Goal: Information Seeking & Learning: Get advice/opinions

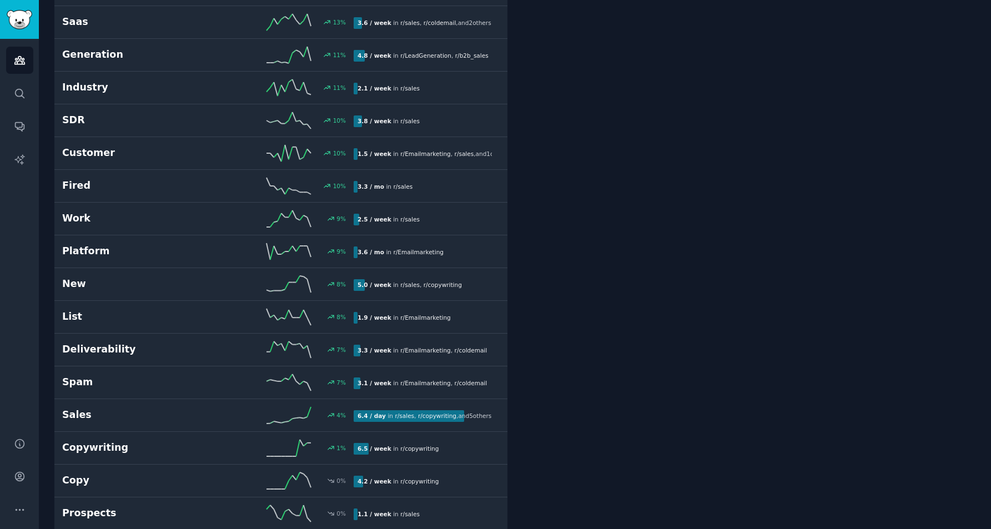
scroll to position [2111, 0]
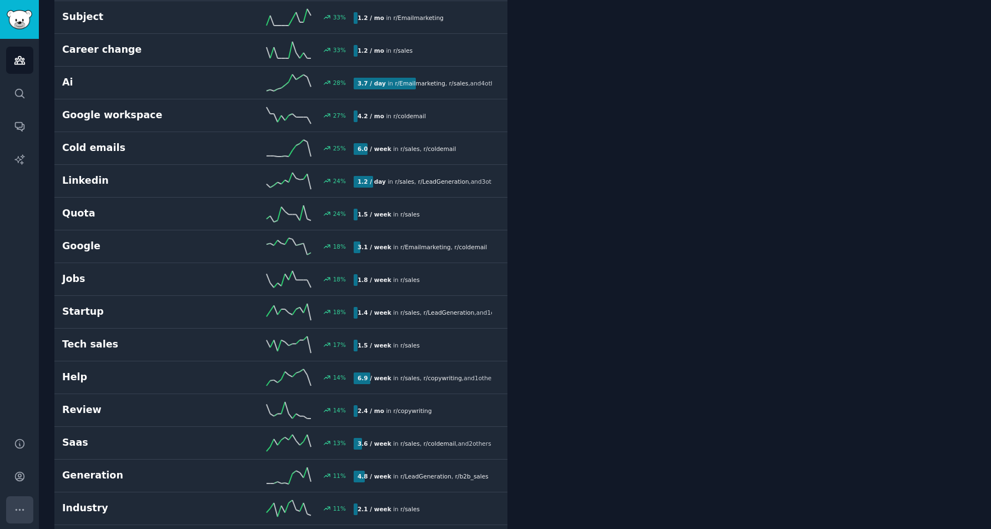
click at [16, 511] on icon "Sidebar" at bounding box center [20, 510] width 12 height 12
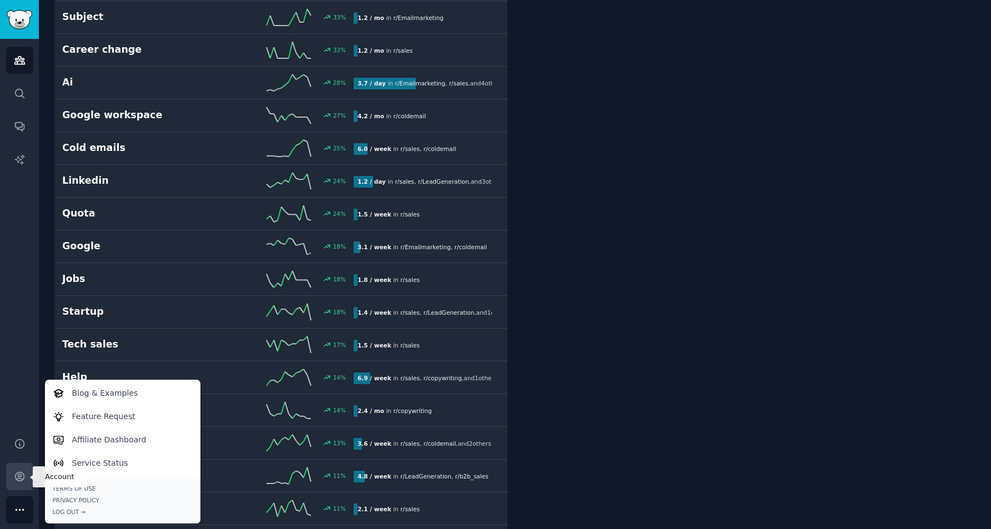
click at [17, 481] on icon "Sidebar" at bounding box center [20, 477] width 12 height 12
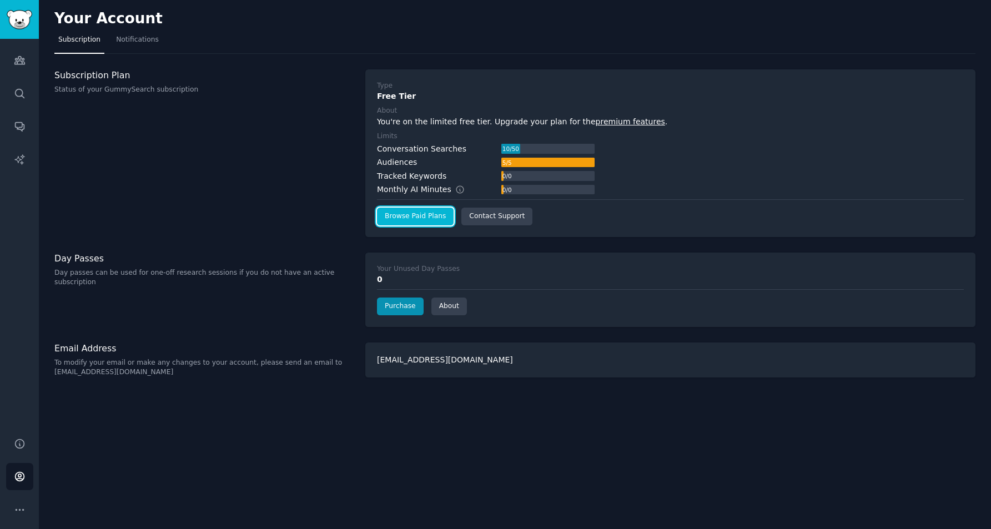
click at [415, 215] on link "Browse Paid Plans" at bounding box center [415, 217] width 77 height 18
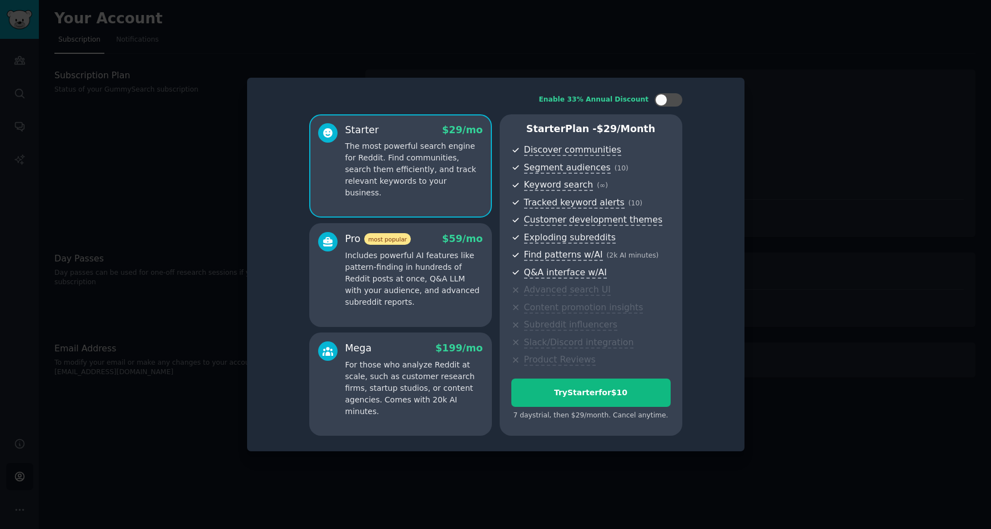
click at [373, 391] on p "For those who analyze Reddit at scale, such as customer research firms, startup…" at bounding box center [414, 388] width 138 height 58
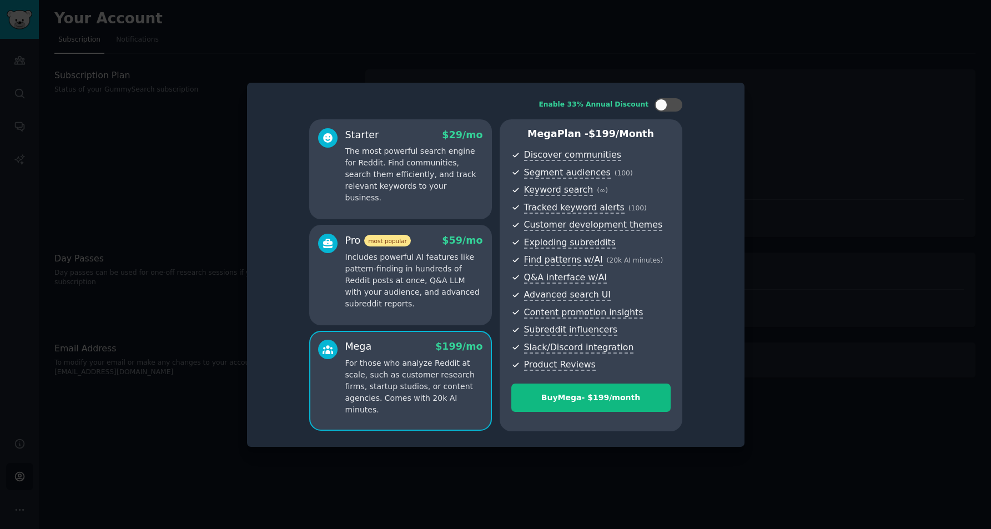
click at [399, 186] on p "The most powerful search engine for Reddit. Find communities, search them effic…" at bounding box center [414, 174] width 138 height 58
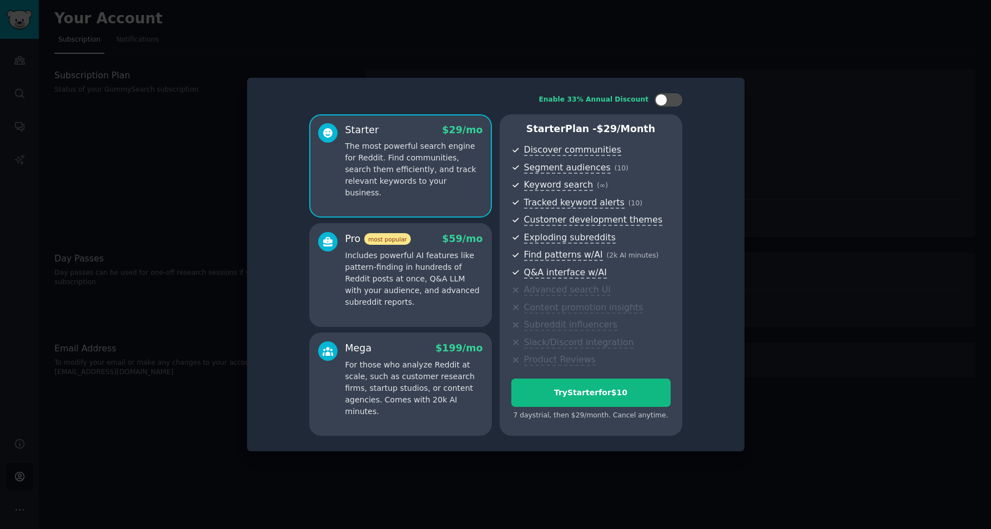
click at [386, 242] on span "most popular" at bounding box center [387, 239] width 47 height 12
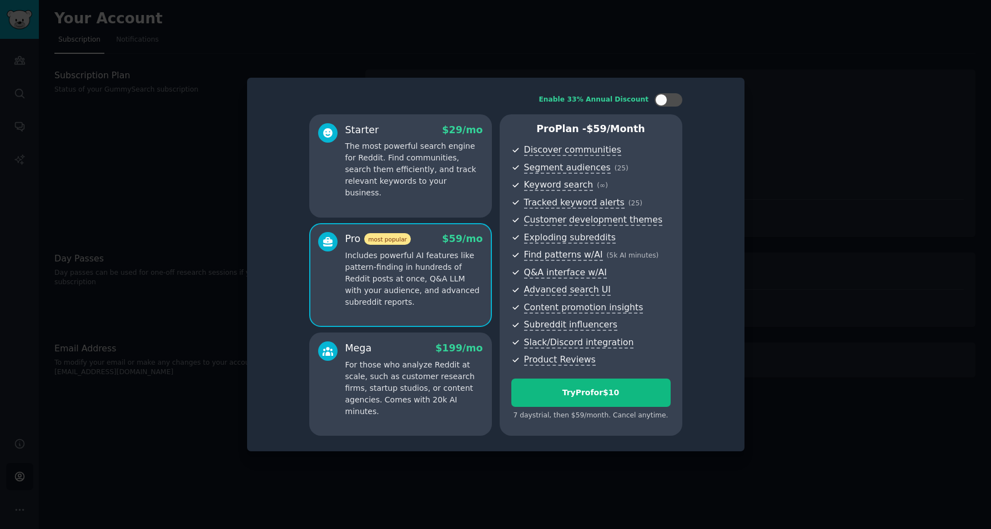
click at [384, 159] on p "The most powerful search engine for Reddit. Find communities, search them effic…" at bounding box center [414, 169] width 138 height 58
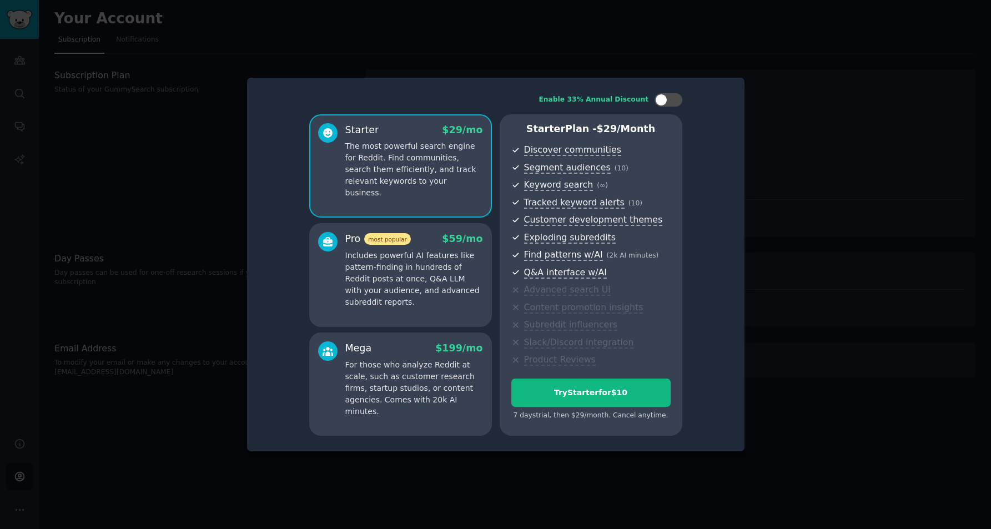
click at [380, 279] on p "Includes powerful AI features like pattern-finding in hundreds of Reddit posts …" at bounding box center [414, 279] width 138 height 58
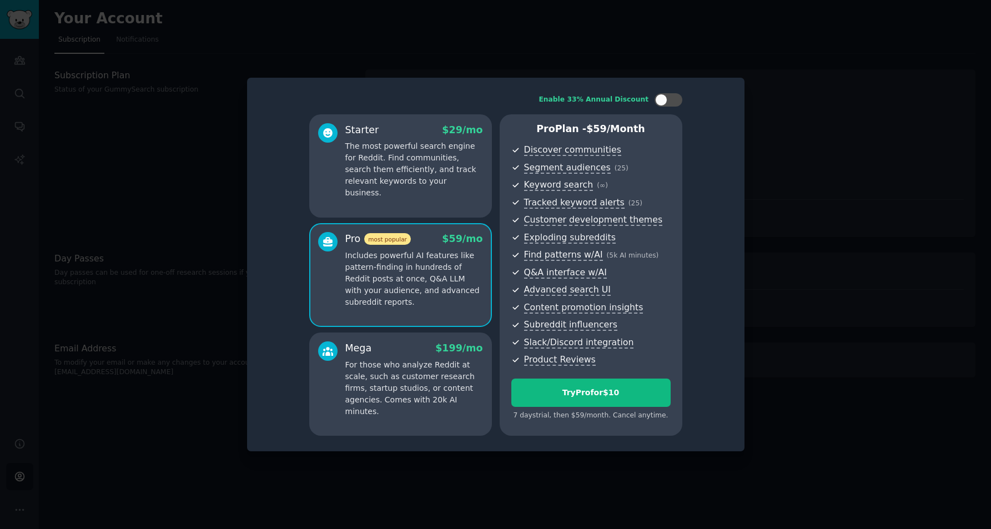
click at [403, 162] on p "The most powerful search engine for Reddit. Find communities, search them effic…" at bounding box center [414, 169] width 138 height 58
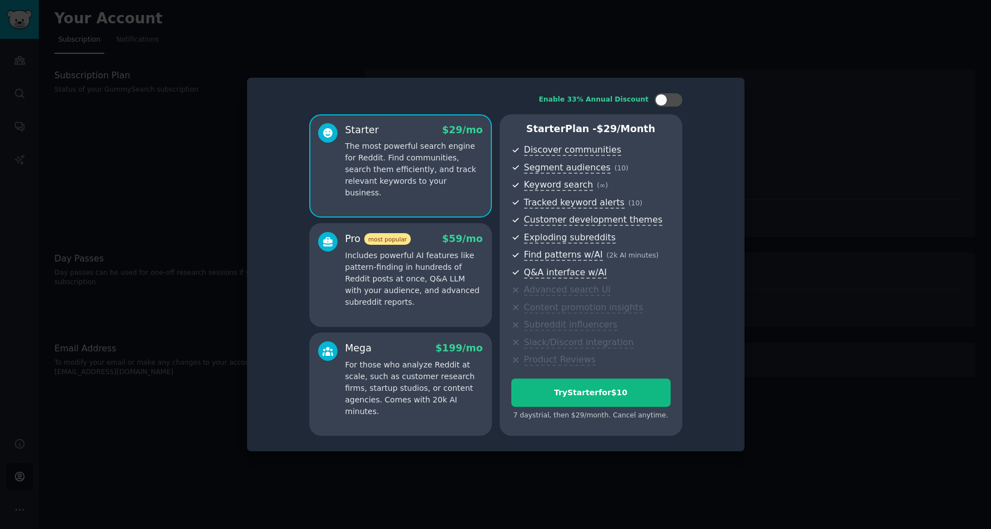
click at [405, 389] on p "For those who analyze Reddit at scale, such as customer research firms, startup…" at bounding box center [414, 388] width 138 height 58
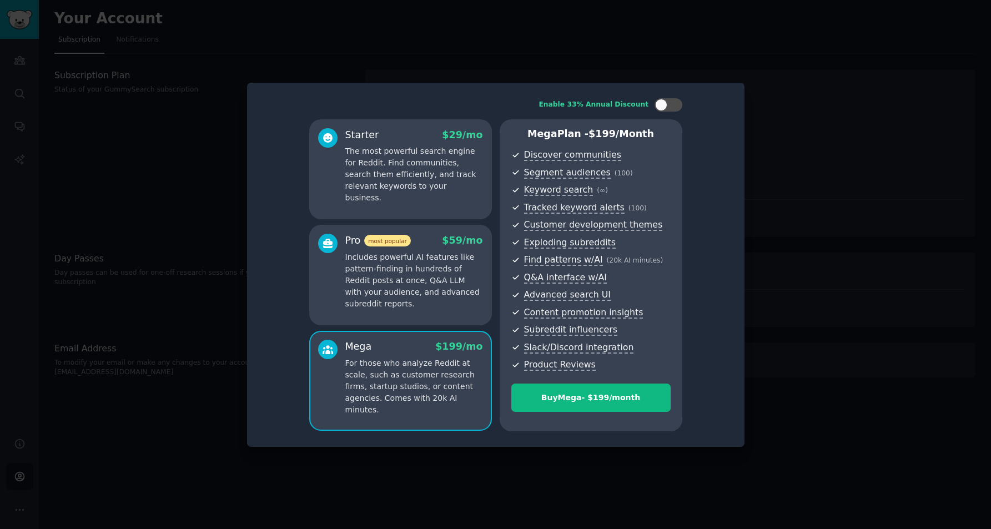
click at [403, 166] on p "The most powerful search engine for Reddit. Find communities, search them effic…" at bounding box center [414, 174] width 138 height 58
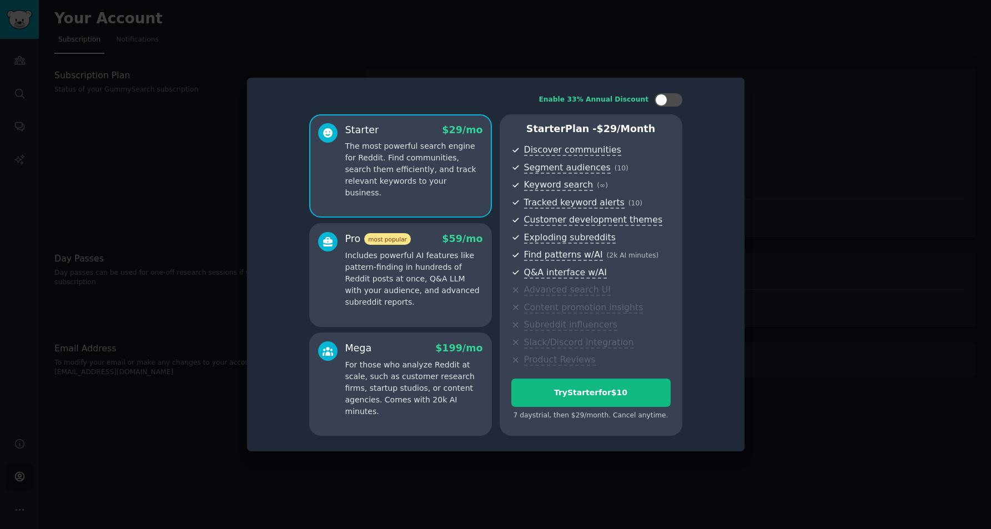
click at [817, 263] on div at bounding box center [495, 264] width 991 height 529
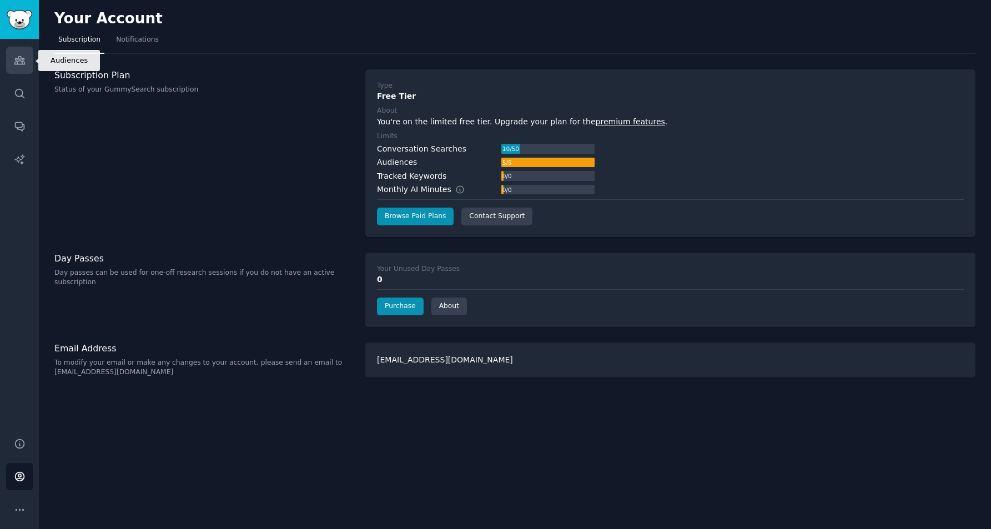
click at [21, 51] on link "Audiences" at bounding box center [19, 60] width 27 height 27
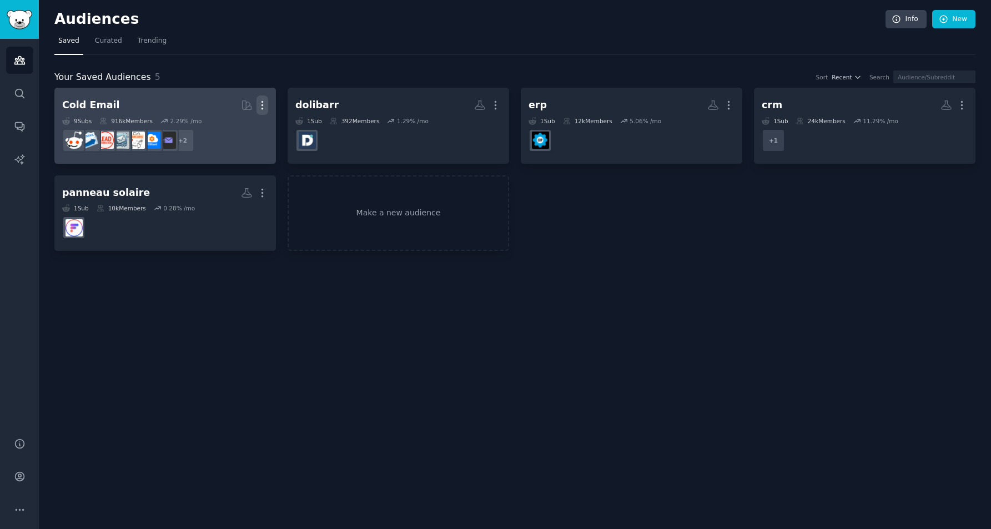
click at [263, 107] on icon "button" at bounding box center [263, 105] width 12 height 12
click at [235, 133] on p "Delete" at bounding box center [232, 129] width 26 height 12
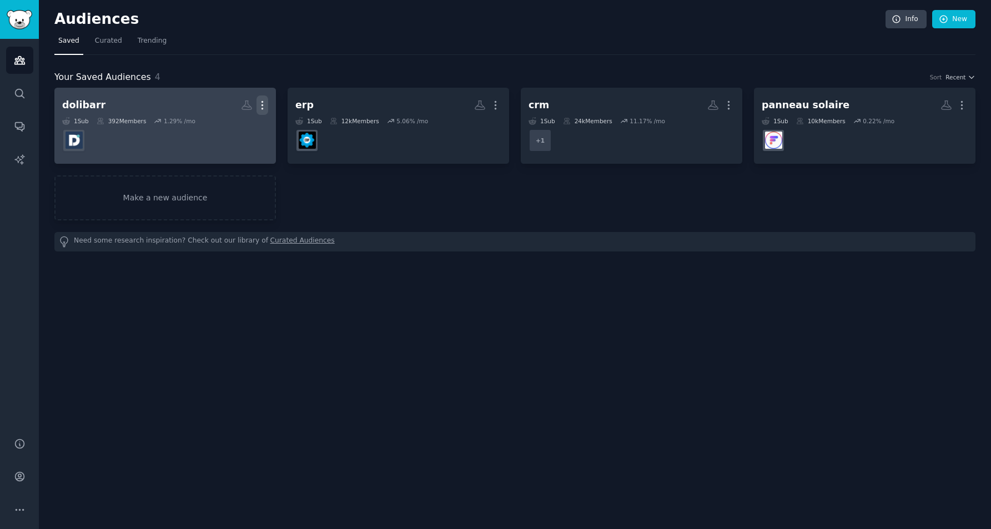
click at [262, 106] on icon "button" at bounding box center [262, 106] width 1 height 8
click at [233, 129] on p "Delete" at bounding box center [232, 129] width 26 height 12
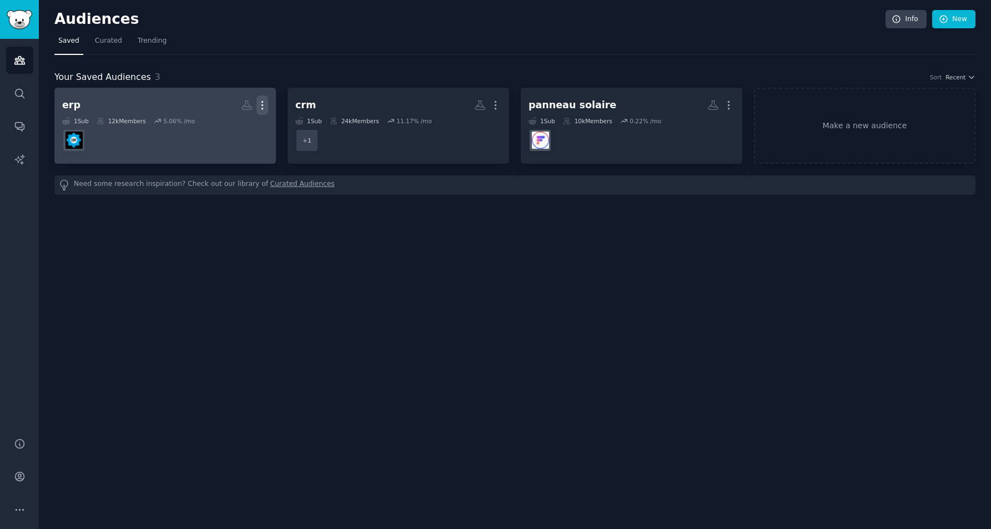
click at [264, 104] on icon "button" at bounding box center [263, 105] width 12 height 12
click at [236, 131] on p "Delete" at bounding box center [232, 129] width 26 height 12
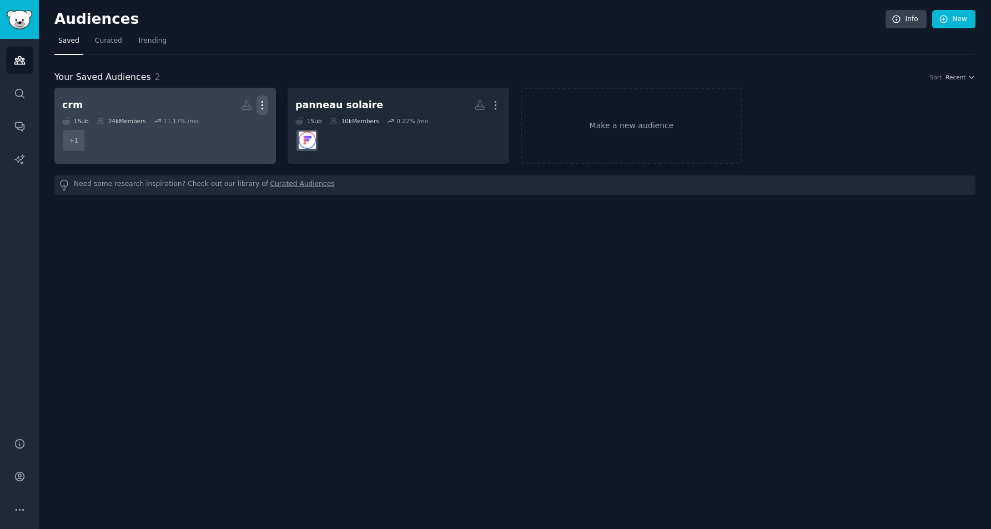
click at [258, 99] on icon "button" at bounding box center [263, 105] width 12 height 12
click at [235, 132] on p "Delete" at bounding box center [232, 129] width 26 height 12
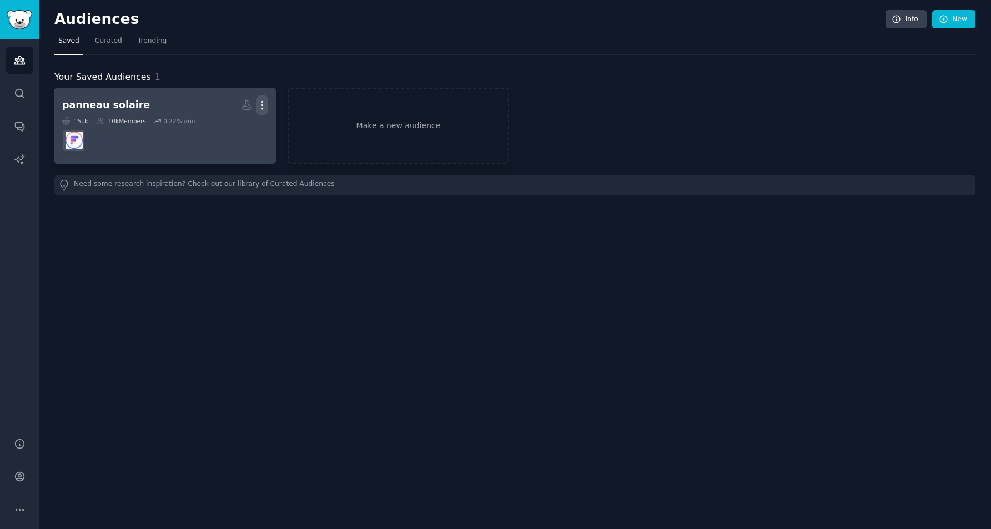
click at [263, 102] on icon "button" at bounding box center [262, 106] width 1 height 8
click at [226, 132] on p "Delete" at bounding box center [232, 129] width 26 height 12
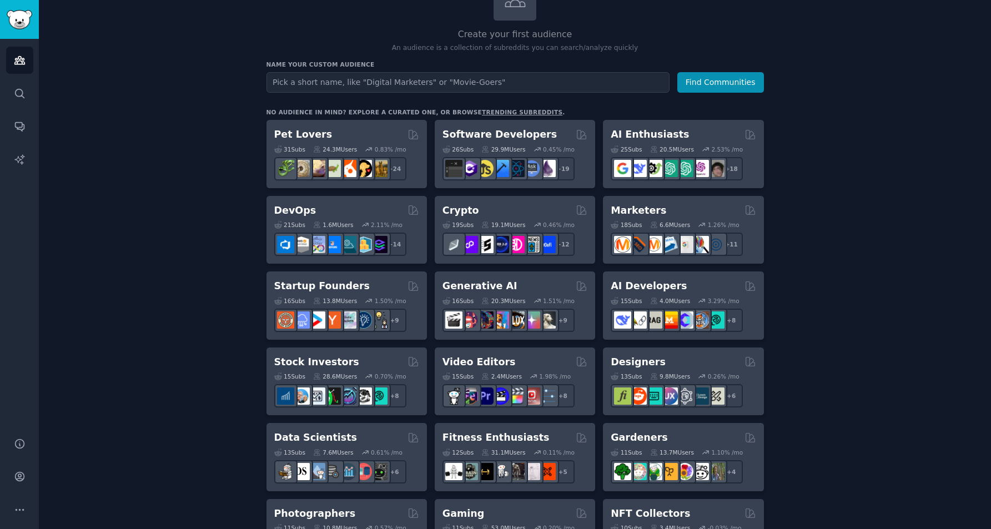
scroll to position [91, 0]
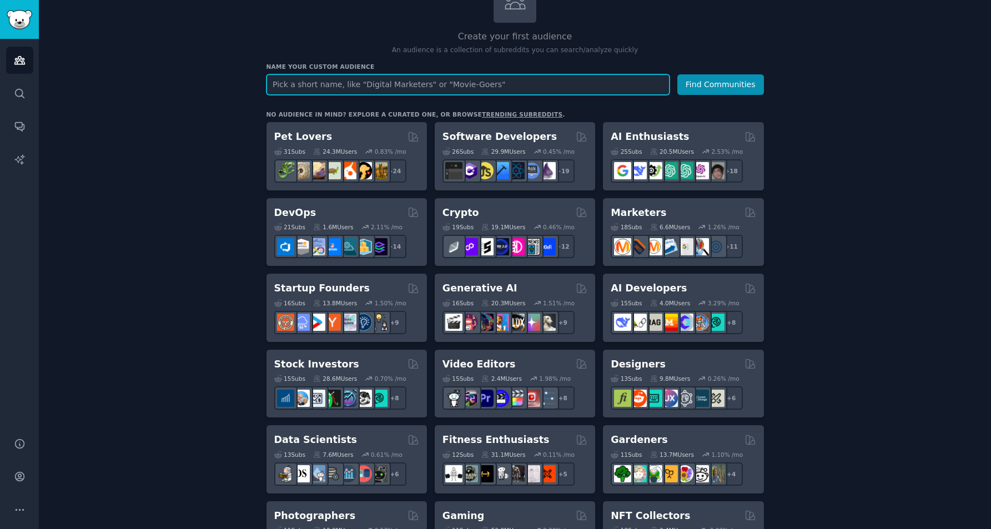
click at [504, 86] on input "text" at bounding box center [468, 84] width 403 height 21
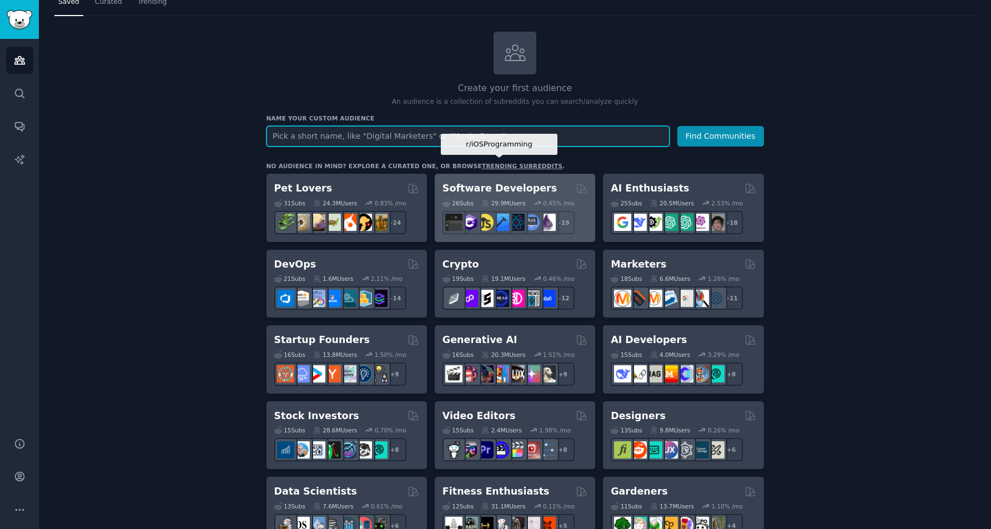
scroll to position [0, 0]
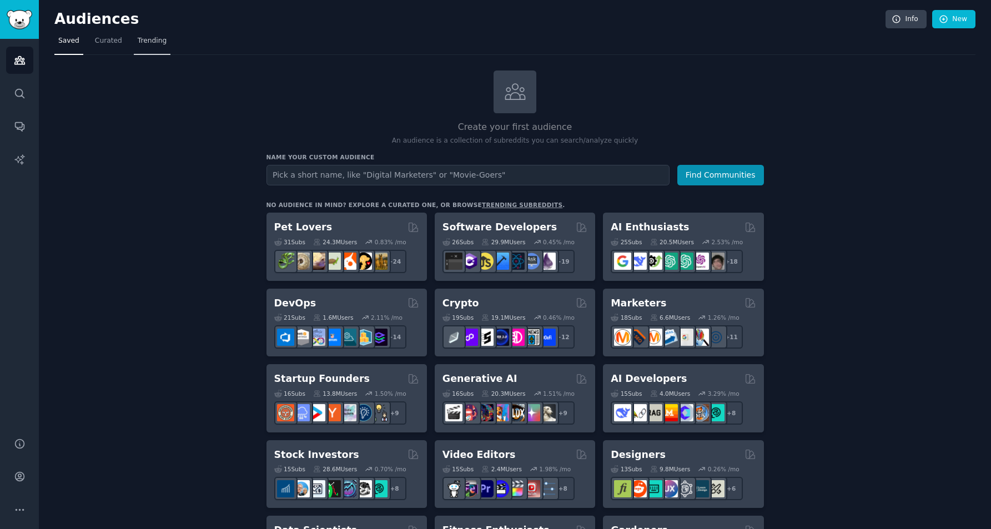
click at [153, 44] on span "Trending" at bounding box center [152, 41] width 29 height 10
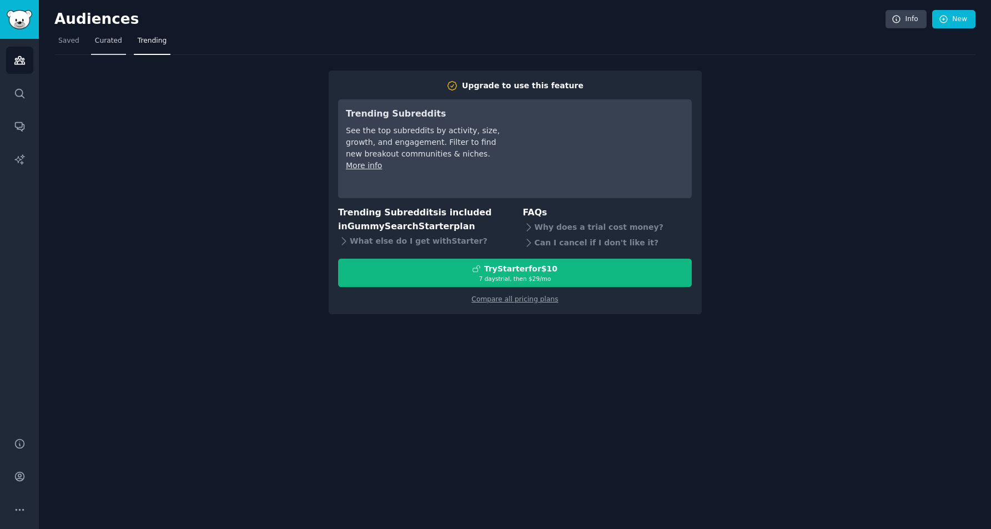
click at [116, 44] on span "Curated" at bounding box center [108, 41] width 27 height 10
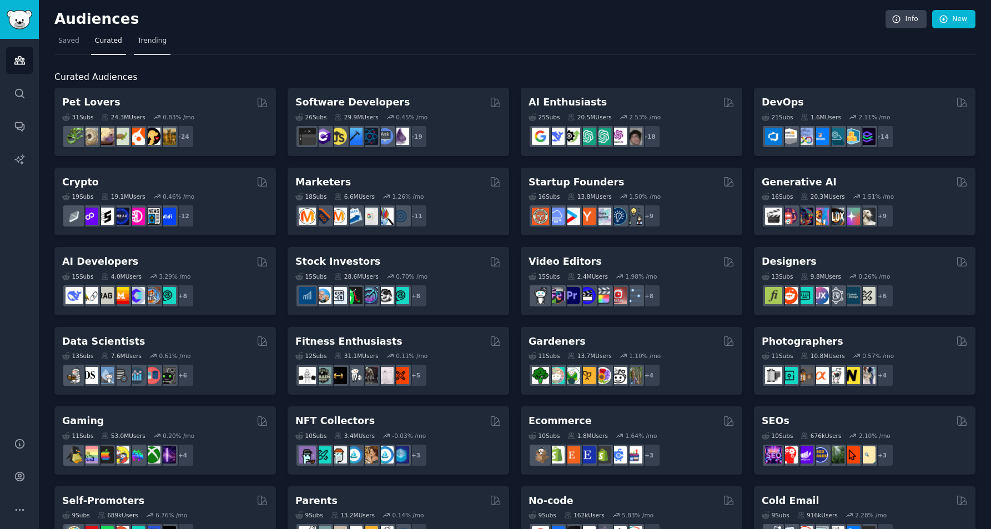
click at [143, 40] on span "Trending" at bounding box center [152, 41] width 29 height 10
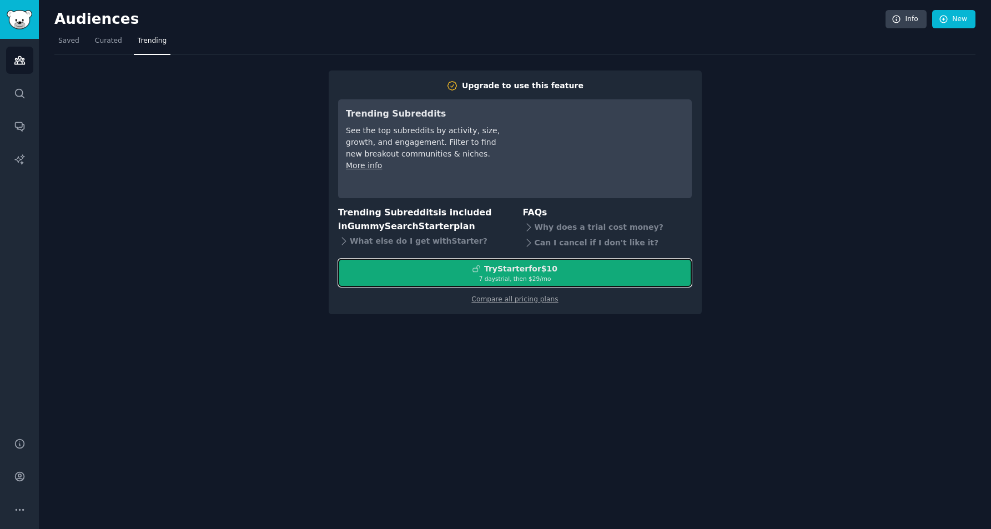
click at [494, 273] on div "Try Starter for $10" at bounding box center [520, 269] width 73 height 12
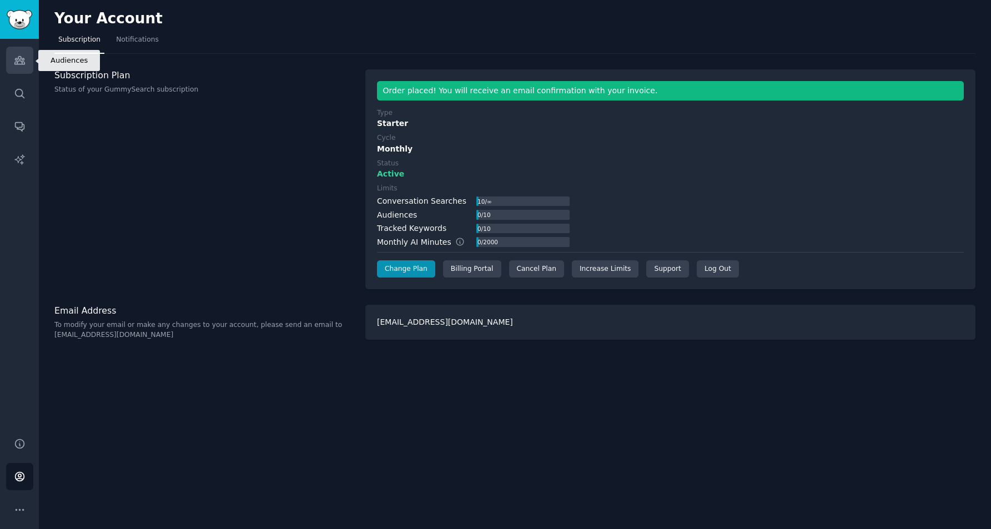
click at [16, 66] on link "Audiences" at bounding box center [19, 60] width 27 height 27
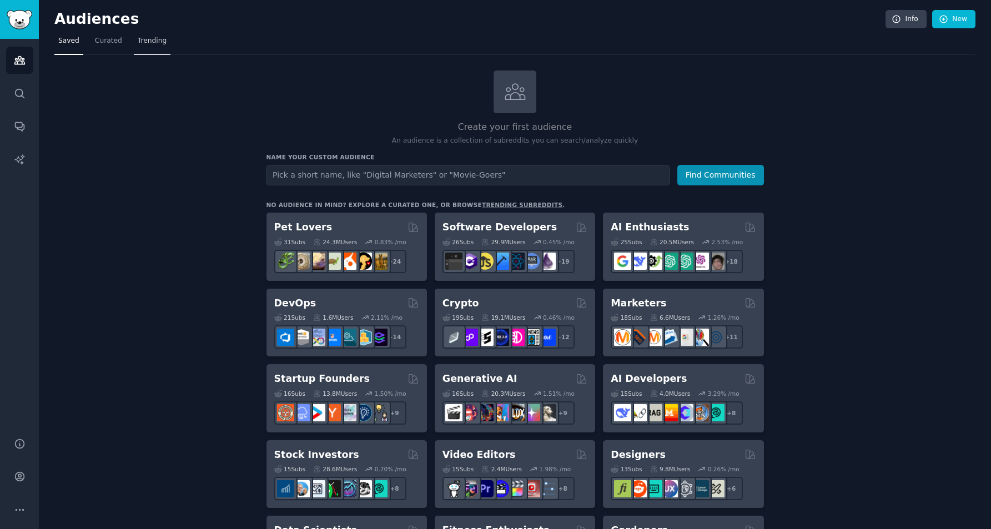
click at [150, 48] on link "Trending" at bounding box center [152, 43] width 37 height 23
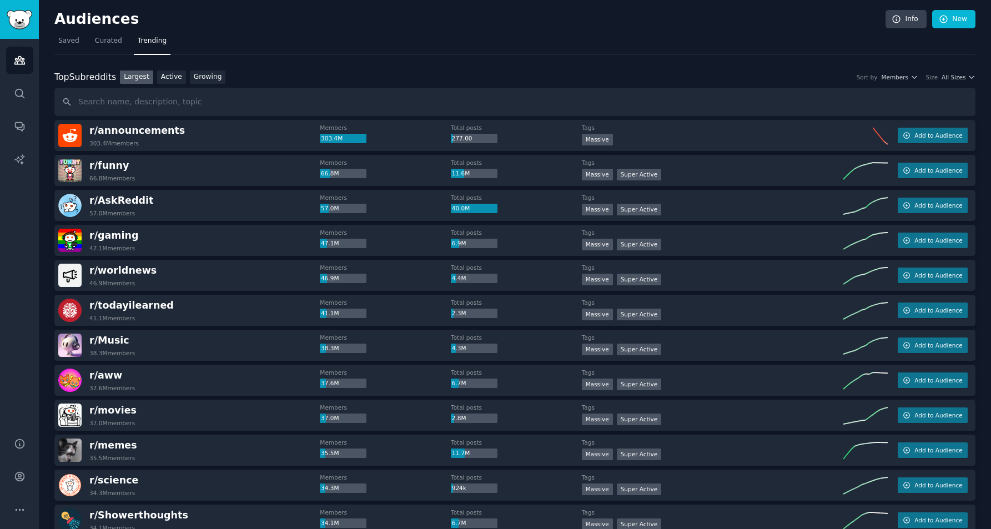
click at [99, 75] on div "Top Subreddits" at bounding box center [85, 78] width 62 height 14
click at [171, 79] on link "Active" at bounding box center [171, 78] width 29 height 14
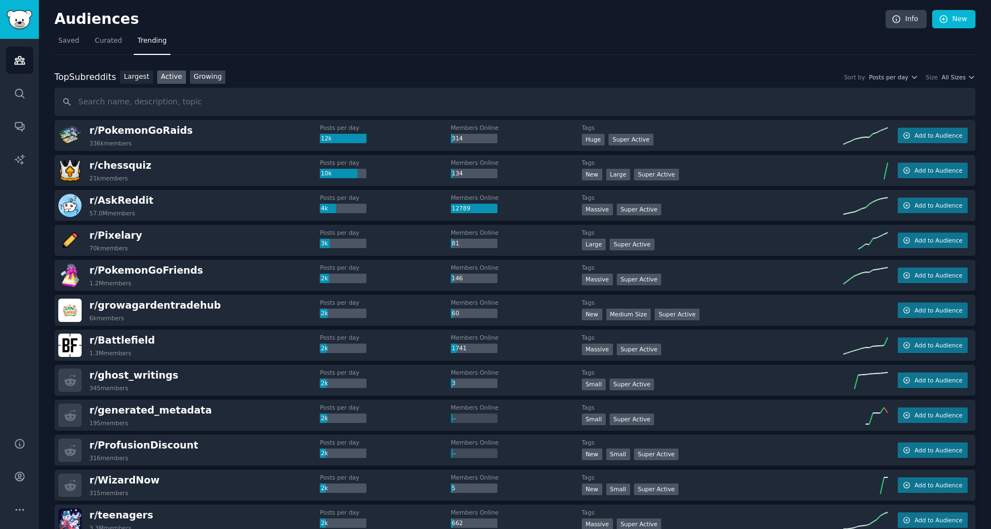
click at [213, 77] on link "Growing" at bounding box center [208, 78] width 36 height 14
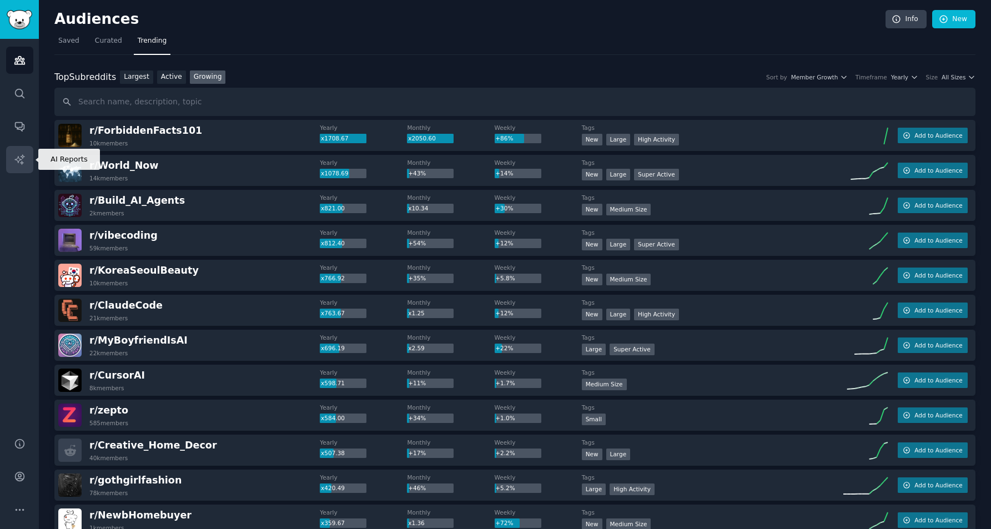
click at [19, 161] on icon "Sidebar" at bounding box center [20, 160] width 12 height 12
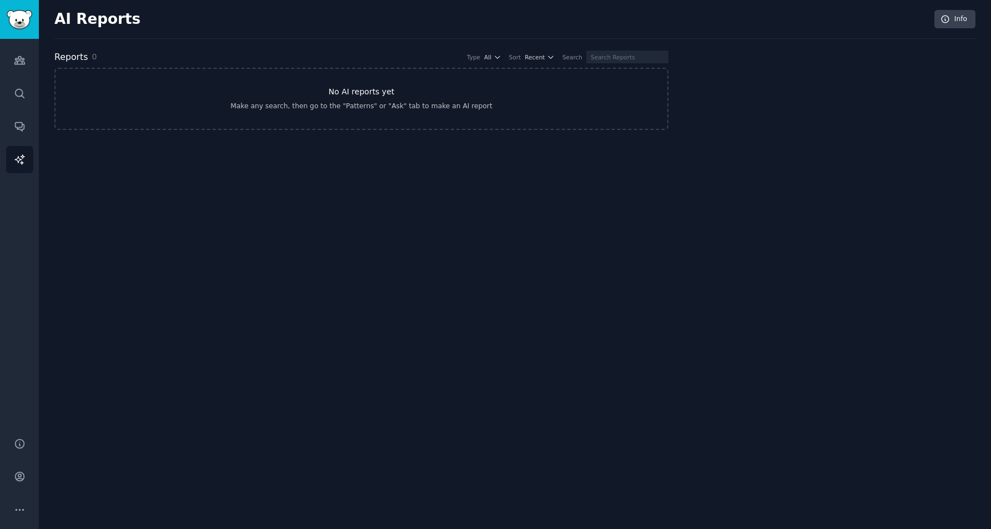
click at [349, 111] on div "Make any search, then go to the "Patterns" or "Ask" tab to make an AI report" at bounding box center [361, 107] width 262 height 10
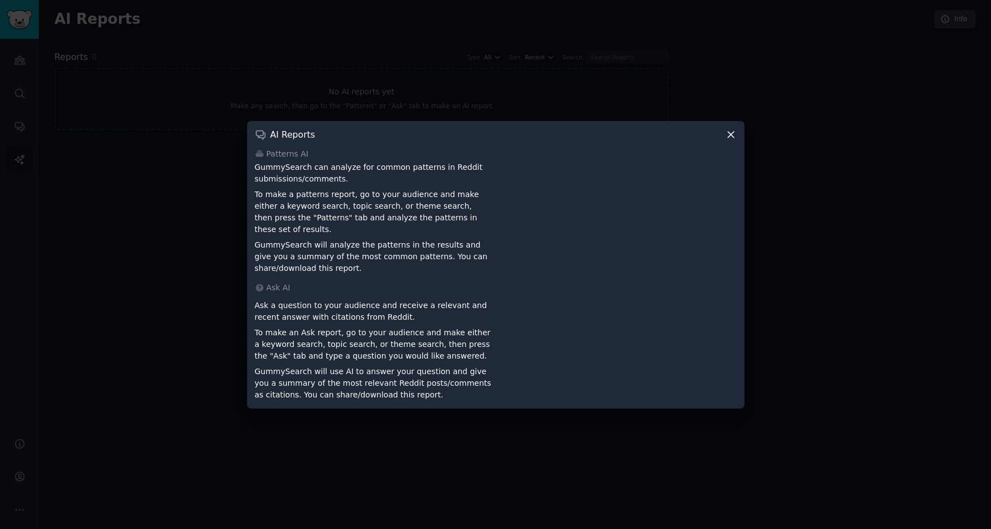
click at [730, 138] on icon at bounding box center [731, 135] width 6 height 6
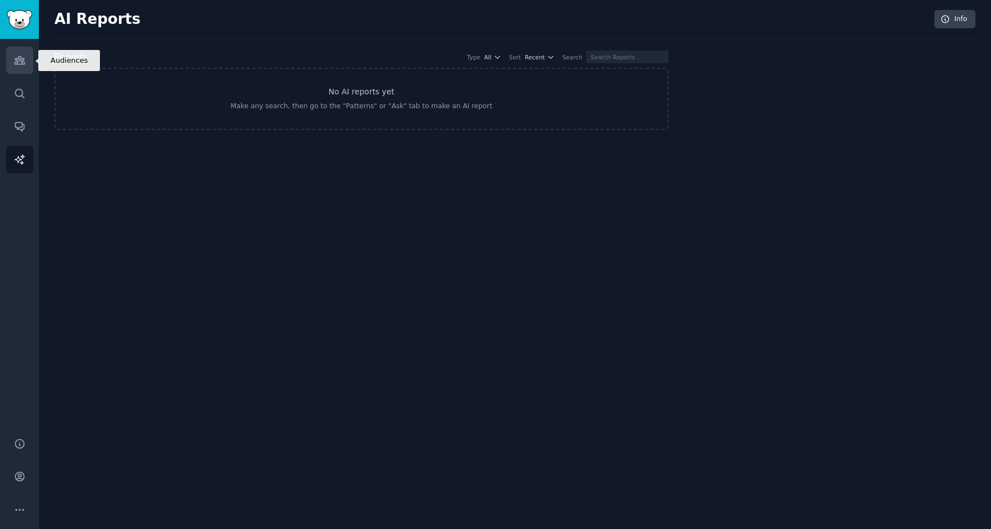
click at [14, 58] on icon "Sidebar" at bounding box center [20, 60] width 12 height 12
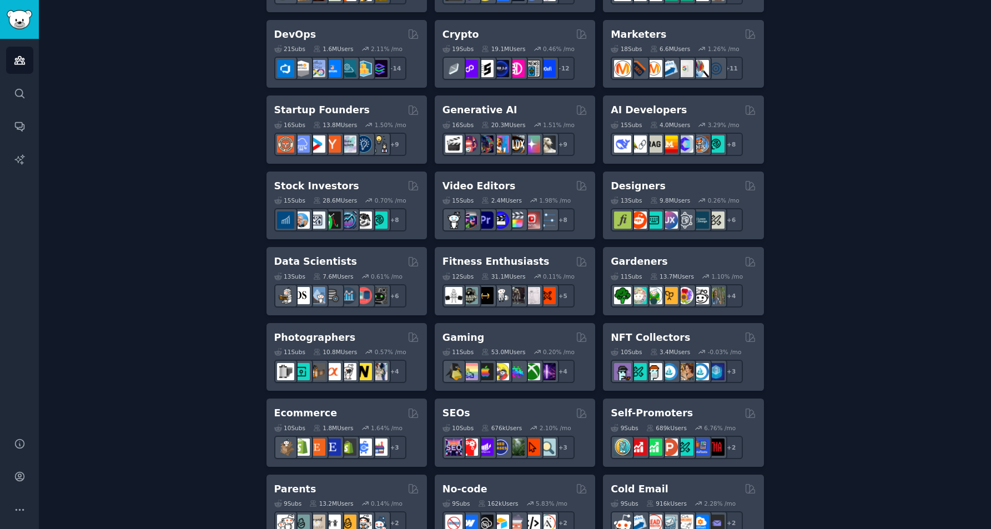
scroll to position [269, 0]
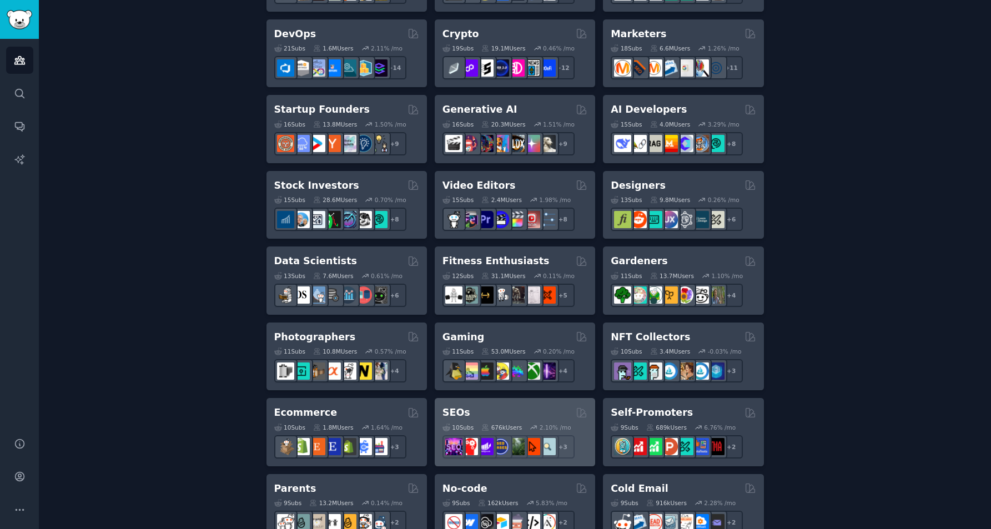
click at [529, 410] on div "SEOs" at bounding box center [515, 413] width 145 height 14
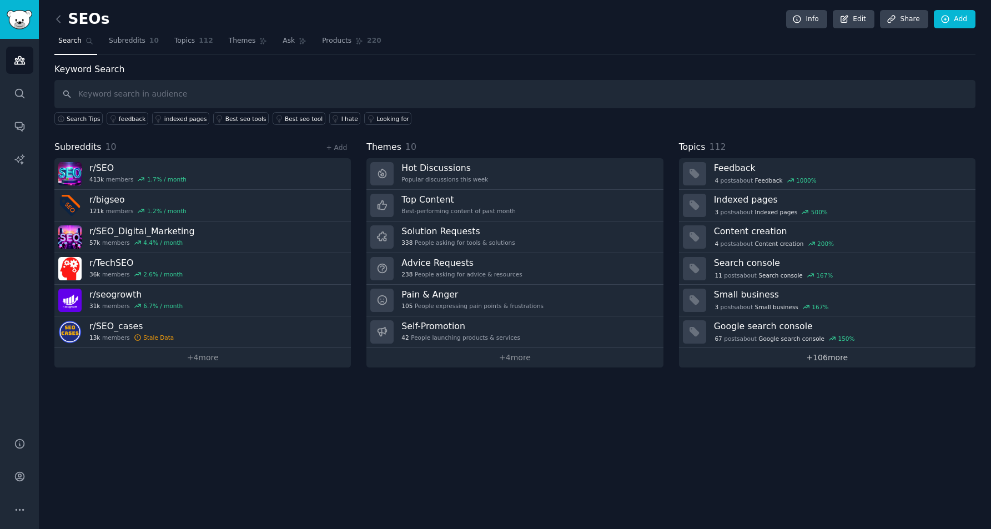
click at [805, 364] on link "+ 106 more" at bounding box center [827, 357] width 297 height 19
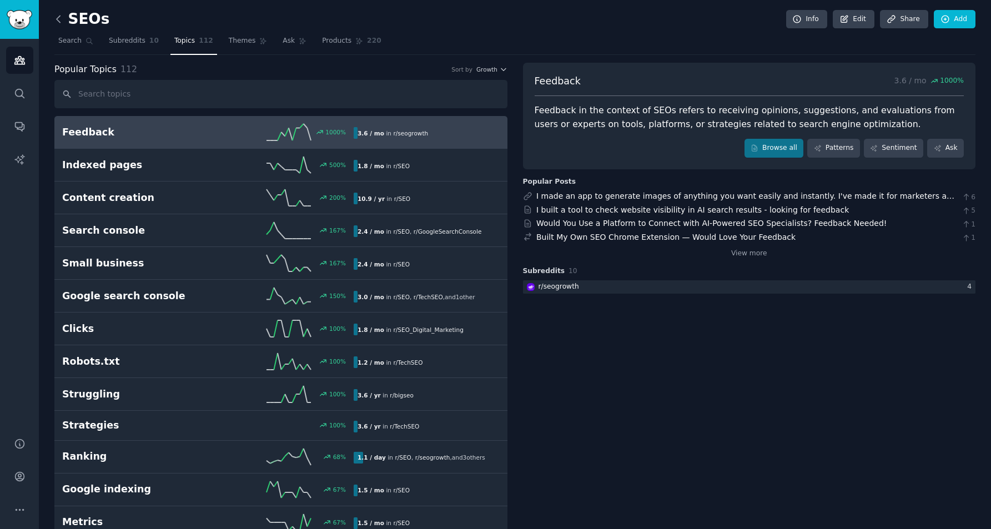
click at [58, 21] on icon at bounding box center [58, 19] width 3 height 7
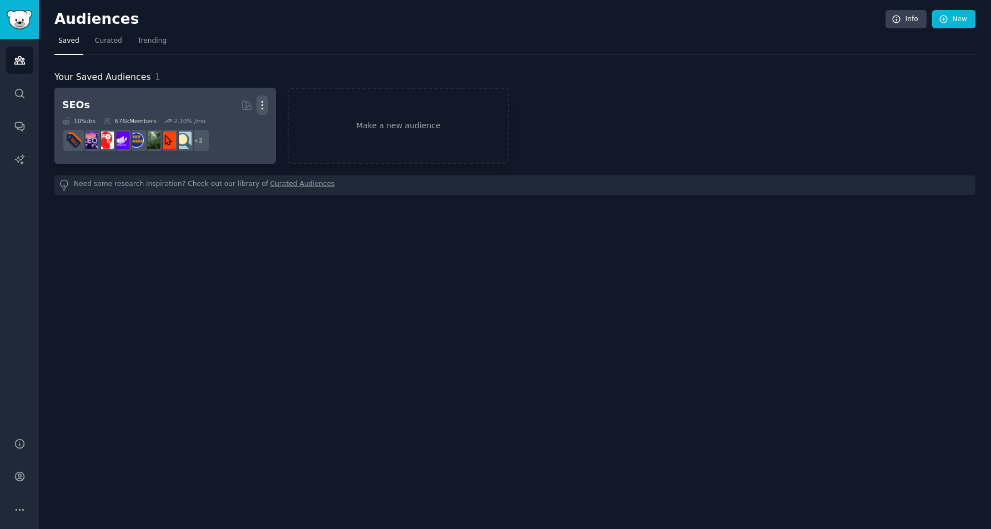
click at [264, 104] on icon "button" at bounding box center [263, 105] width 12 height 12
click at [240, 124] on p "Delete" at bounding box center [232, 129] width 26 height 12
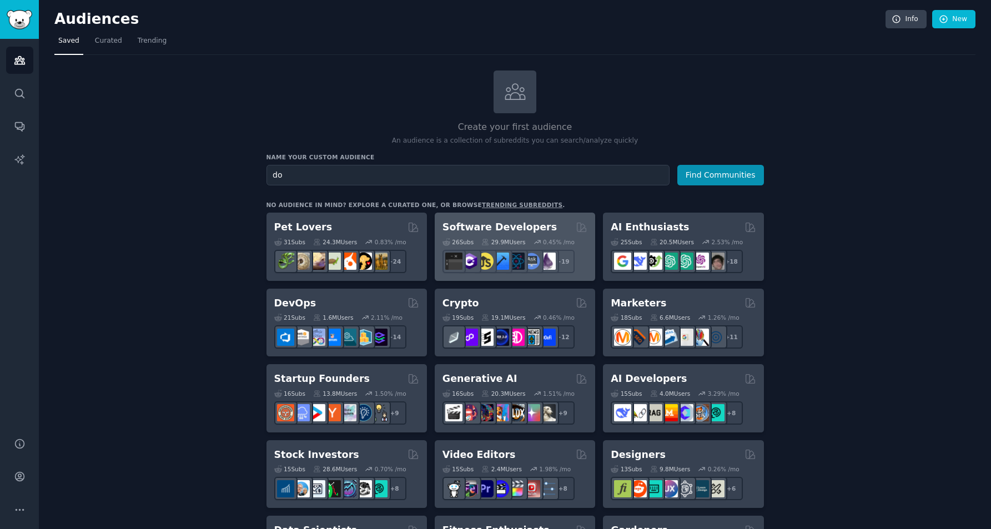
type input "d"
type input "gestion"
click at [677, 165] on button "Find Communities" at bounding box center [720, 175] width 87 height 21
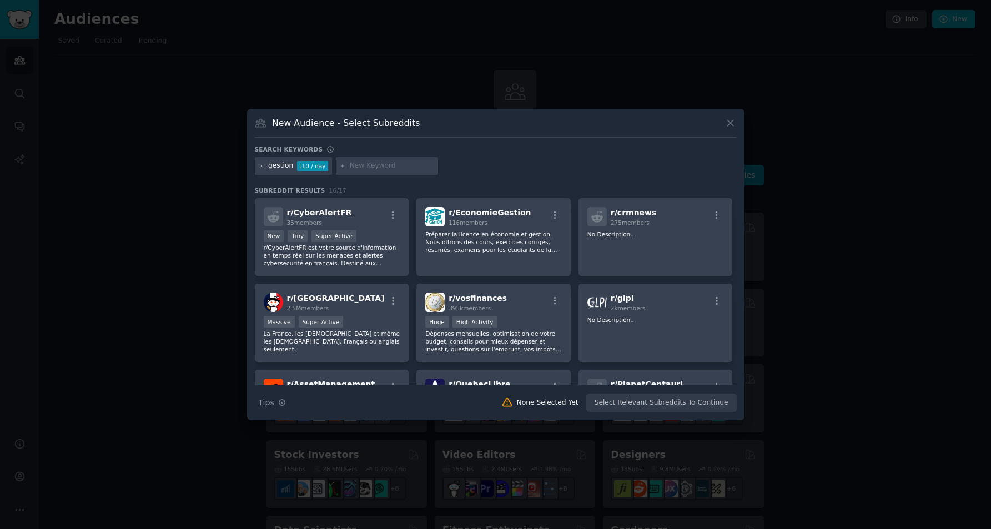
click at [260, 168] on icon at bounding box center [262, 166] width 6 height 6
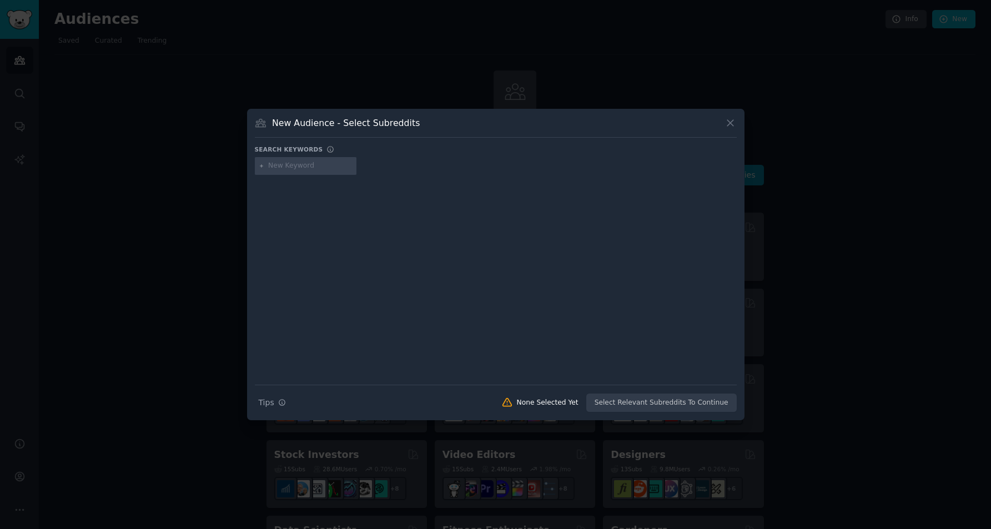
click at [276, 168] on input "text" at bounding box center [310, 166] width 84 height 10
type input "logiciel gestion entreprise"
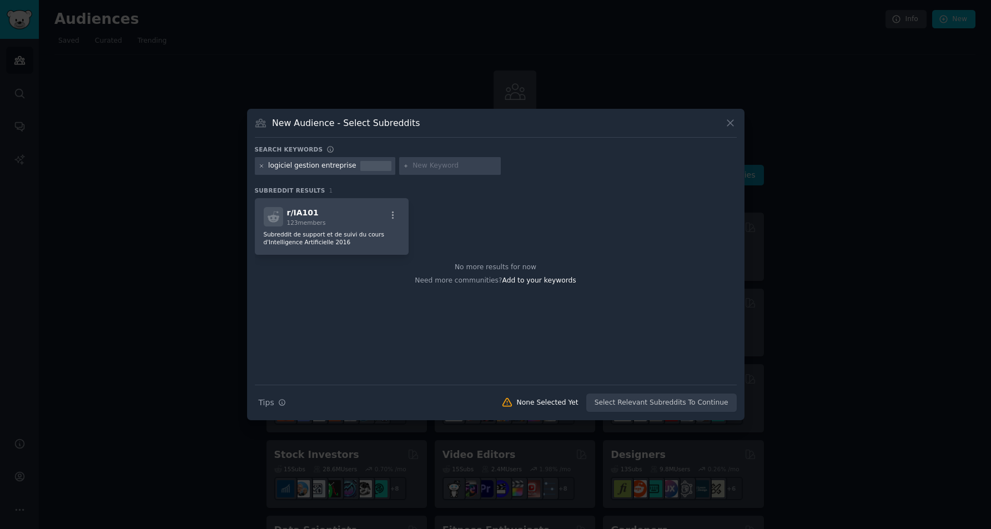
click at [261, 167] on icon at bounding box center [262, 166] width 6 height 6
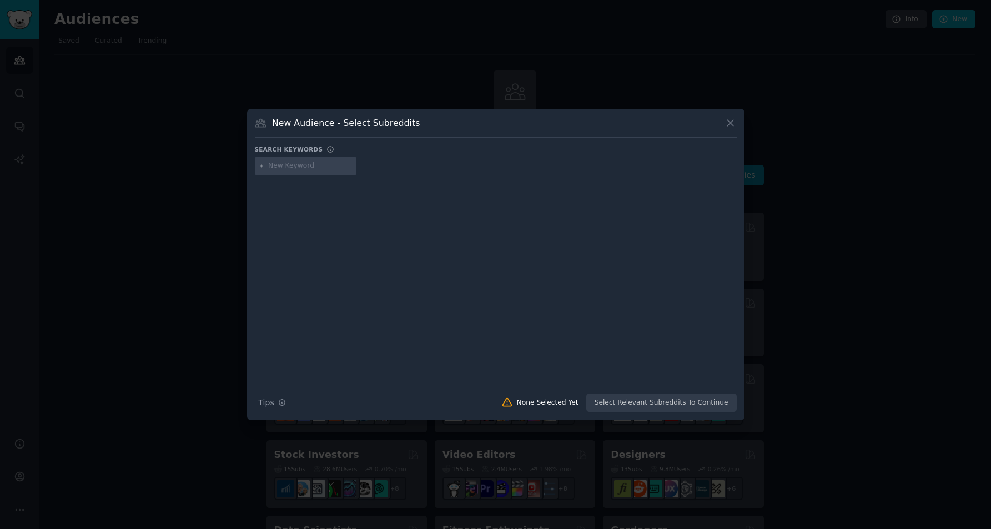
click at [278, 163] on input "text" at bounding box center [310, 166] width 84 height 10
type input "hubspot"
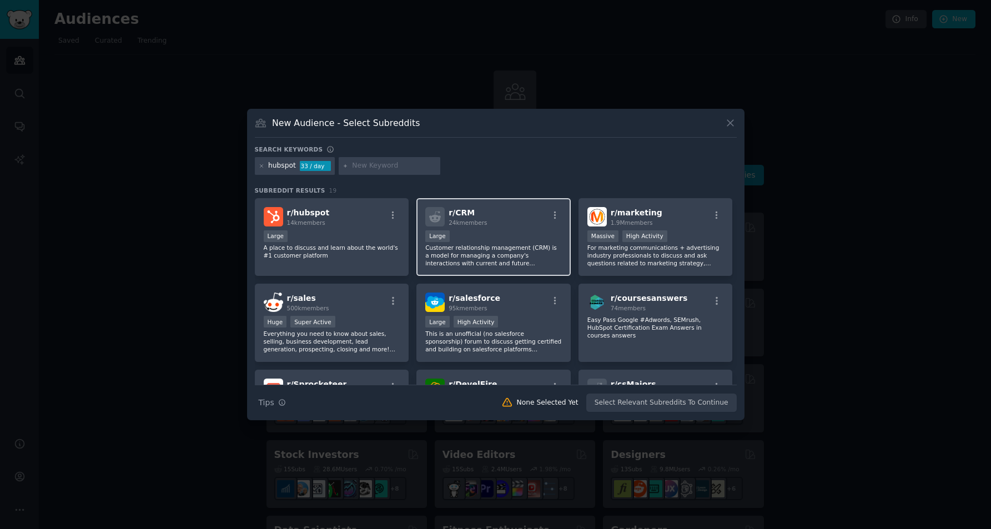
click at [505, 229] on div "r/ CRM 24k members Large Customer relationship management (CRM) is a model for …" at bounding box center [493, 237] width 154 height 78
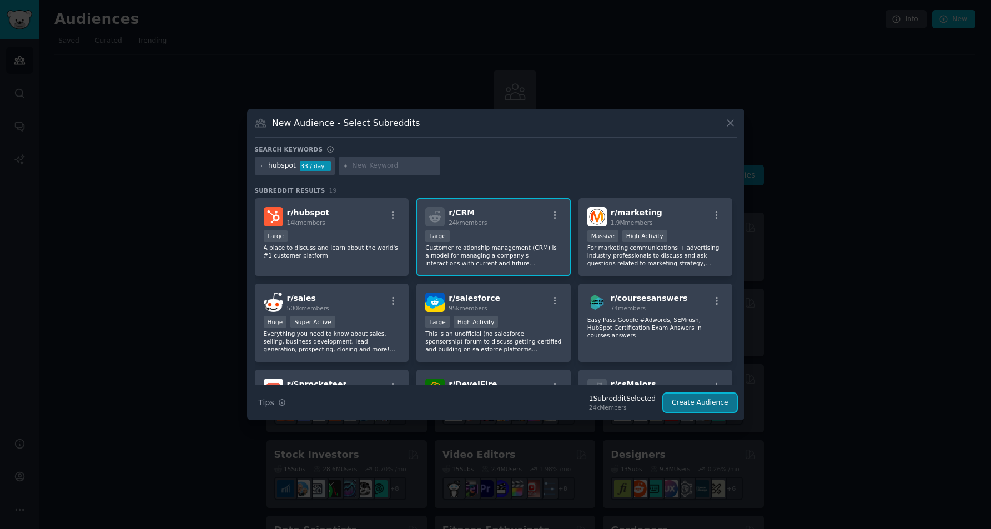
click at [701, 403] on button "Create Audience" at bounding box center [700, 403] width 73 height 19
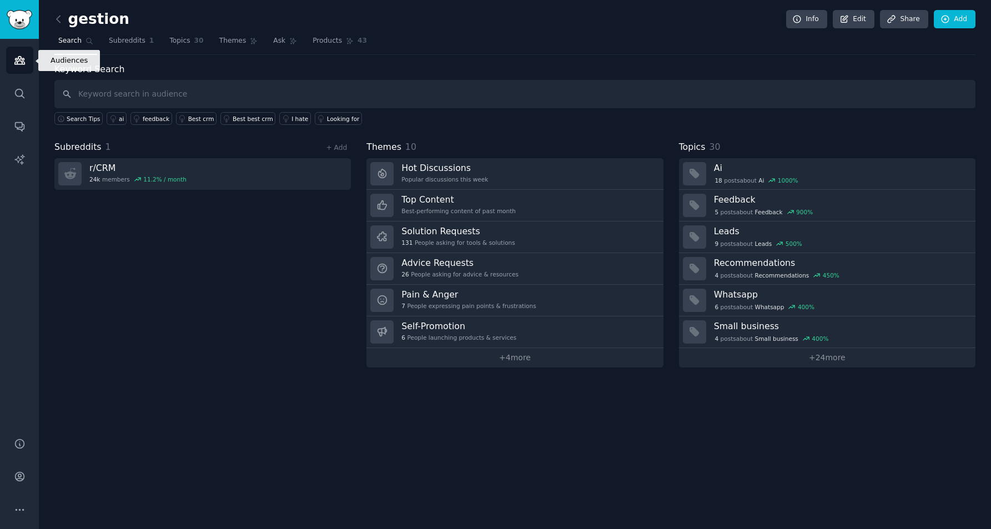
click at [8, 59] on link "Audiences" at bounding box center [19, 60] width 27 height 27
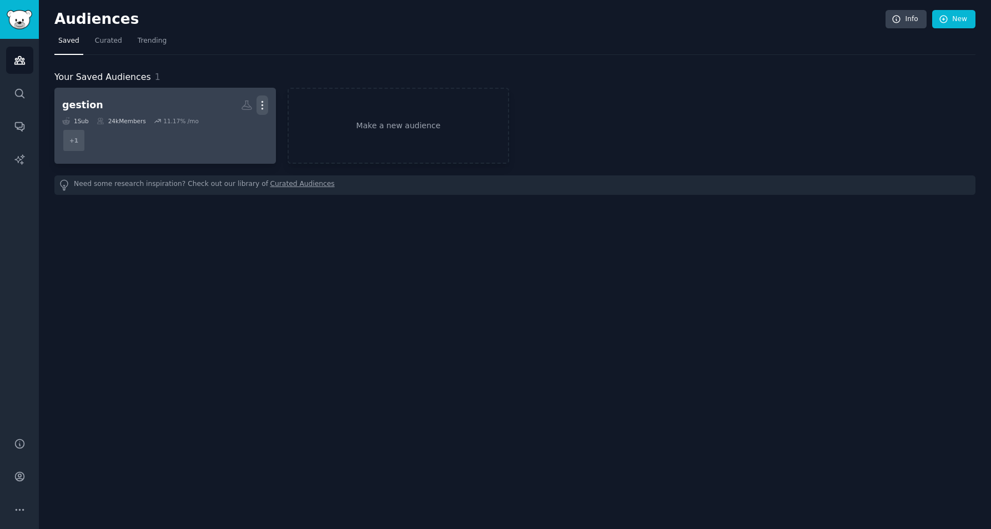
click at [264, 102] on icon "button" at bounding box center [263, 105] width 12 height 12
click at [234, 130] on p "Delete" at bounding box center [232, 129] width 26 height 12
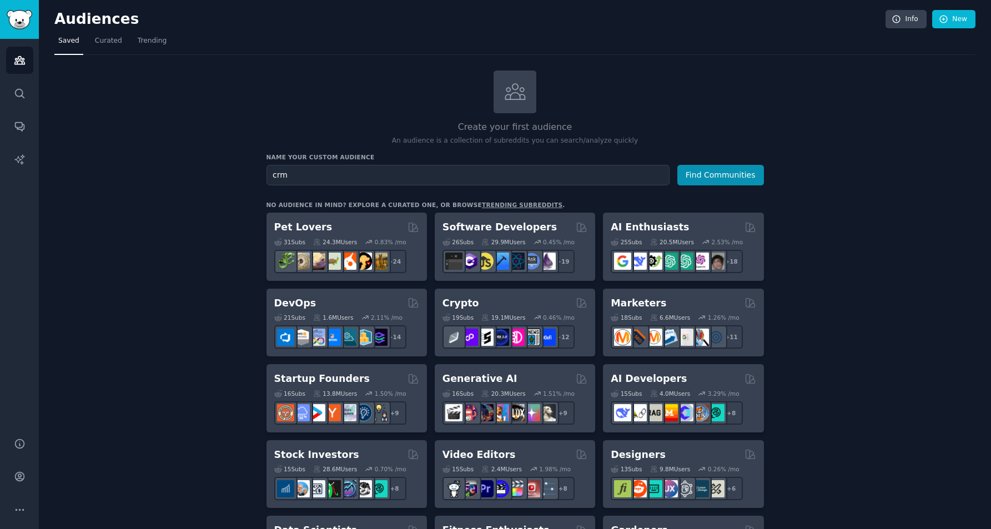
type input "crm"
click at [677, 165] on button "Find Communities" at bounding box center [720, 175] width 87 height 21
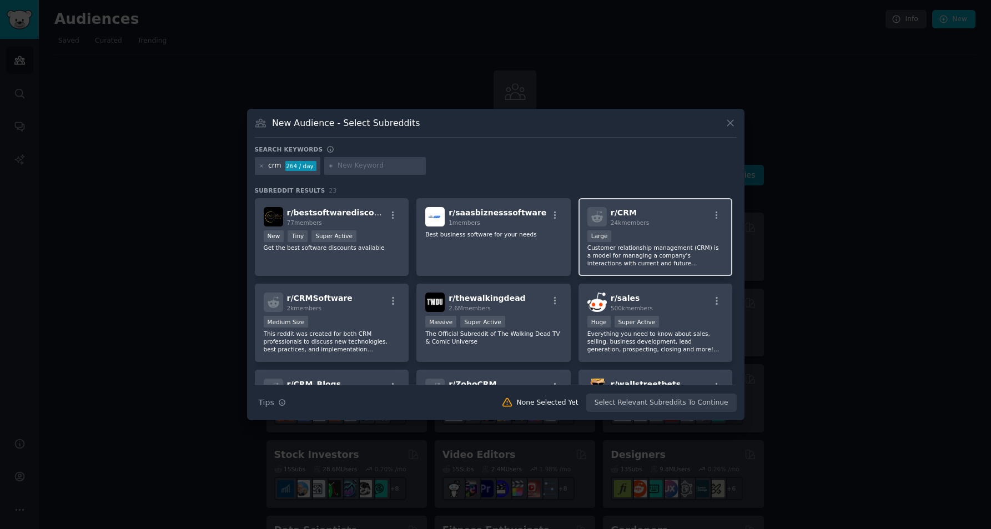
click at [689, 221] on div "r/ CRM 24k members" at bounding box center [656, 216] width 137 height 19
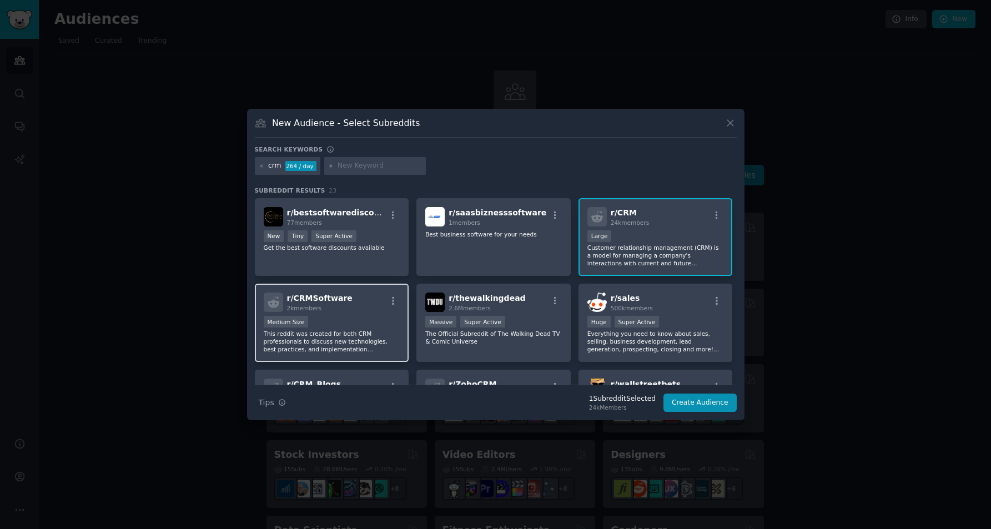
click at [360, 319] on div "Medium Size" at bounding box center [332, 323] width 137 height 14
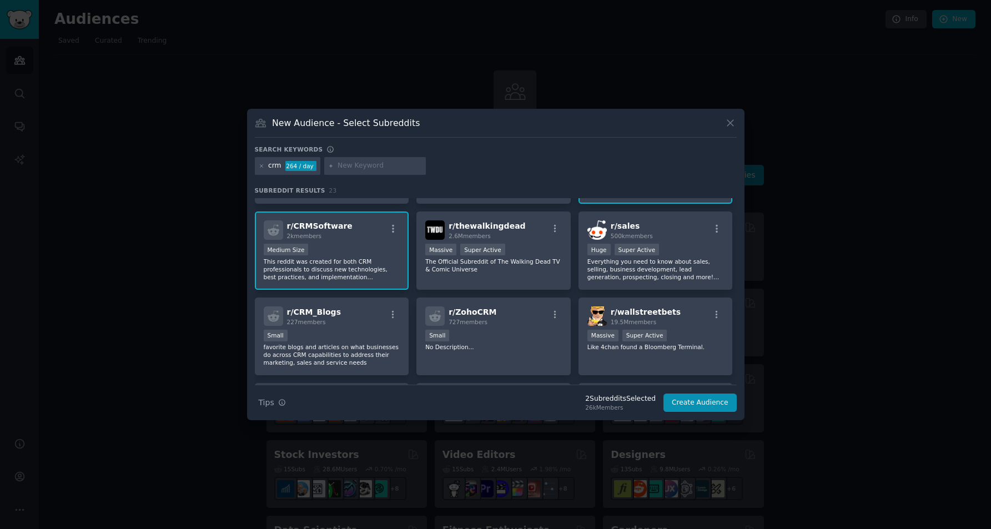
scroll to position [94, 0]
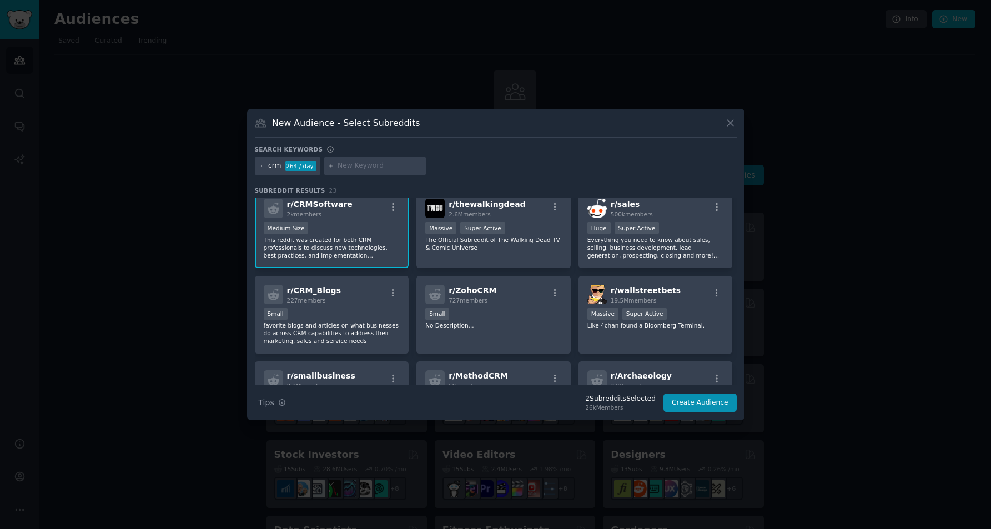
click at [349, 322] on p "favorite blogs and articles on what businesses do across CRM capabilities to ad…" at bounding box center [332, 333] width 137 height 23
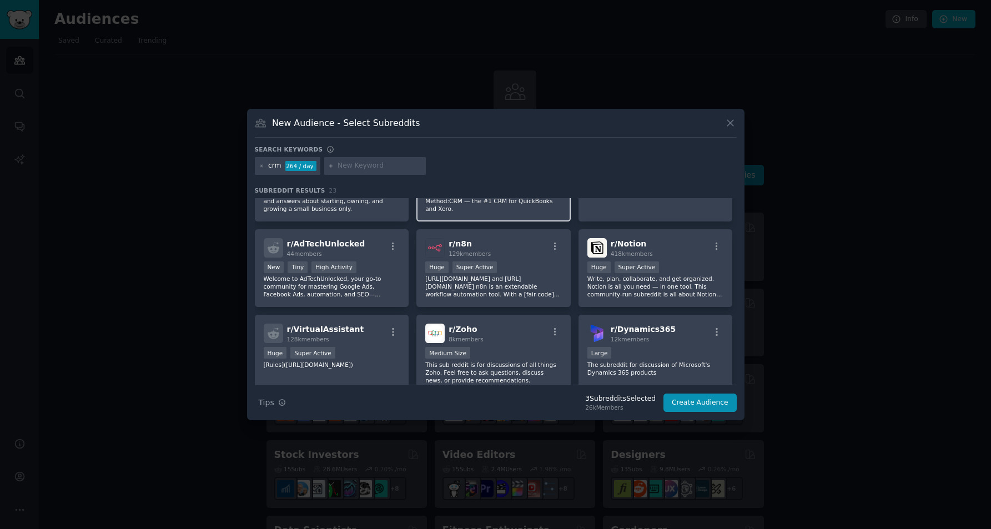
scroll to position [322, 0]
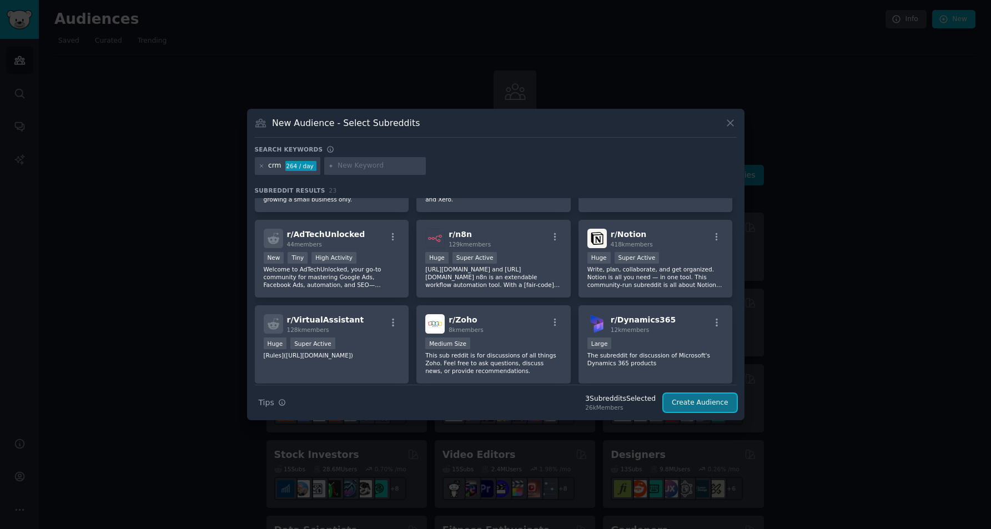
click at [711, 405] on button "Create Audience" at bounding box center [700, 403] width 73 height 19
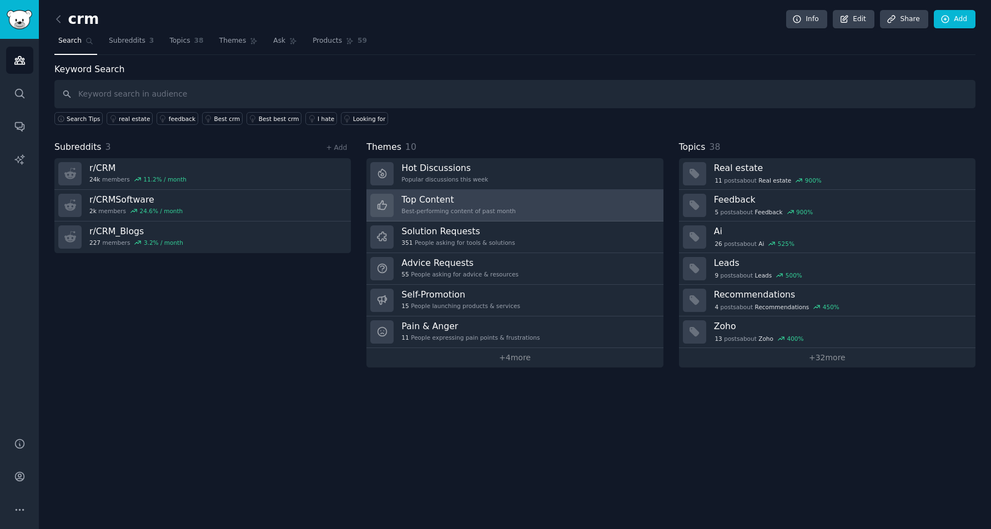
click at [518, 205] on link "Top Content Best-performing content of past month" at bounding box center [515, 206] width 297 height 32
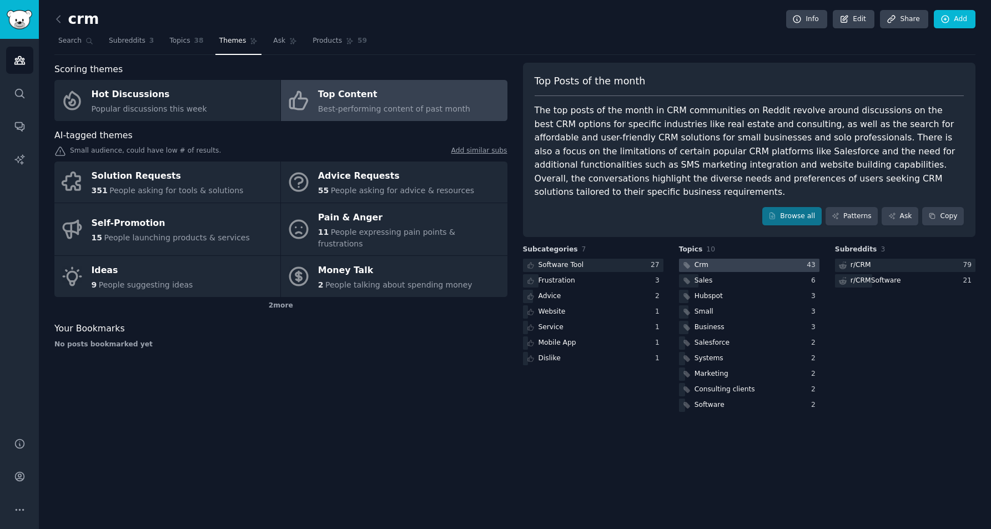
click at [714, 259] on div at bounding box center [749, 266] width 140 height 14
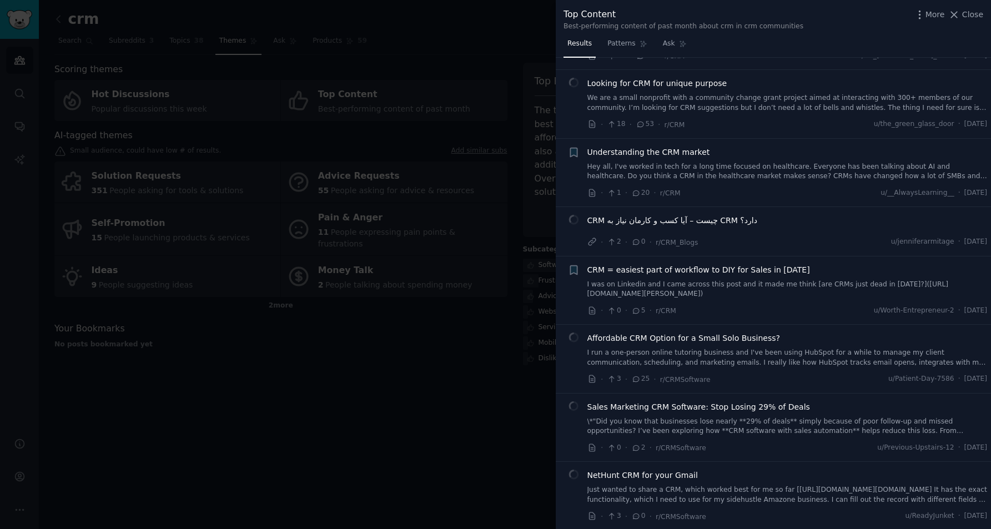
scroll to position [355, 0]
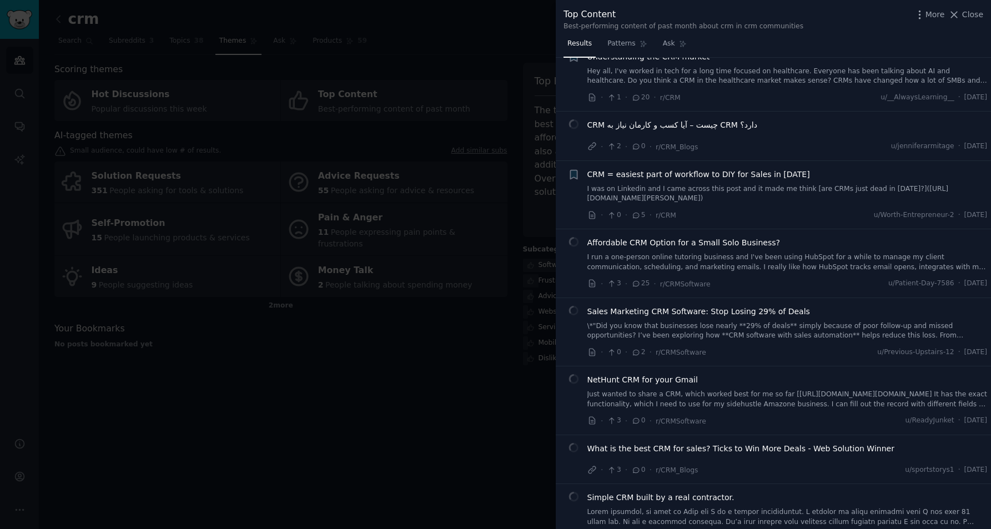
click at [486, 382] on div at bounding box center [495, 264] width 991 height 529
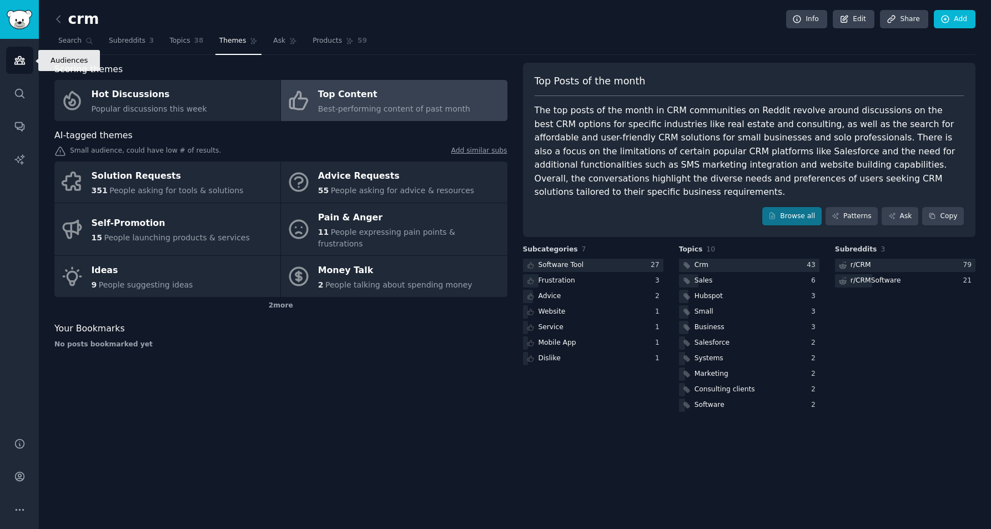
click at [17, 58] on icon "Sidebar" at bounding box center [19, 61] width 10 height 8
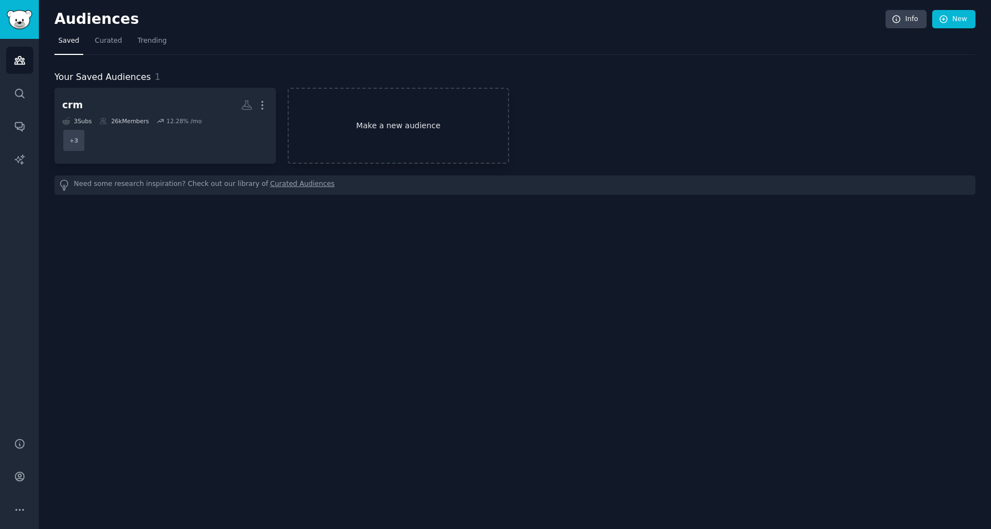
click at [426, 125] on link "Make a new audience" at bounding box center [399, 126] width 222 height 76
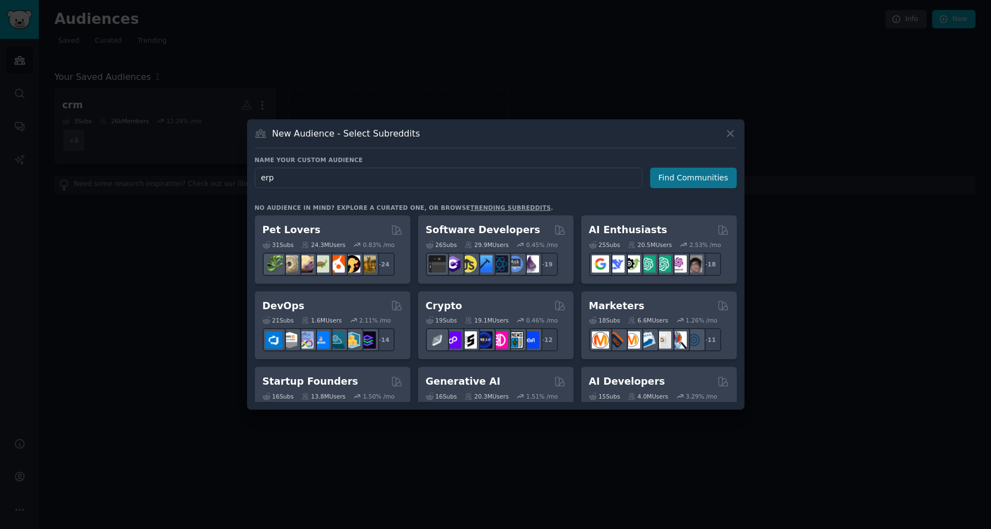
type input "erp"
click at [687, 179] on button "Find Communities" at bounding box center [693, 178] width 87 height 21
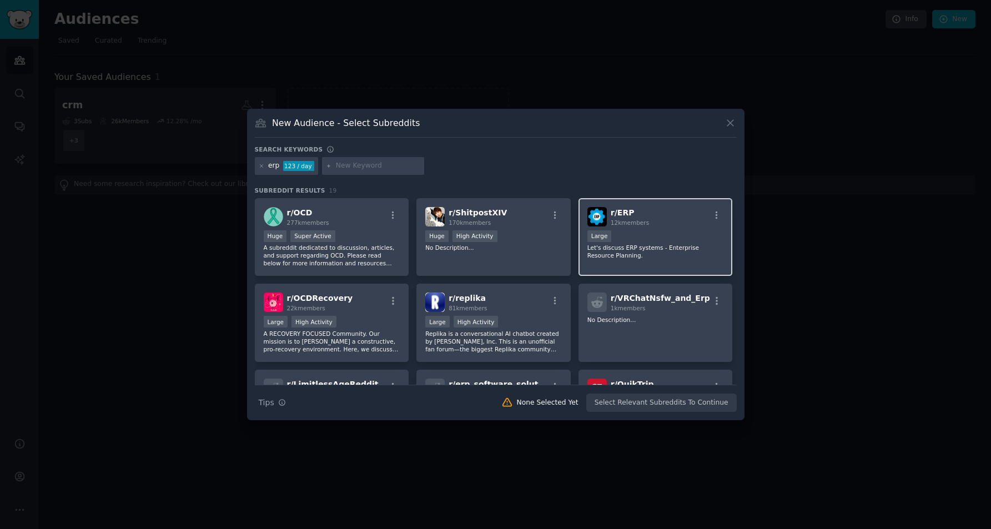
click at [645, 224] on span "12k members" at bounding box center [630, 222] width 38 height 7
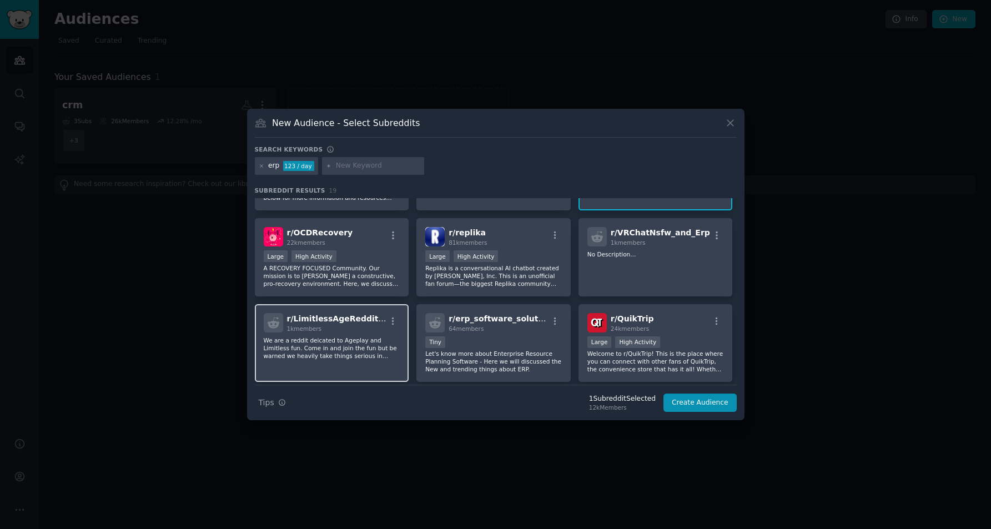
scroll to position [74, 0]
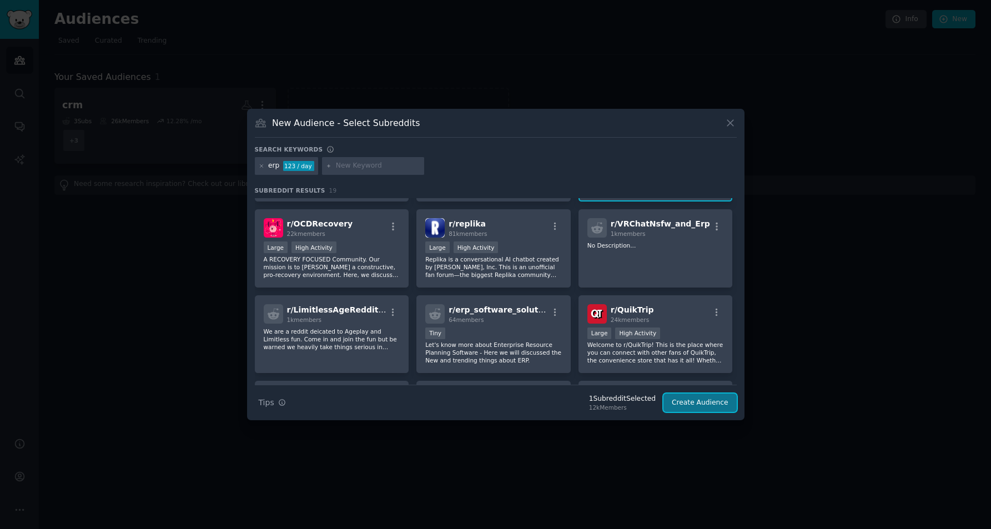
click at [717, 404] on button "Create Audience" at bounding box center [700, 403] width 73 height 19
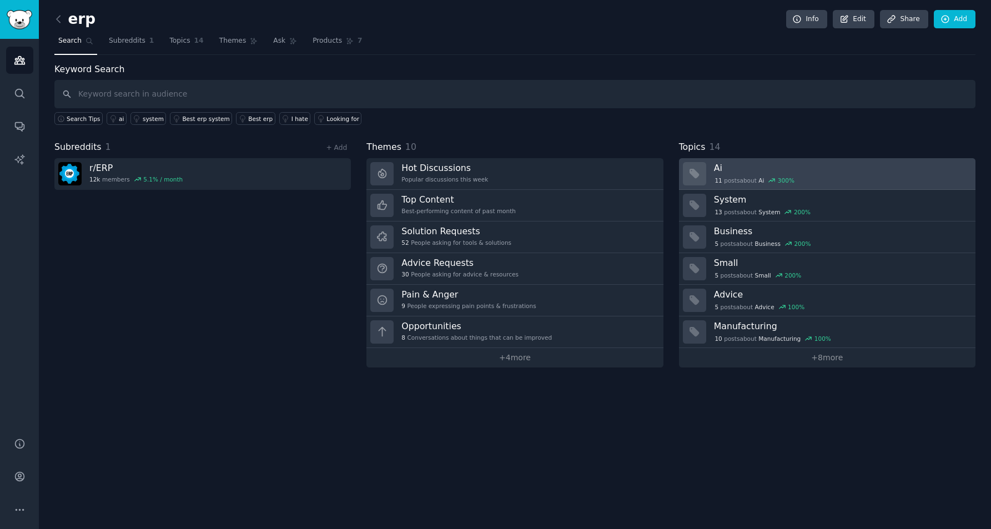
click at [734, 180] on div "11 post s about Ai 300 %" at bounding box center [755, 180] width 82 height 10
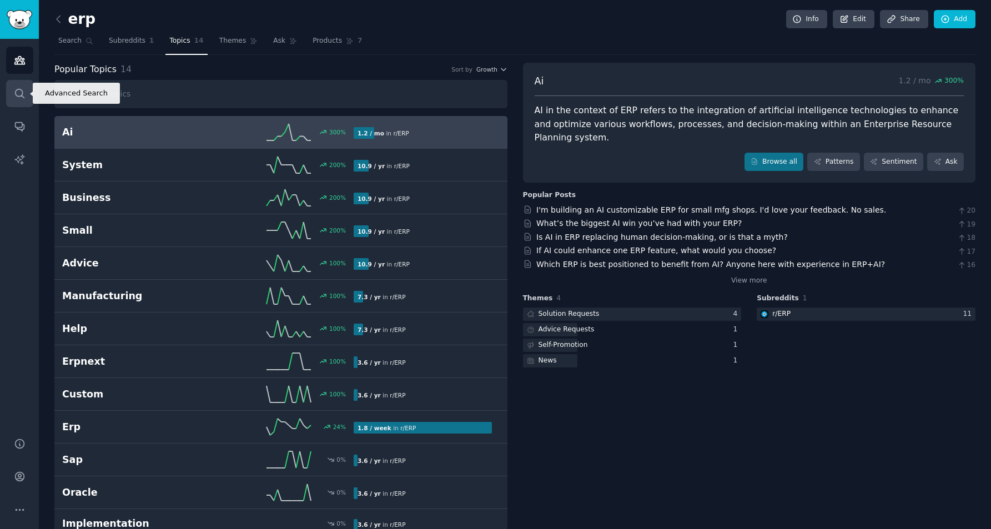
click at [16, 92] on icon "Sidebar" at bounding box center [20, 94] width 12 height 12
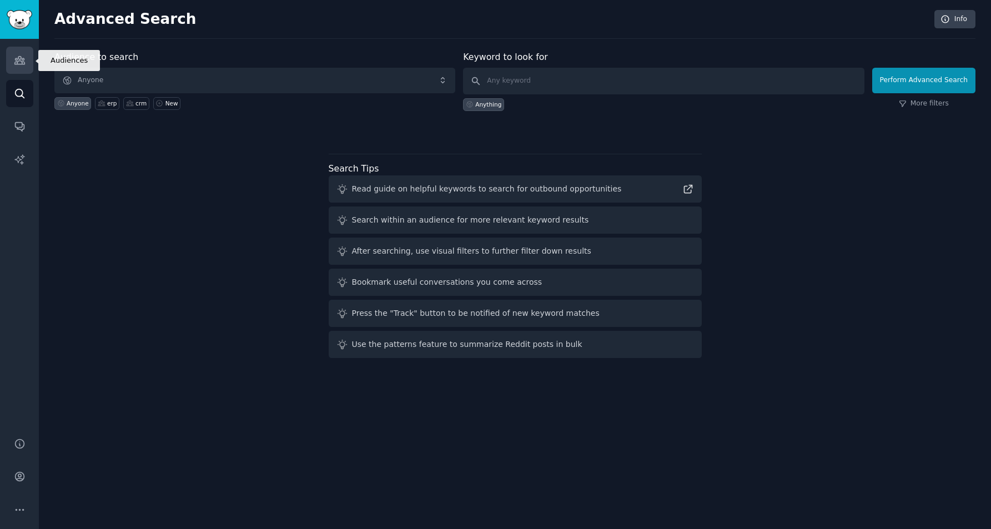
click at [16, 64] on icon "Sidebar" at bounding box center [20, 60] width 12 height 12
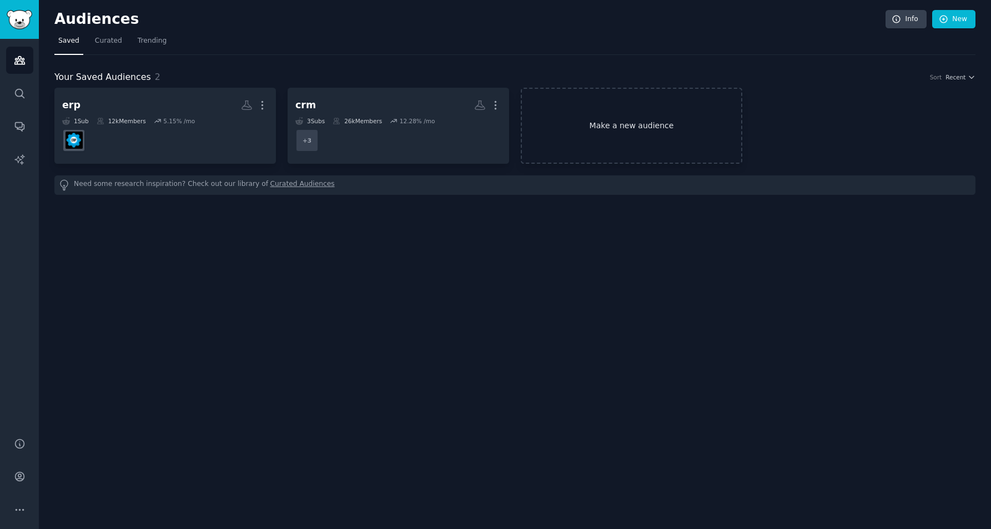
click at [635, 131] on link "Make a new audience" at bounding box center [632, 126] width 222 height 76
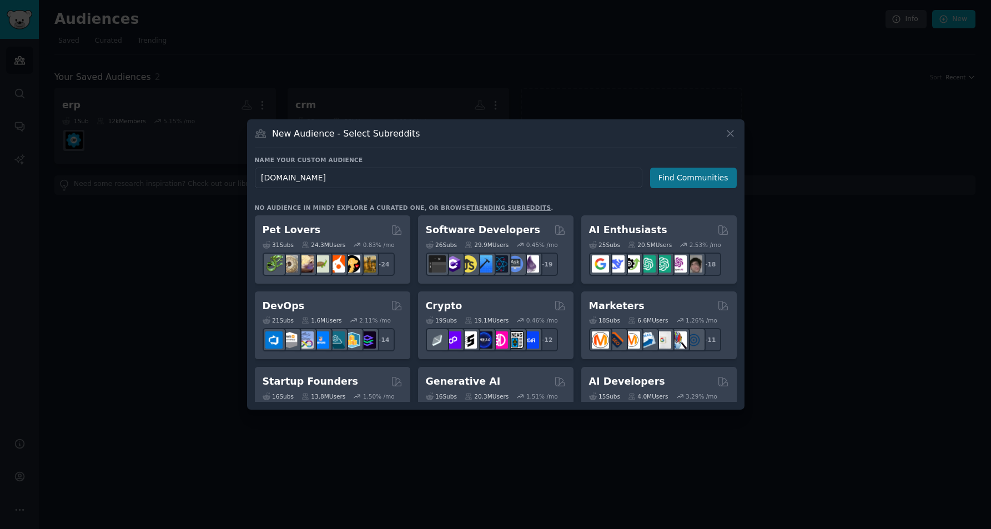
type input "[DOMAIN_NAME]"
click at [723, 179] on button "Find Communities" at bounding box center [693, 178] width 87 height 21
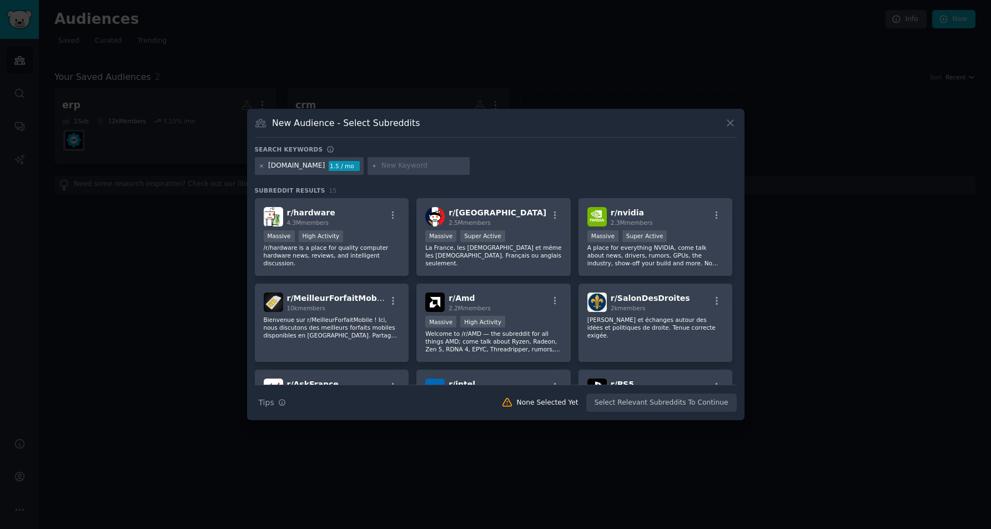
click at [262, 165] on icon at bounding box center [262, 166] width 6 height 6
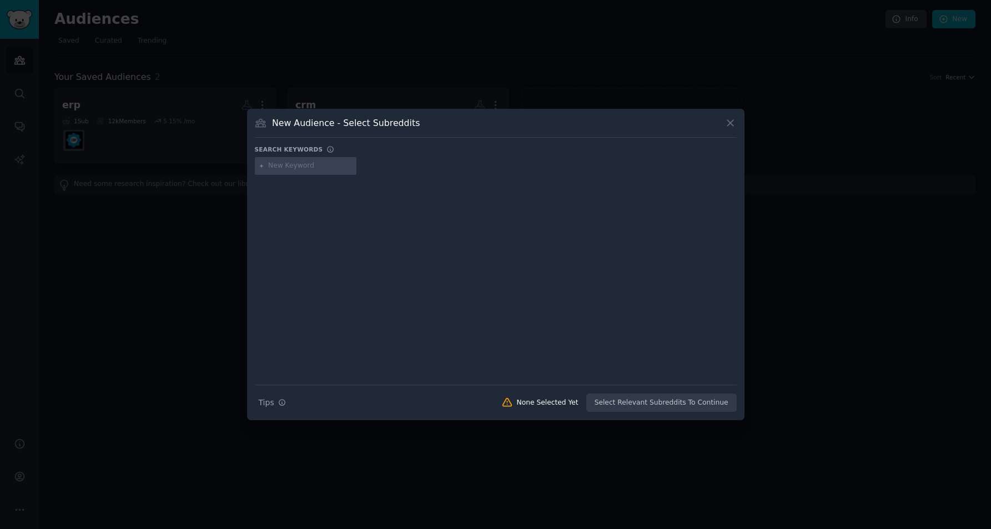
click at [308, 166] on input "text" at bounding box center [310, 166] width 84 height 10
paste input "[DOMAIN_NAME]"
drag, startPoint x: 315, startPoint y: 165, endPoint x: 359, endPoint y: 166, distance: 43.9
click at [359, 166] on div "[DOMAIN_NAME]" at bounding box center [496, 168] width 482 height 22
type input "lesnumeriques"
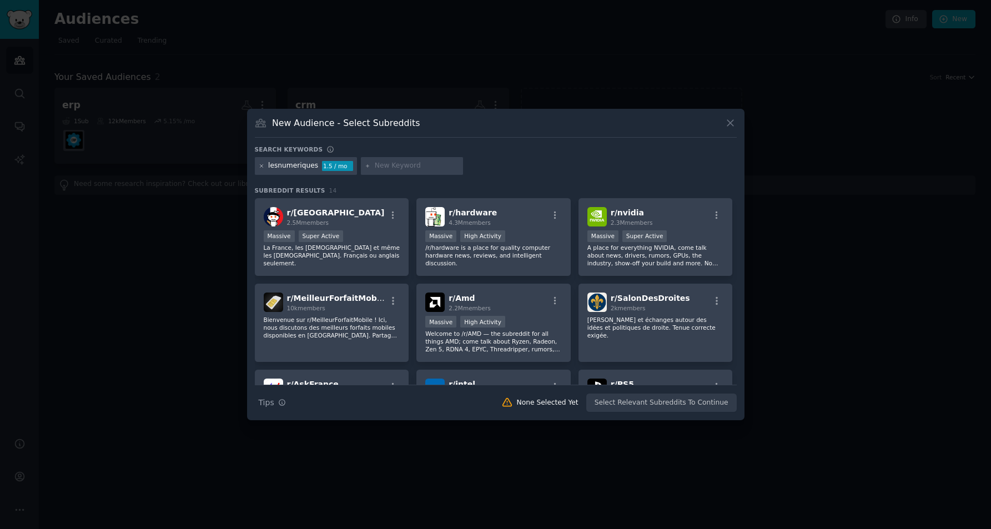
click at [261, 167] on icon at bounding box center [262, 166] width 6 height 6
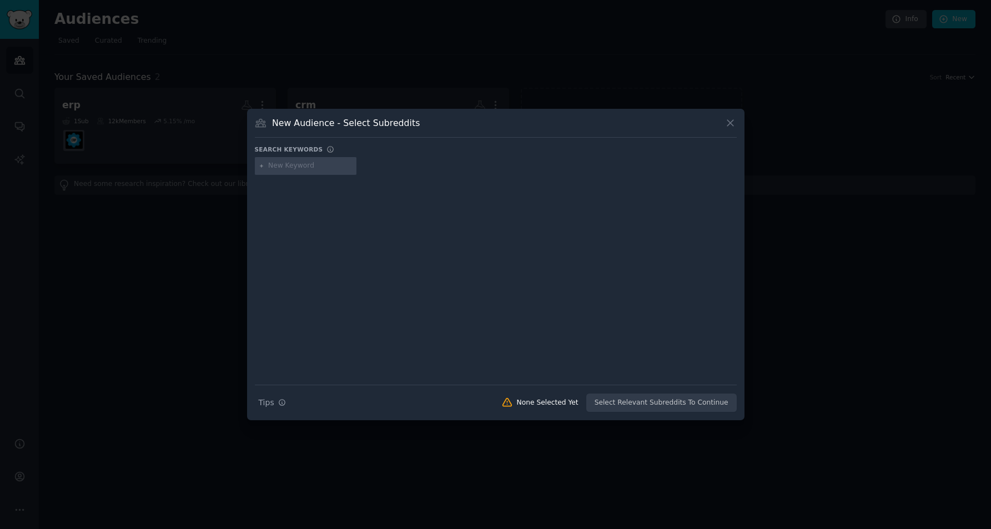
click at [310, 166] on input "text" at bounding box center [310, 166] width 84 height 10
type input "panneau solaire"
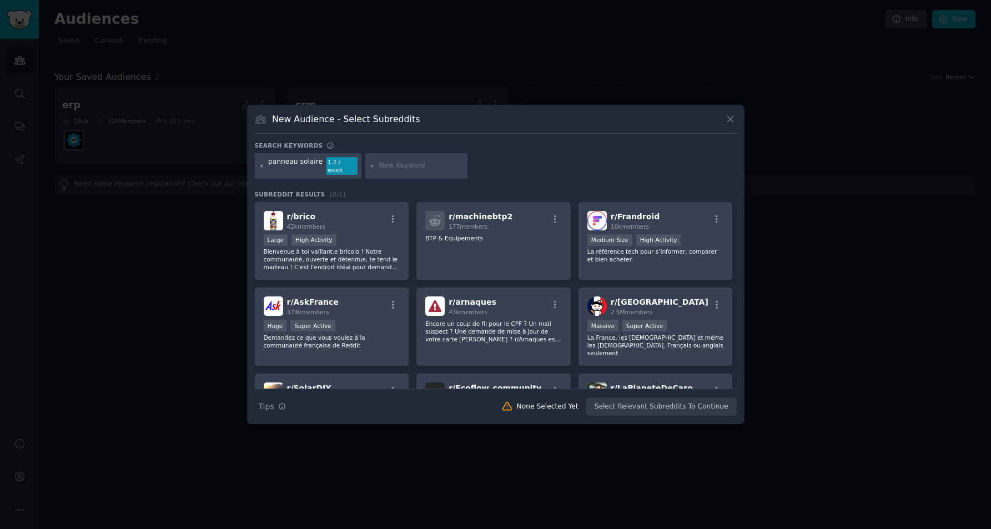
click at [262, 167] on icon at bounding box center [261, 165] width 3 height 3
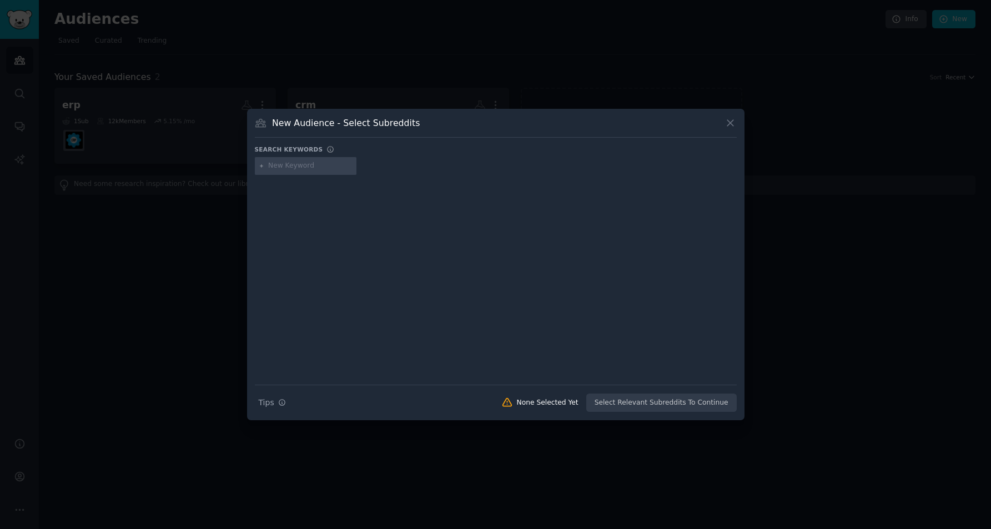
click at [306, 168] on input "text" at bounding box center [310, 166] width 84 height 10
type input "solar panel"
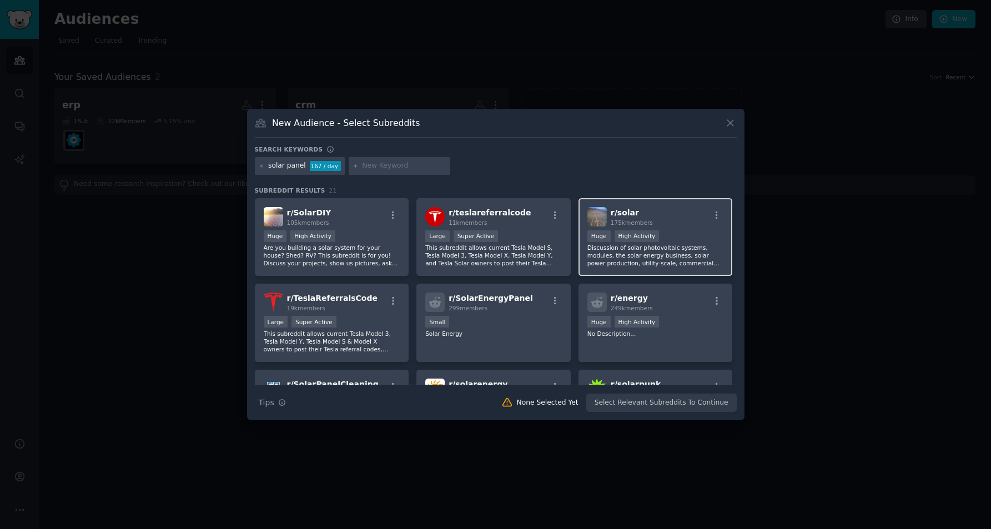
click at [655, 257] on p "Discussion of solar photovoltaic systems, modules, the solar energy business, s…" at bounding box center [656, 255] width 137 height 23
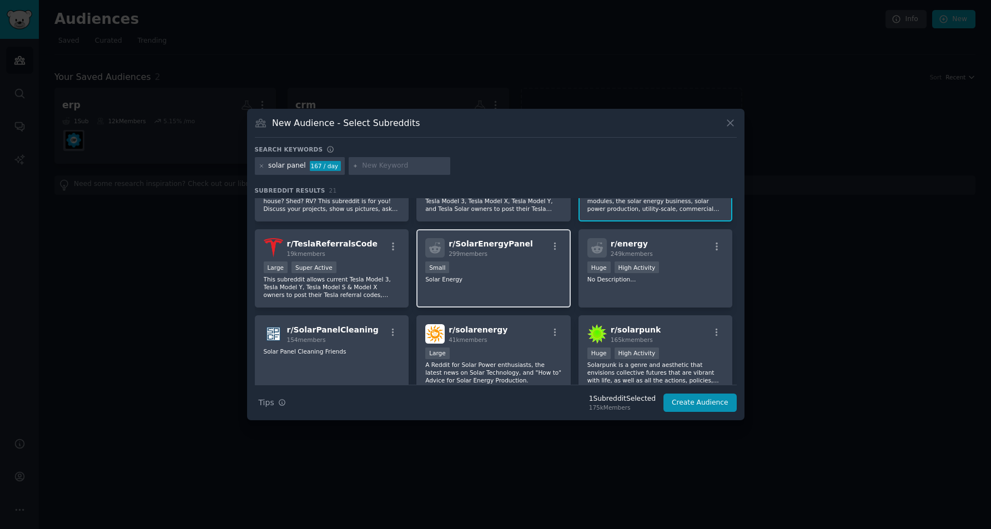
scroll to position [64, 0]
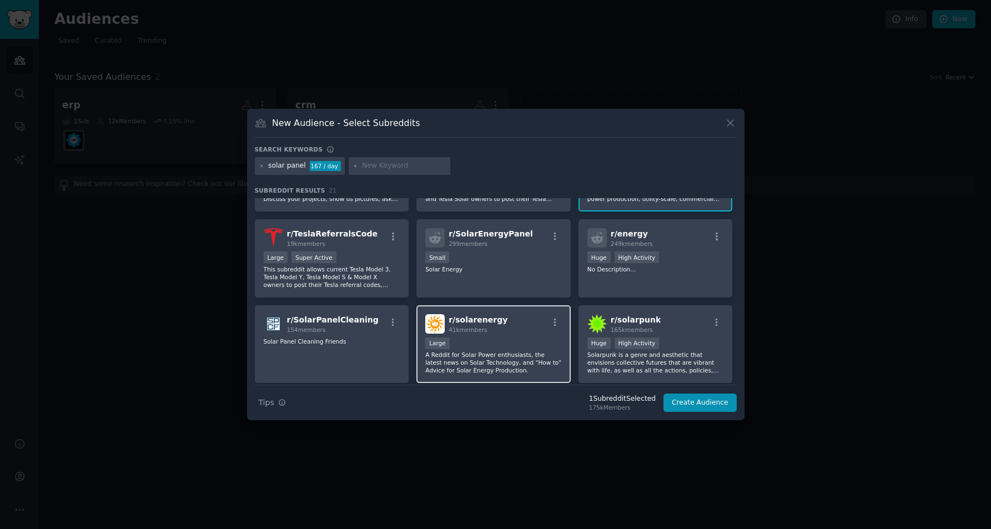
click at [464, 363] on p "A Reddit for Solar Power enthusiasts, the latest news on Solar Technology, and …" at bounding box center [493, 362] width 137 height 23
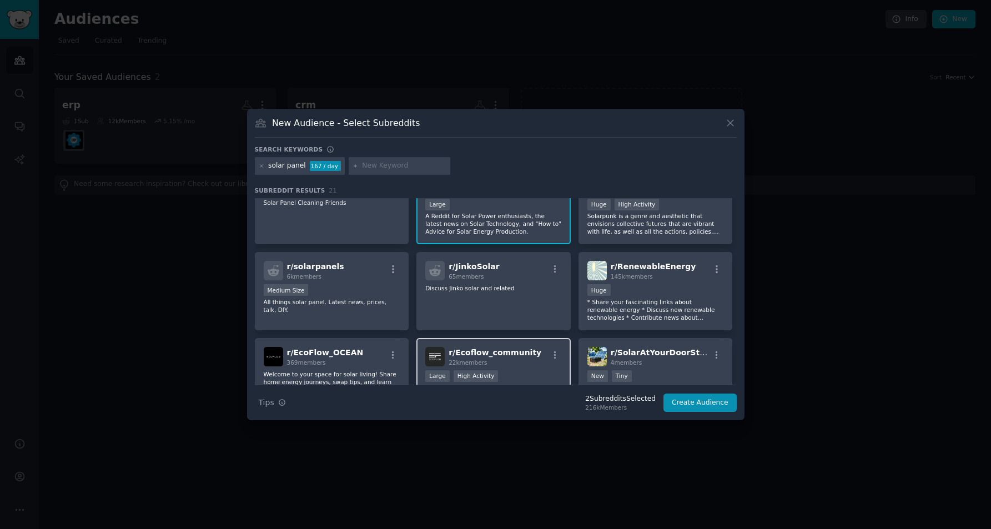
scroll to position [223, 0]
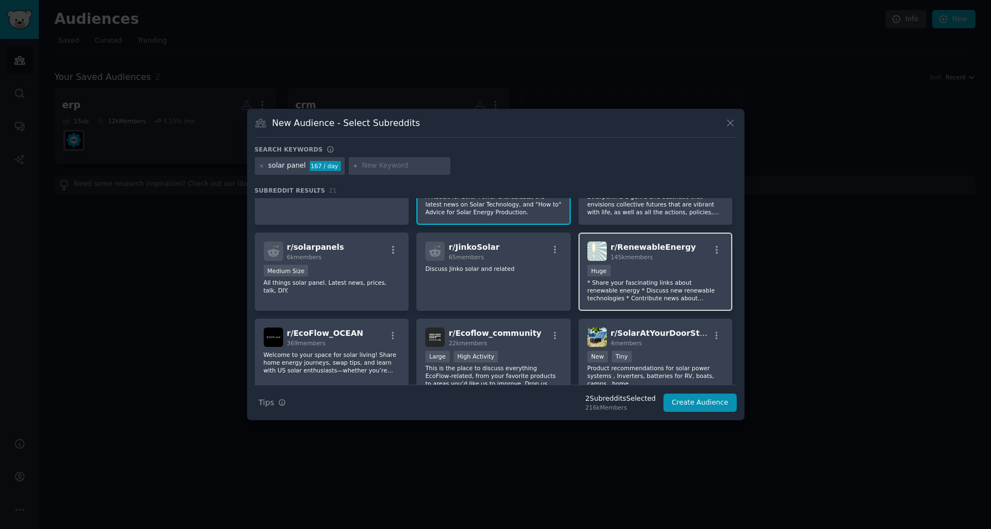
click at [658, 290] on p "* Share your fascinating links about renewable energy * Discuss new renewable t…" at bounding box center [656, 290] width 137 height 23
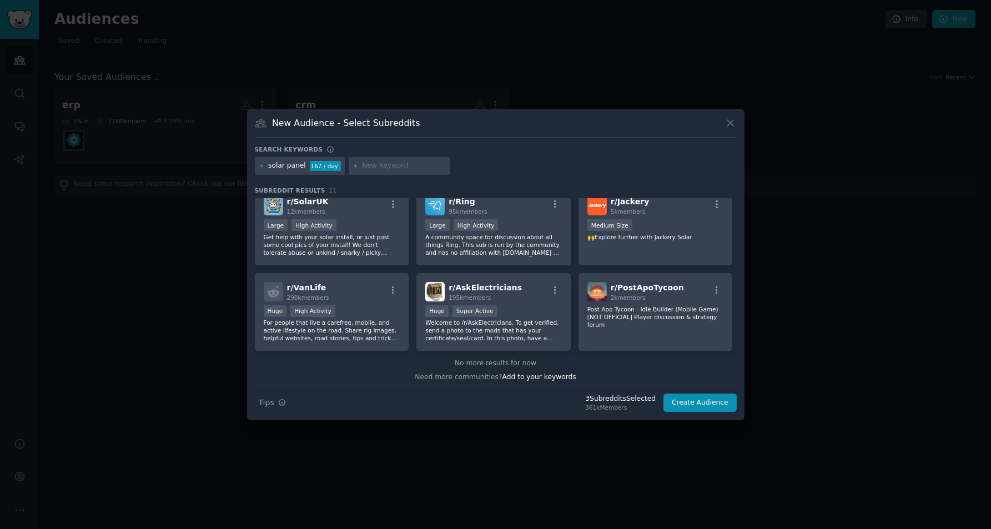
scroll to position [445, 0]
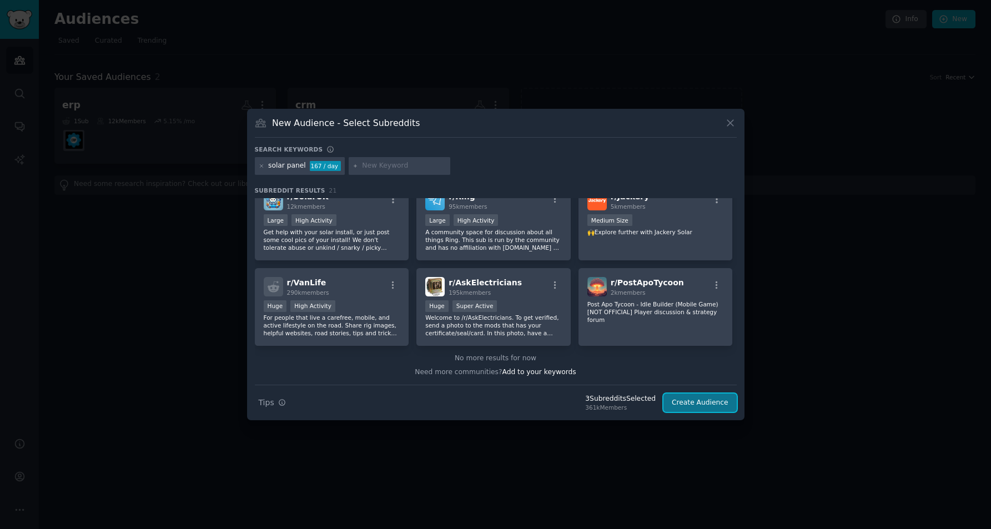
click at [707, 400] on button "Create Audience" at bounding box center [700, 403] width 73 height 19
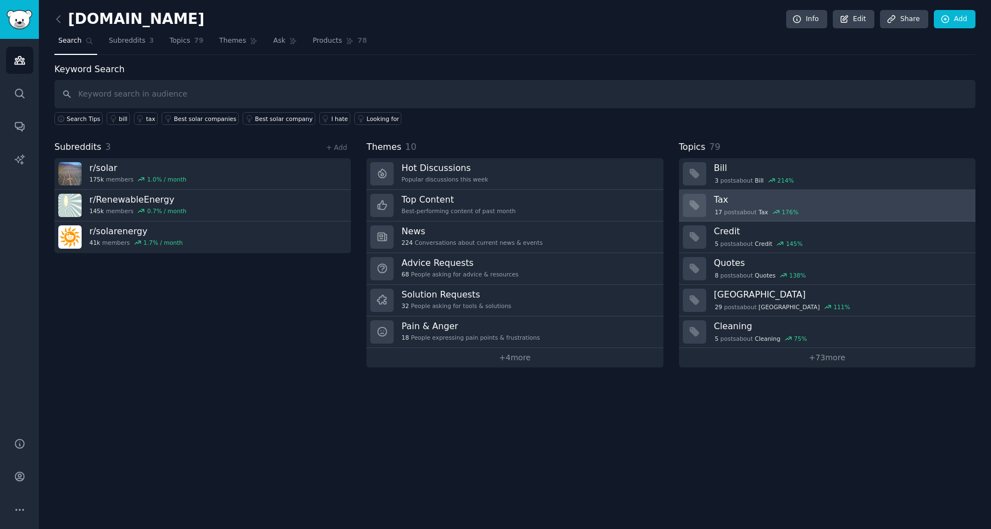
click at [829, 205] on div "17 post s about Tax 176 %" at bounding box center [841, 211] width 254 height 12
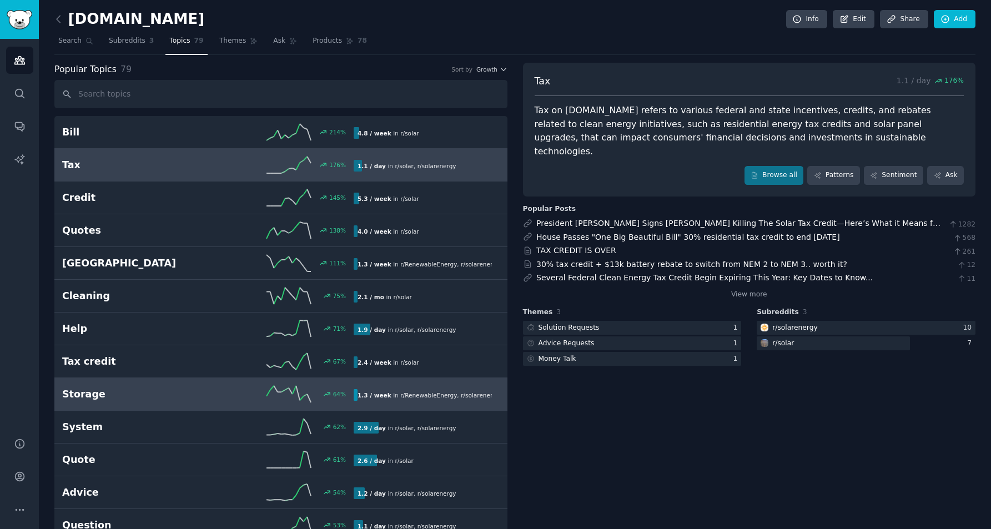
click at [161, 388] on h2 "Storage" at bounding box center [135, 395] width 146 height 14
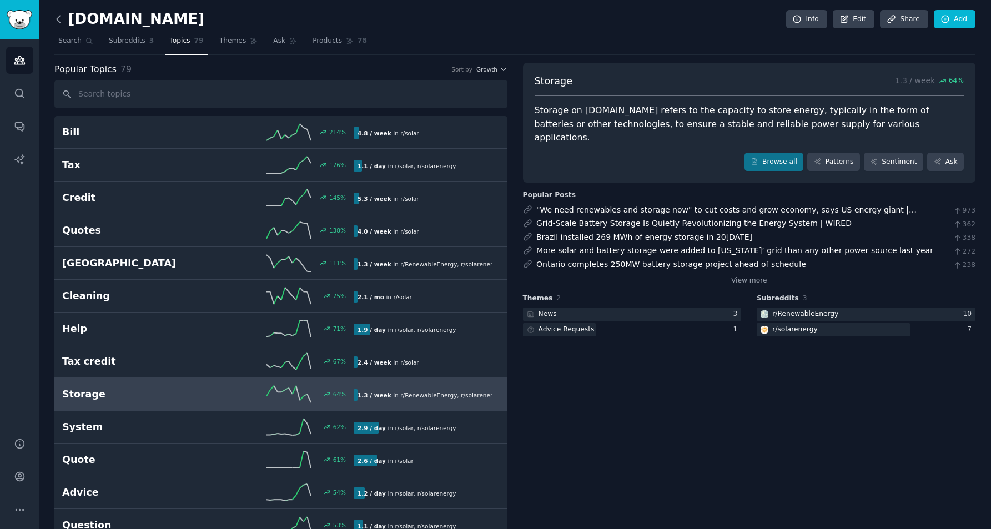
click at [60, 20] on icon at bounding box center [59, 19] width 12 height 12
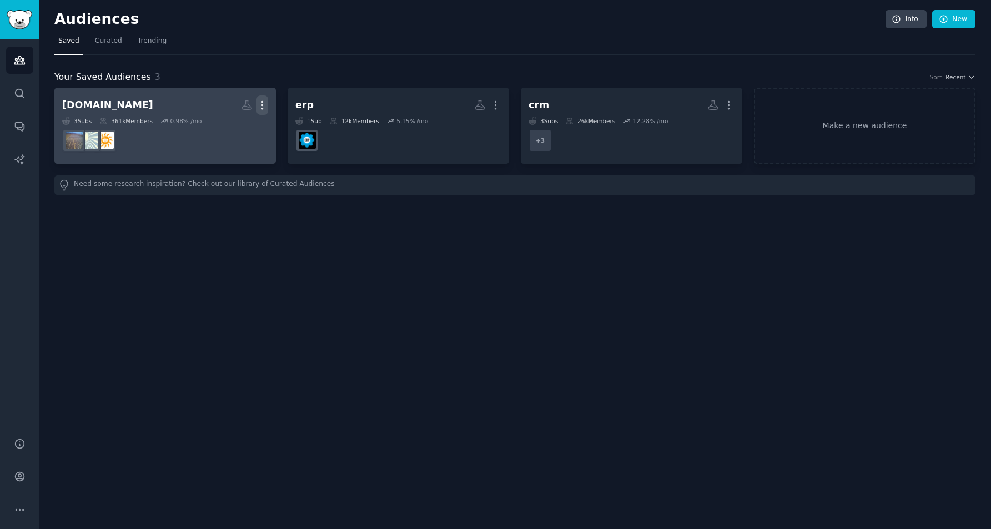
click at [264, 101] on icon "button" at bounding box center [263, 105] width 12 height 12
click at [238, 108] on p "View" at bounding box center [228, 109] width 18 height 12
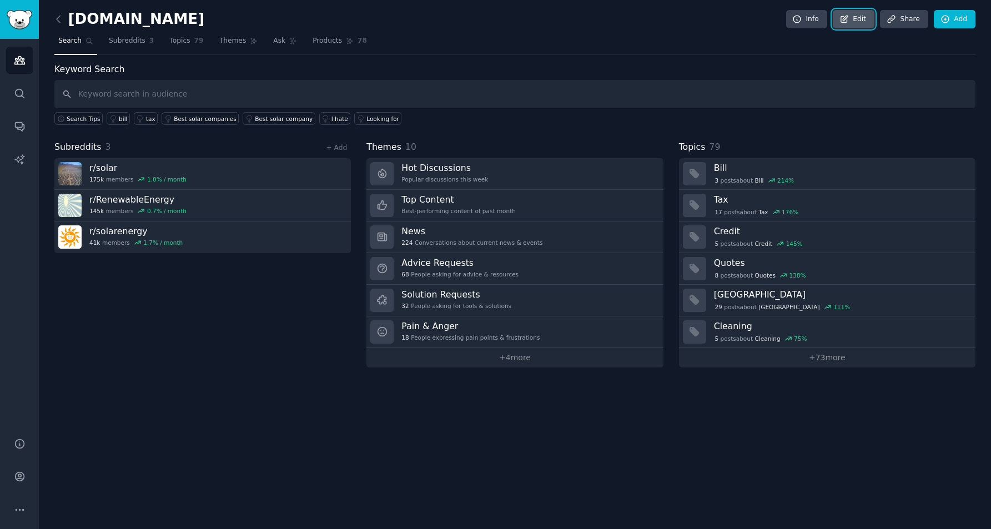
click at [853, 19] on link "Edit" at bounding box center [854, 19] width 42 height 19
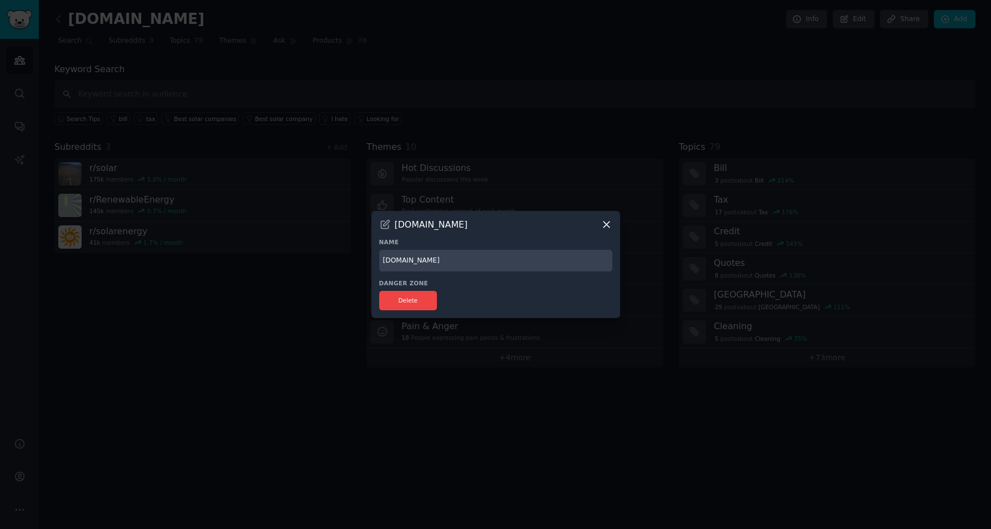
click at [465, 259] on input "[DOMAIN_NAME]" at bounding box center [495, 261] width 233 height 22
type input "Solar panel"
click at [538, 299] on div "Delete" at bounding box center [495, 300] width 233 height 19
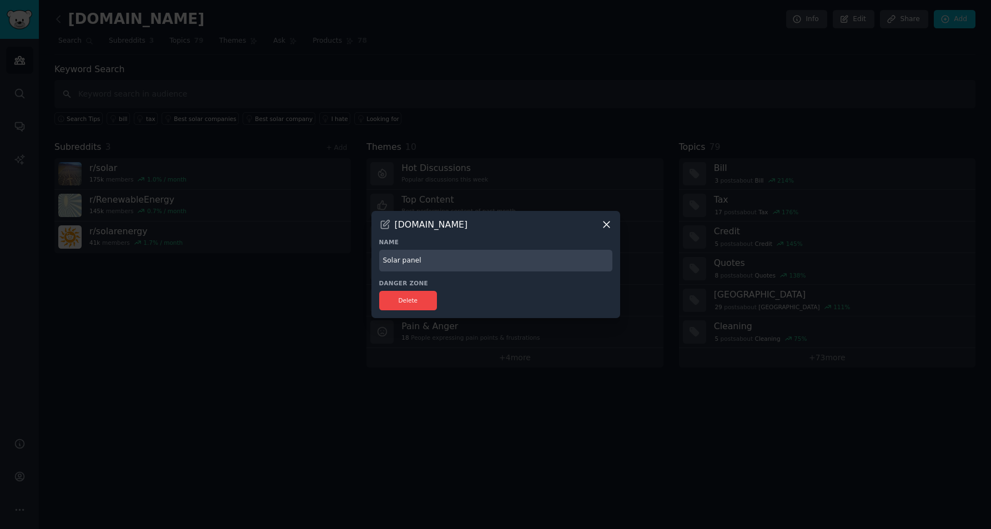
click at [611, 220] on icon at bounding box center [607, 225] width 12 height 12
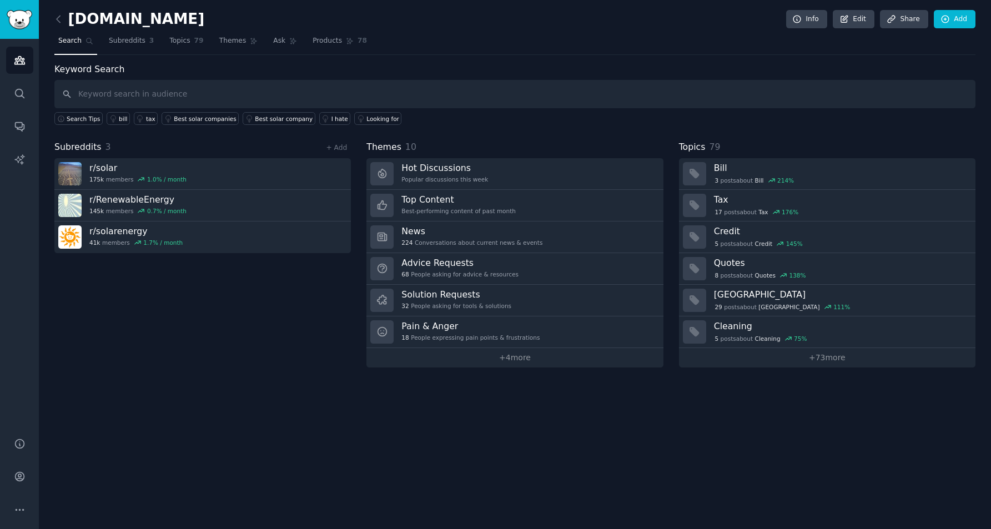
click at [790, 48] on nav "Search Subreddits 3 Topics 79 Themes Ask Products 78" at bounding box center [514, 43] width 921 height 23
click at [847, 18] on icon at bounding box center [844, 19] width 7 height 7
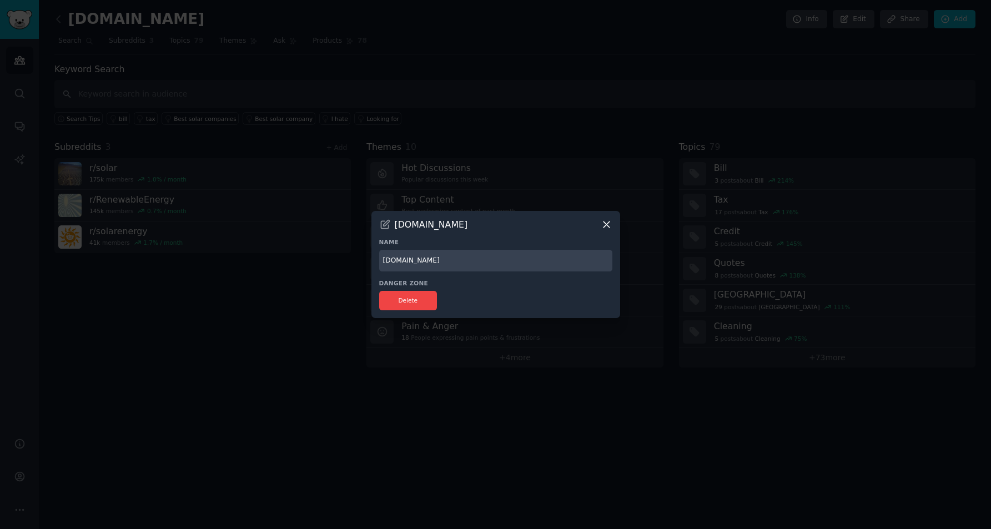
click at [450, 262] on input "[DOMAIN_NAME]" at bounding box center [495, 261] width 233 height 22
type input "solar panel"
click at [421, 295] on button "Delete" at bounding box center [408, 300] width 58 height 19
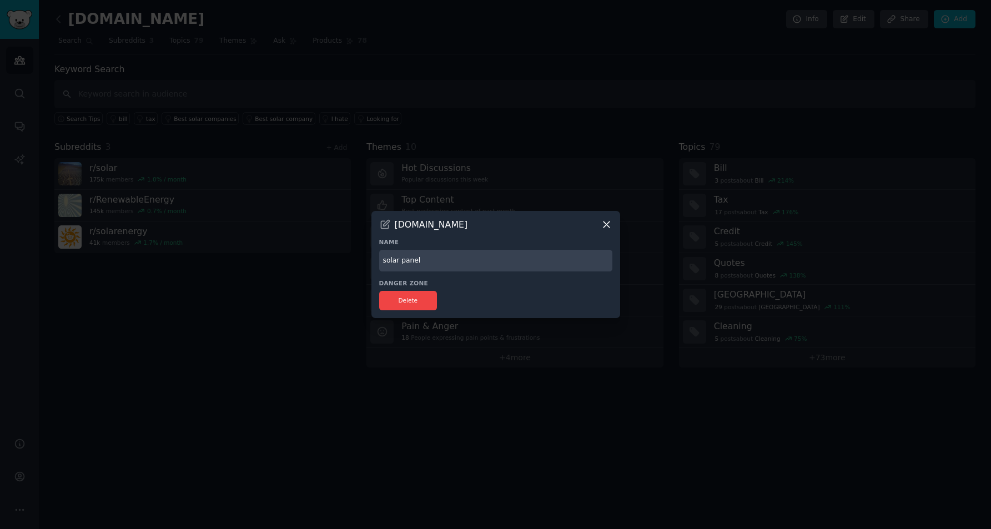
click at [381, 225] on icon at bounding box center [385, 225] width 12 height 12
click at [443, 257] on input "solar panel" at bounding box center [495, 261] width 233 height 22
click at [446, 263] on input "solar panel" at bounding box center [495, 261] width 233 height 22
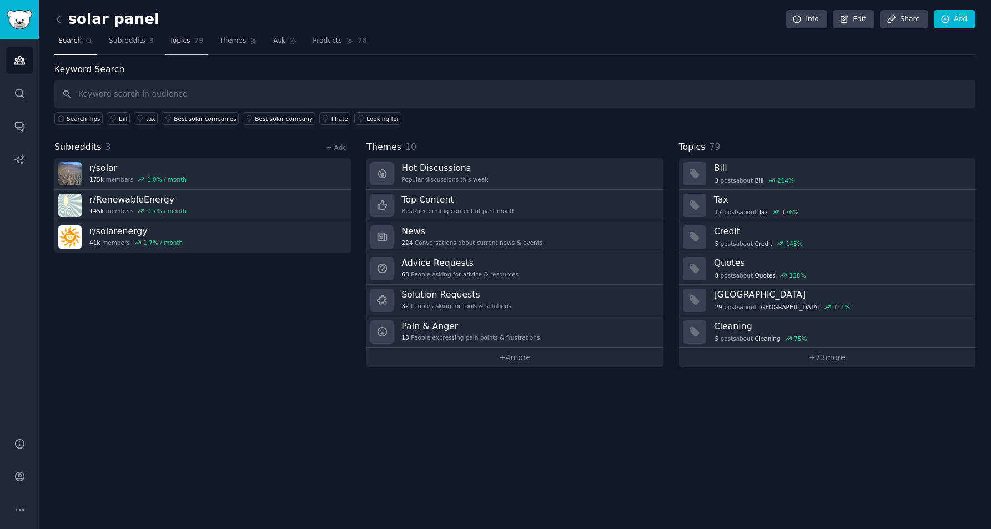
click at [181, 42] on span "Topics" at bounding box center [179, 41] width 21 height 10
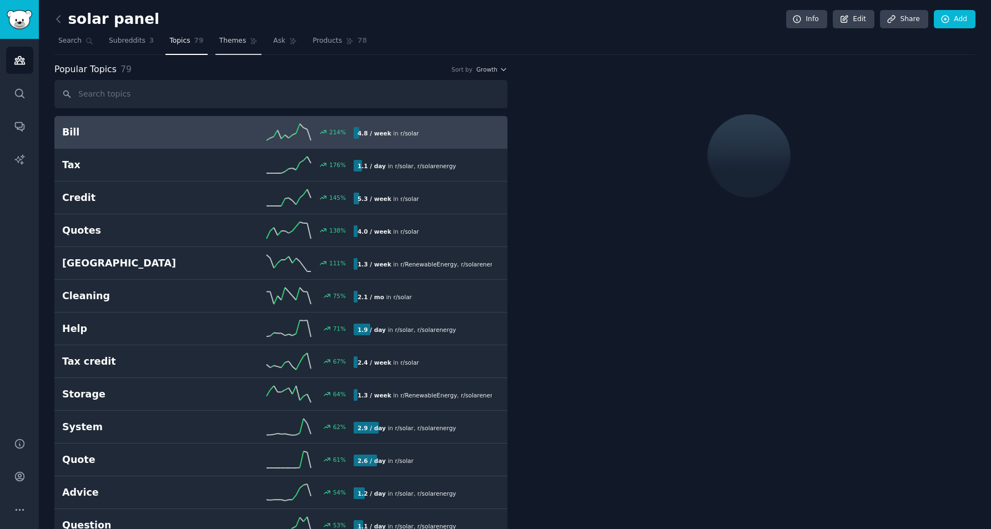
click at [221, 45] on span "Themes" at bounding box center [232, 41] width 27 height 10
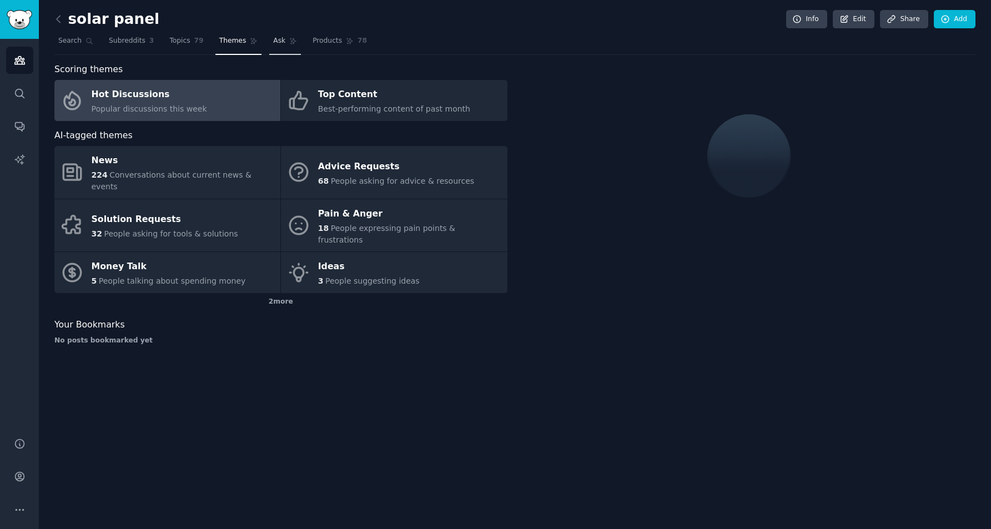
click at [273, 41] on span "Ask" at bounding box center [279, 41] width 12 height 10
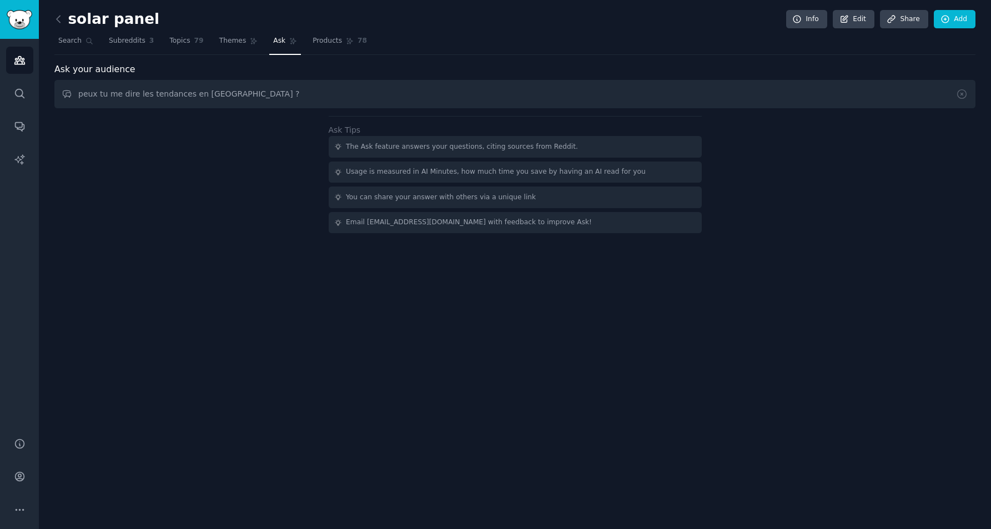
type input "peux tu me dire les tendances en [GEOGRAPHIC_DATA] ?"
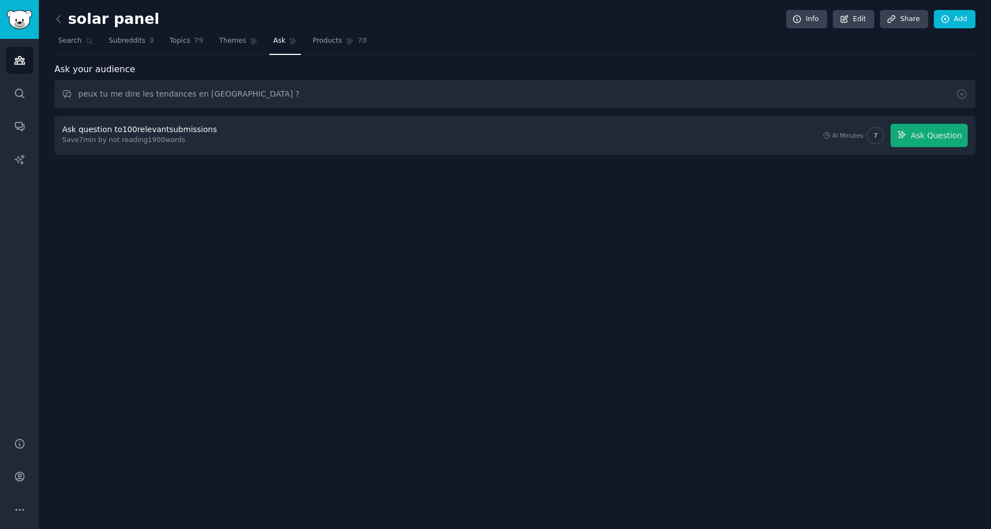
click at [303, 91] on input "peux tu me dire les tendances en [GEOGRAPHIC_DATA] ?" at bounding box center [514, 94] width 921 height 28
click at [327, 41] on span "Products" at bounding box center [327, 41] width 29 height 10
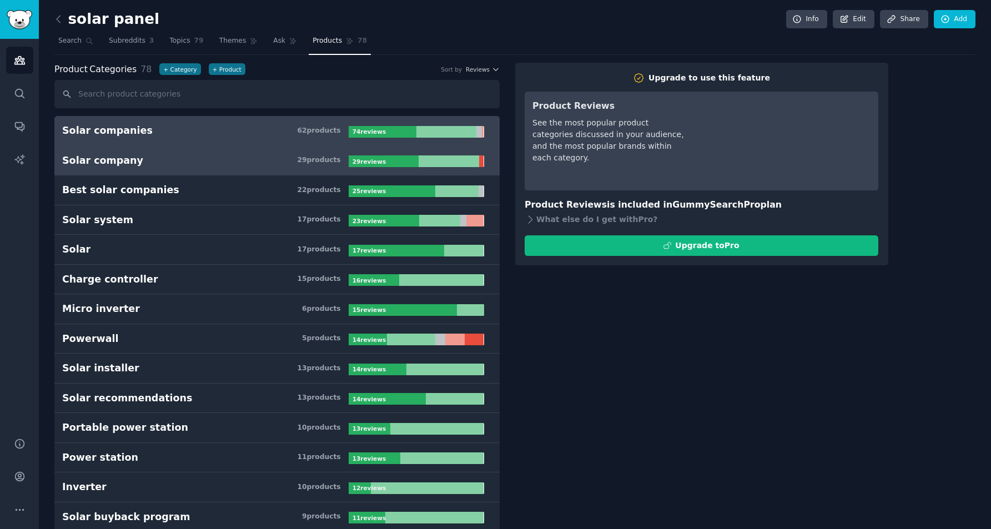
click at [160, 166] on h3 "Solar company 29 product s" at bounding box center [205, 161] width 287 height 14
click at [243, 128] on h3 "Solar companies 62 product s" at bounding box center [205, 131] width 287 height 14
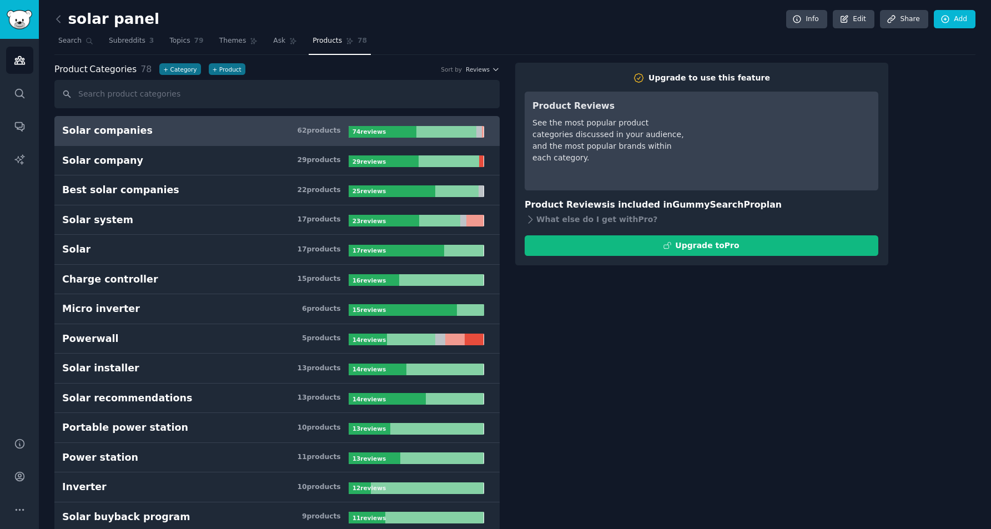
click at [421, 132] on div at bounding box center [446, 132] width 61 height 12
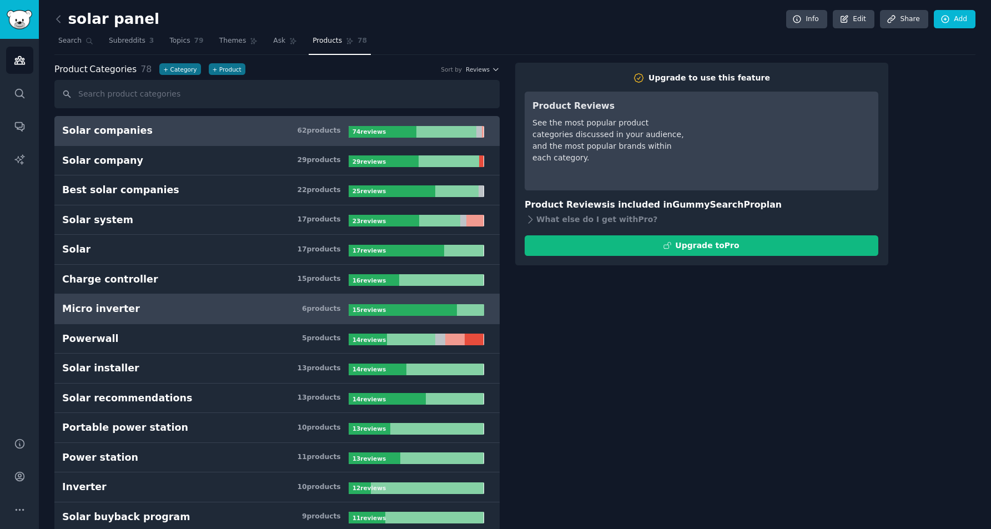
click at [169, 312] on h3 "Micro inverter 6 product s" at bounding box center [205, 309] width 287 height 14
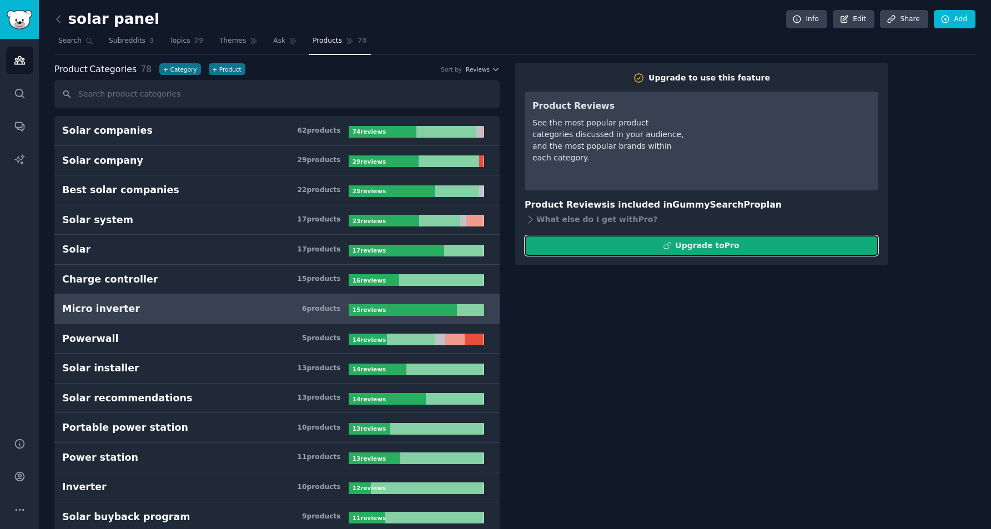
click at [671, 244] on icon at bounding box center [668, 246] width 8 height 8
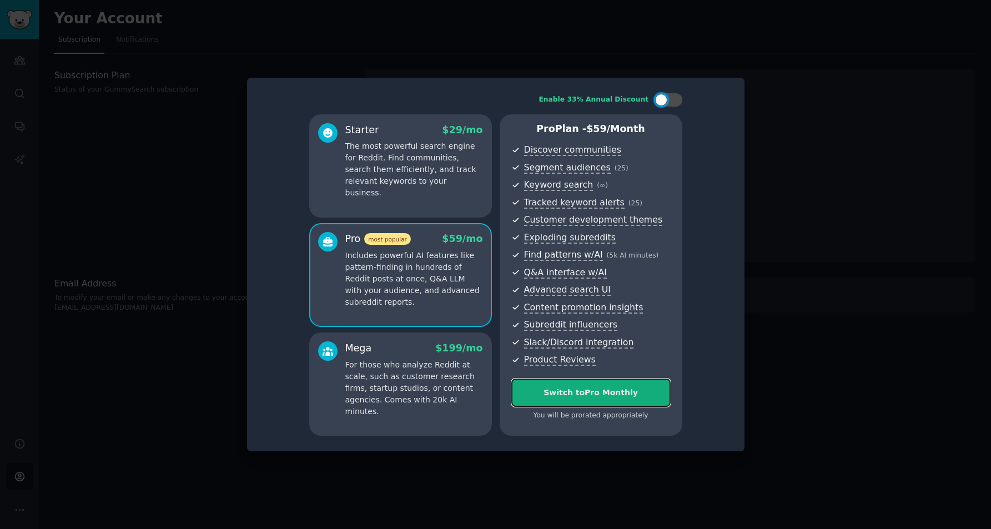
click at [588, 395] on div "Switch to Pro Monthly" at bounding box center [591, 393] width 158 height 12
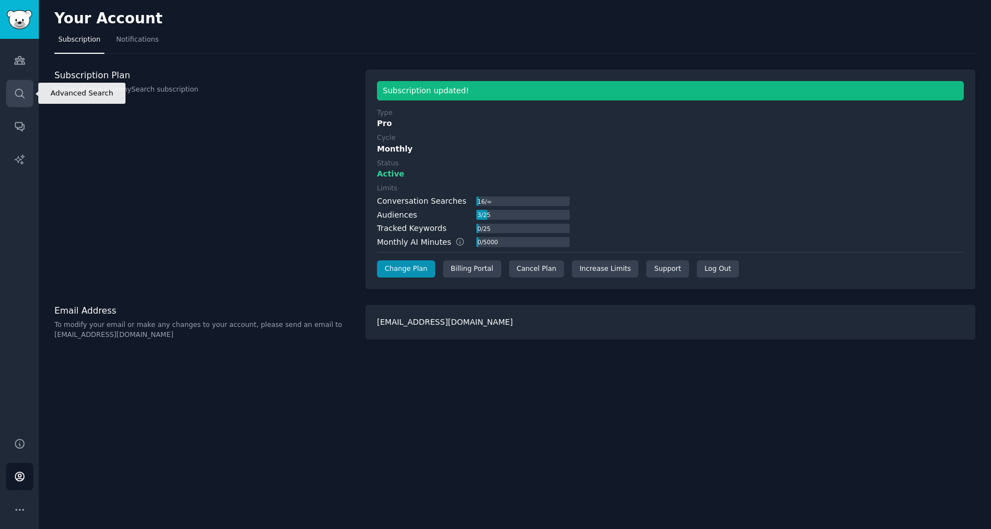
click at [22, 93] on icon "Sidebar" at bounding box center [20, 94] width 12 height 12
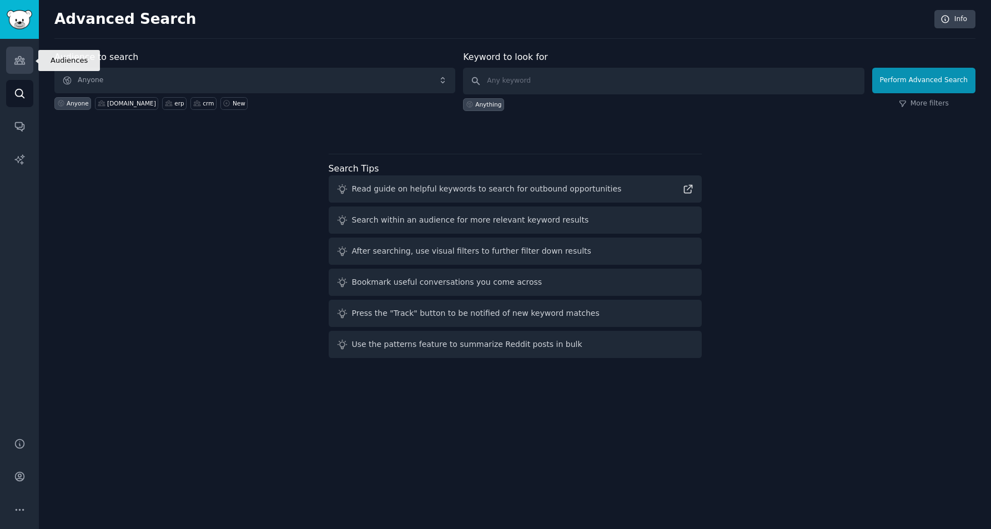
click at [16, 64] on icon "Sidebar" at bounding box center [19, 61] width 10 height 8
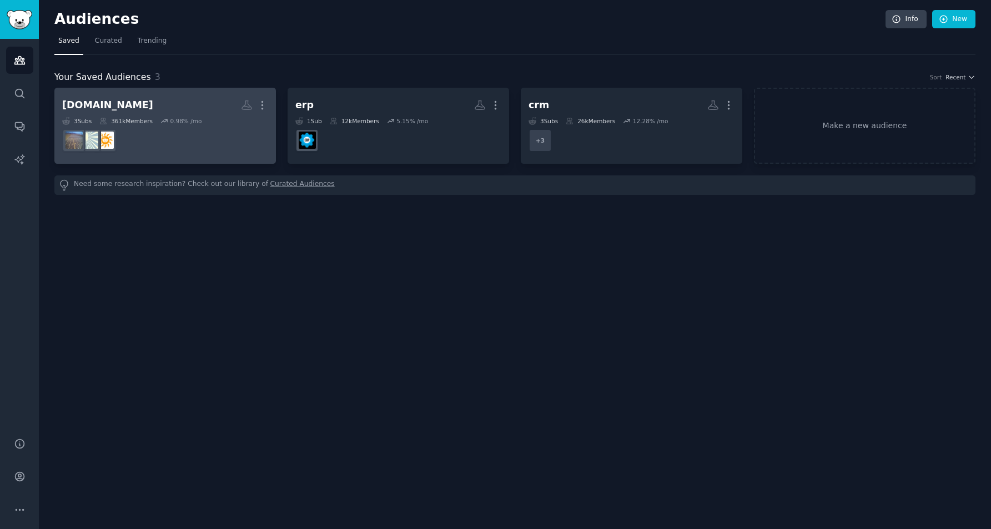
click at [214, 132] on dd at bounding box center [165, 140] width 206 height 31
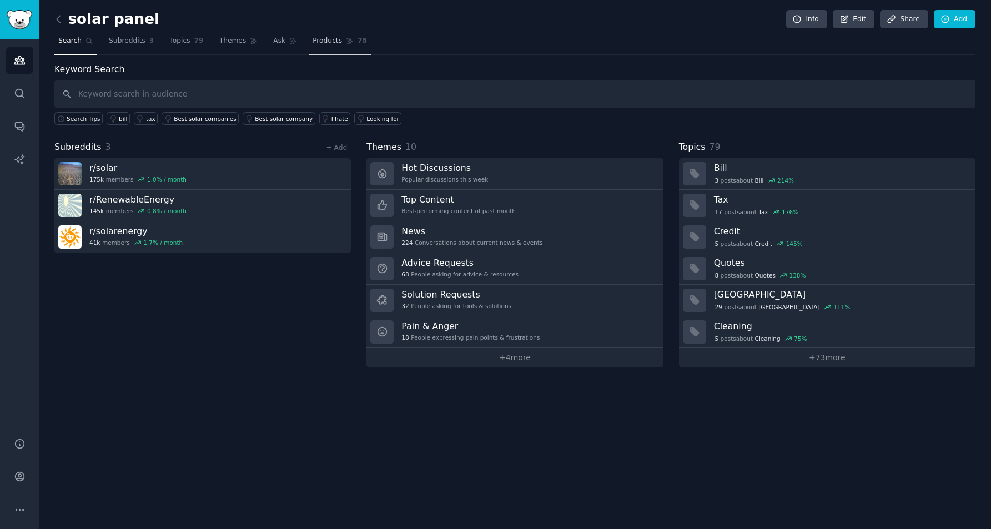
click at [328, 44] on span "Products" at bounding box center [327, 41] width 29 height 10
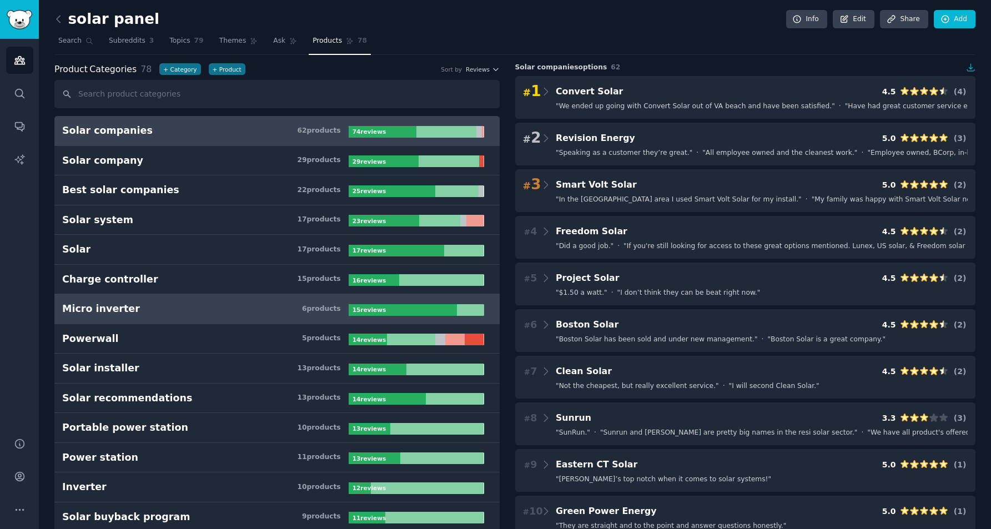
click at [132, 309] on h3 "Micro inverter 6 product s" at bounding box center [205, 309] width 287 height 14
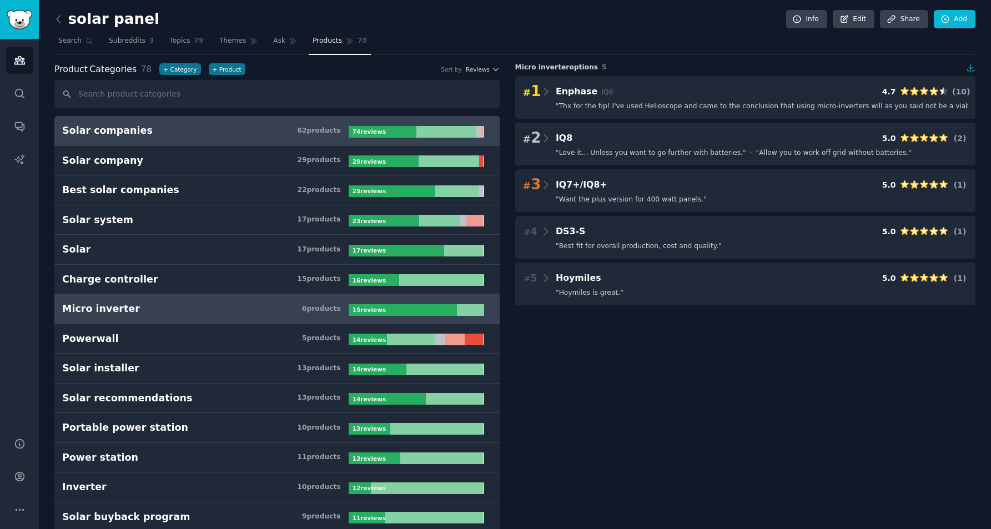
click at [142, 132] on h3 "Solar companies 62 product s" at bounding box center [205, 131] width 287 height 14
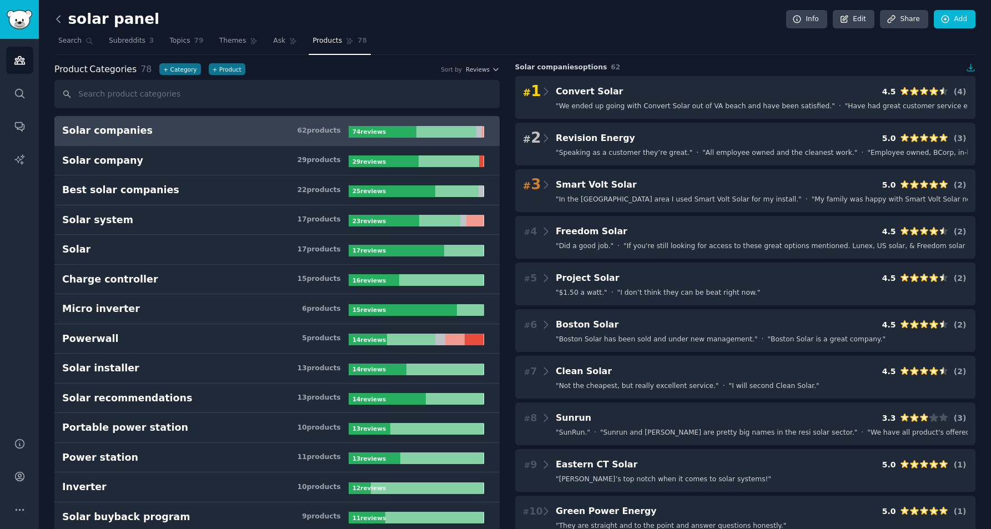
click at [56, 22] on icon at bounding box center [59, 19] width 12 height 12
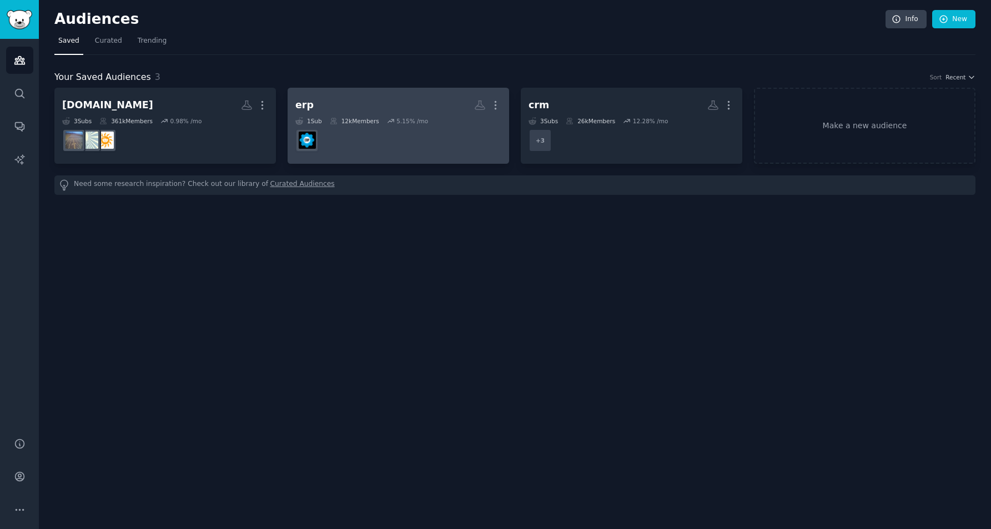
click at [379, 109] on h2 "erp More" at bounding box center [398, 105] width 206 height 19
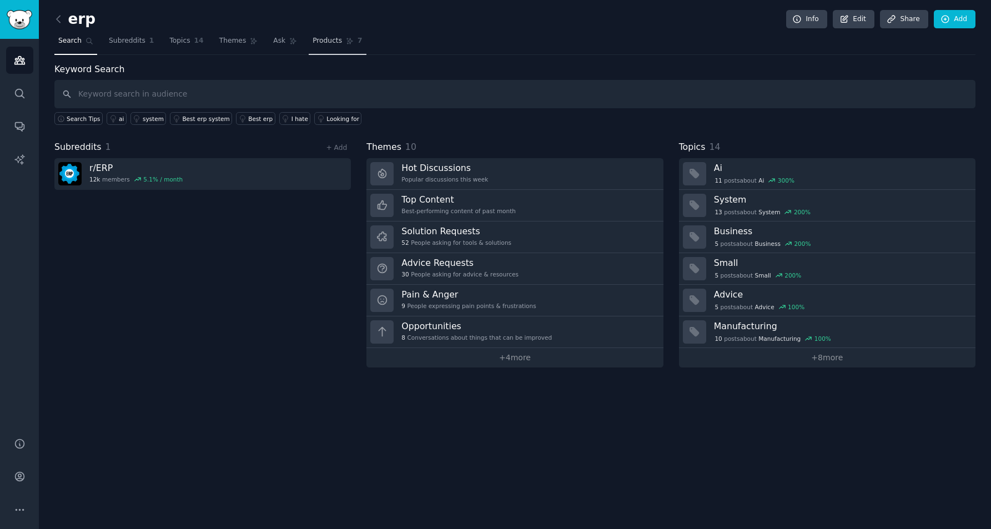
click at [322, 47] on link "Products 7" at bounding box center [337, 43] width 57 height 23
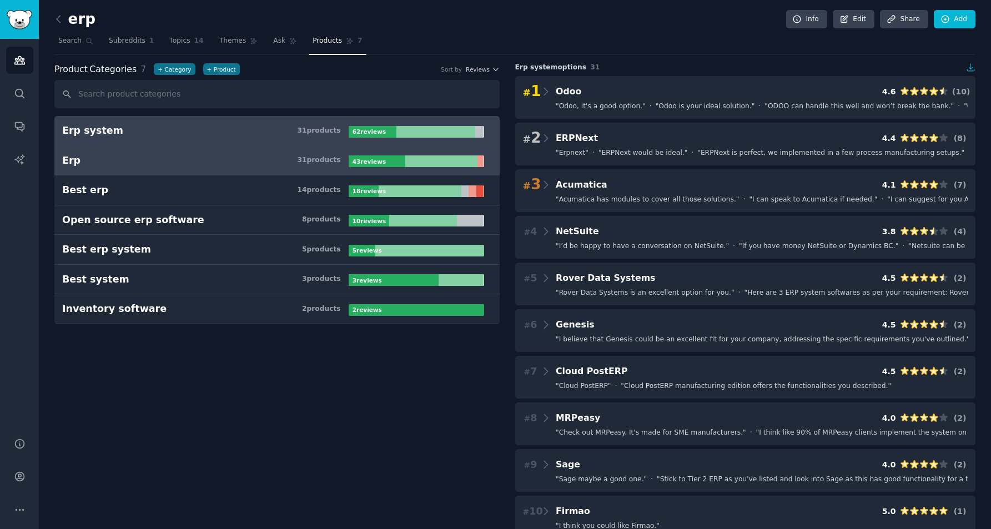
click at [182, 160] on h3 "Erp 31 product s" at bounding box center [205, 161] width 287 height 14
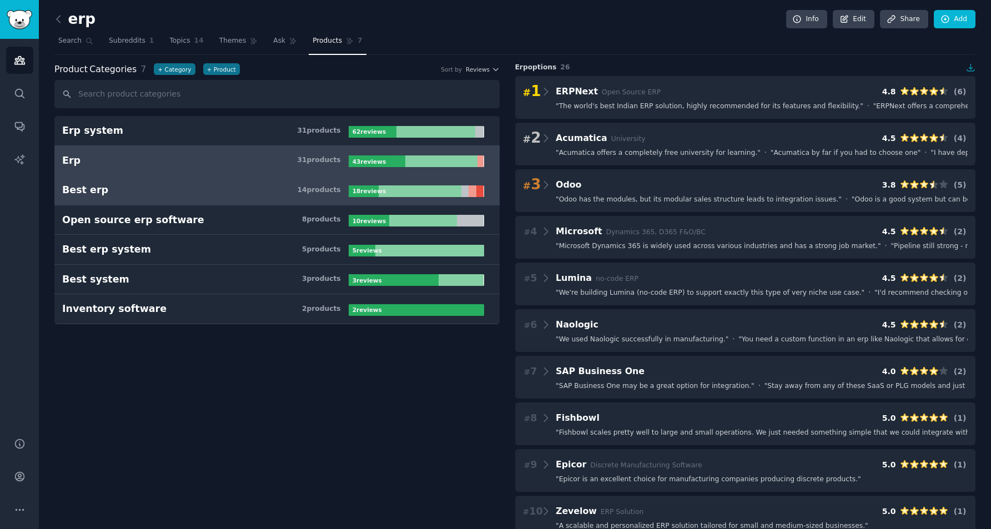
click at [199, 190] on h3 "Best erp 14 product s" at bounding box center [205, 190] width 287 height 14
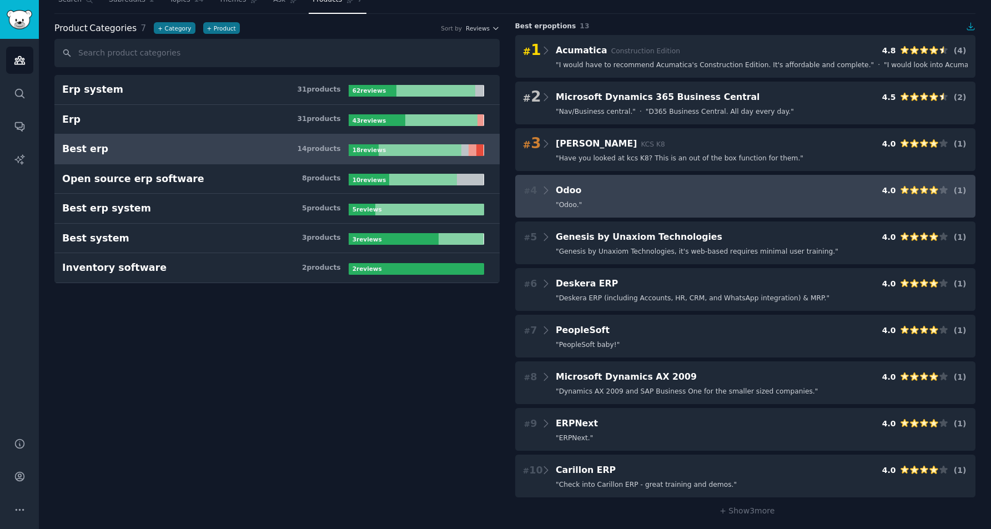
scroll to position [48, 0]
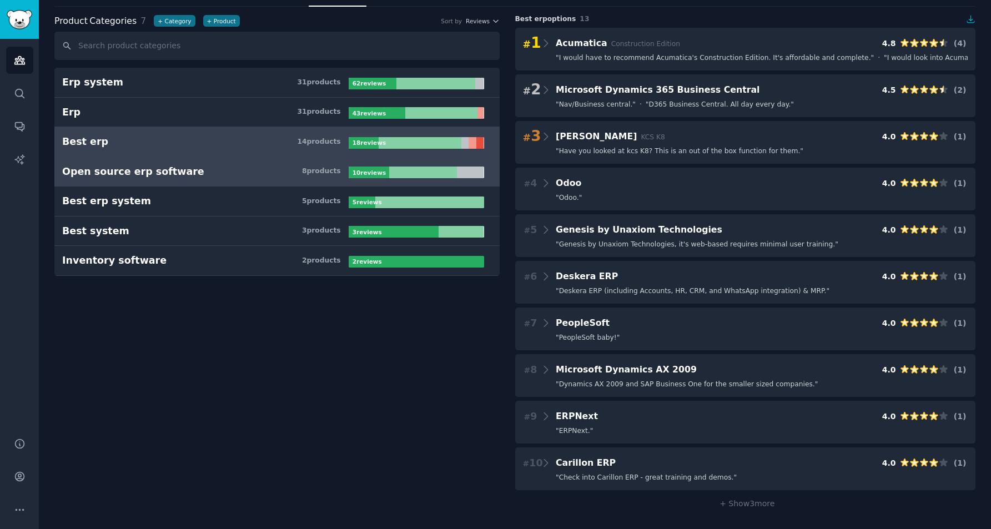
click at [190, 174] on h3 "Open source erp software 8 product s" at bounding box center [205, 172] width 287 height 14
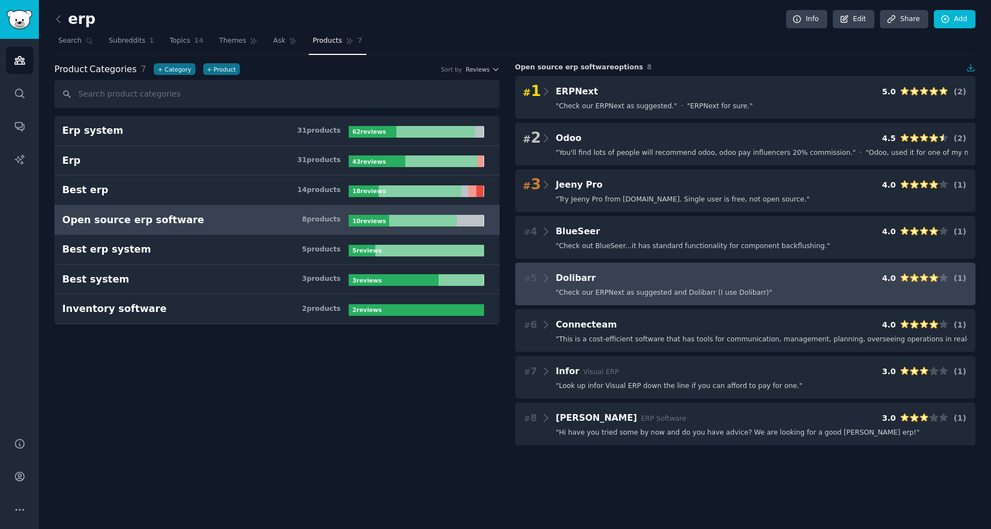
click at [640, 291] on span "" Check our ERPNext as suggested and Dolibarr (I use Dolibarr) "" at bounding box center [664, 293] width 217 height 10
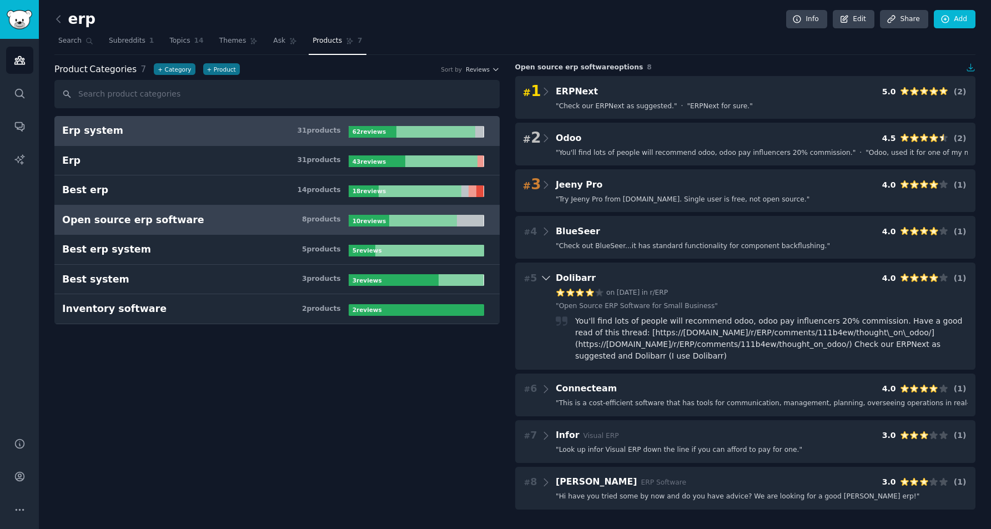
click at [162, 133] on h3 "Erp system 31 product s" at bounding box center [205, 131] width 287 height 14
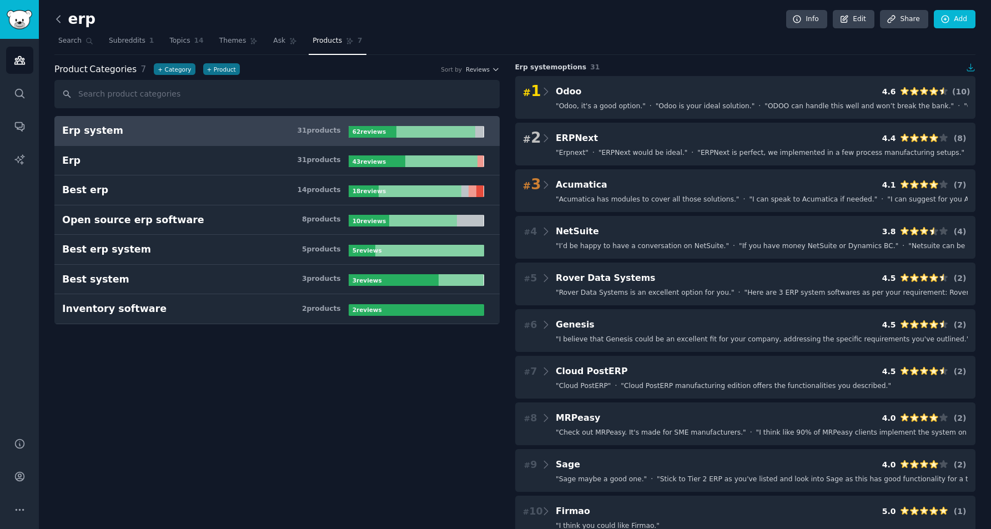
click at [61, 21] on icon at bounding box center [59, 19] width 12 height 12
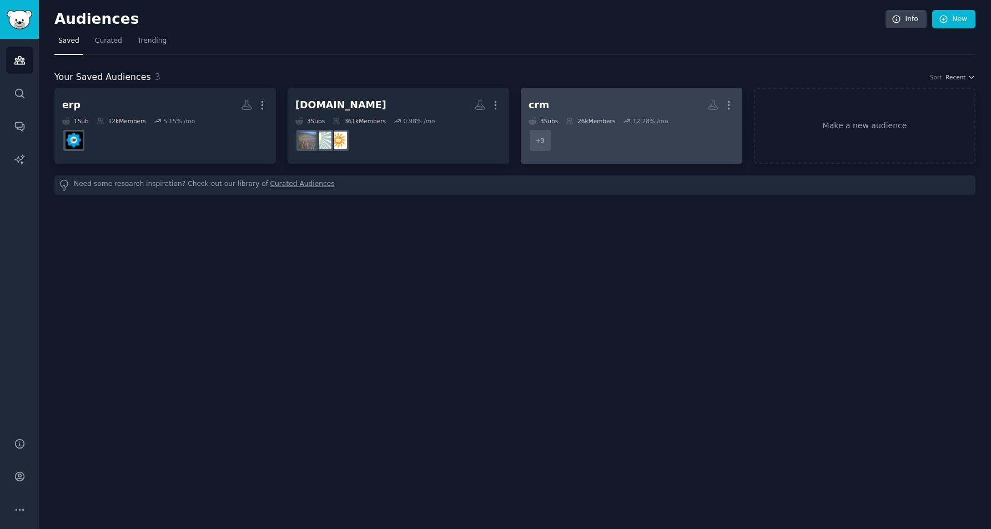
click at [581, 104] on h2 "crm More" at bounding box center [632, 105] width 206 height 19
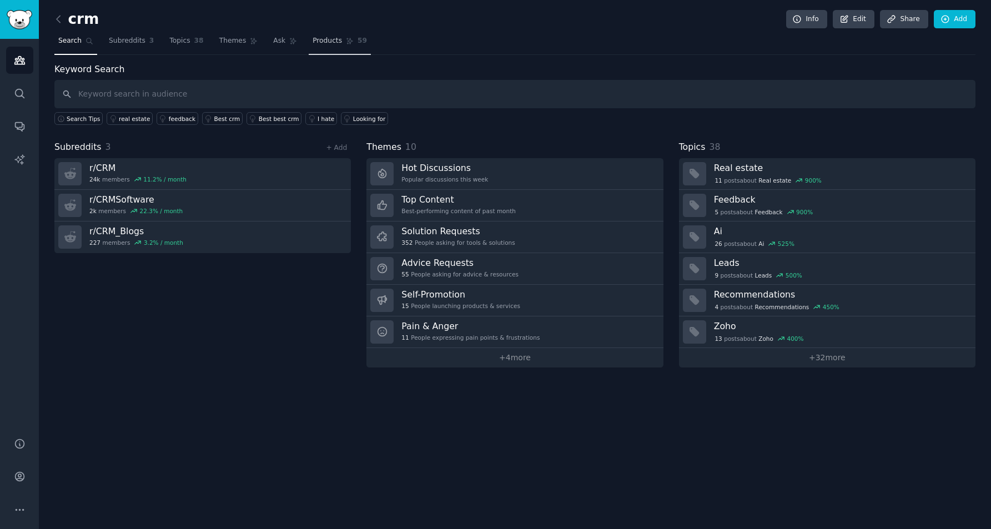
click at [327, 39] on span "Products" at bounding box center [327, 41] width 29 height 10
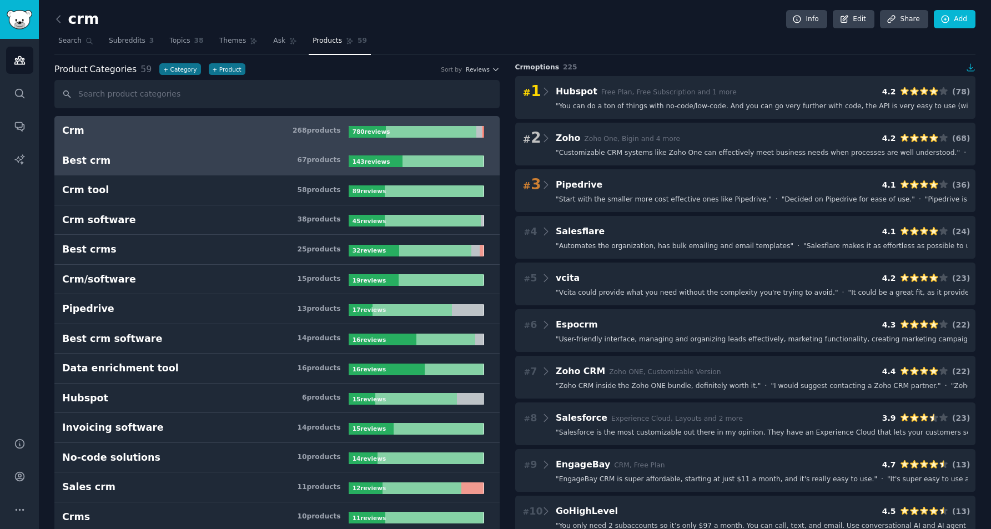
click at [204, 172] on link "Best crm 67 product s 143 review s" at bounding box center [276, 161] width 445 height 30
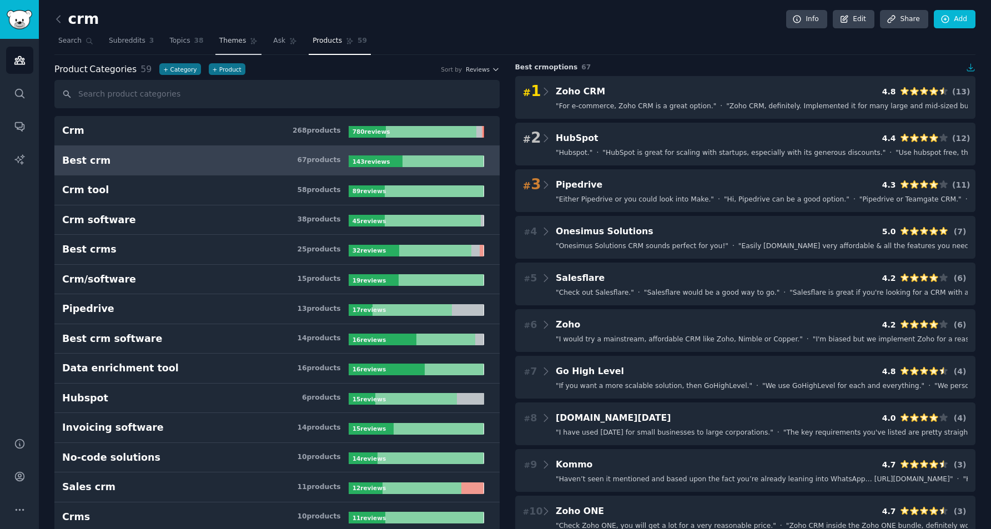
click at [236, 42] on span "Themes" at bounding box center [232, 41] width 27 height 10
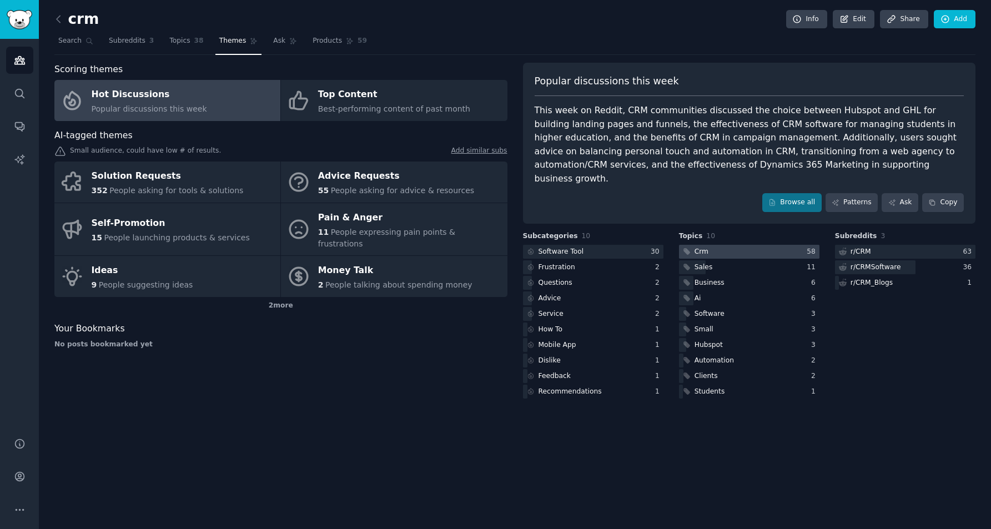
click at [714, 245] on div at bounding box center [749, 252] width 140 height 14
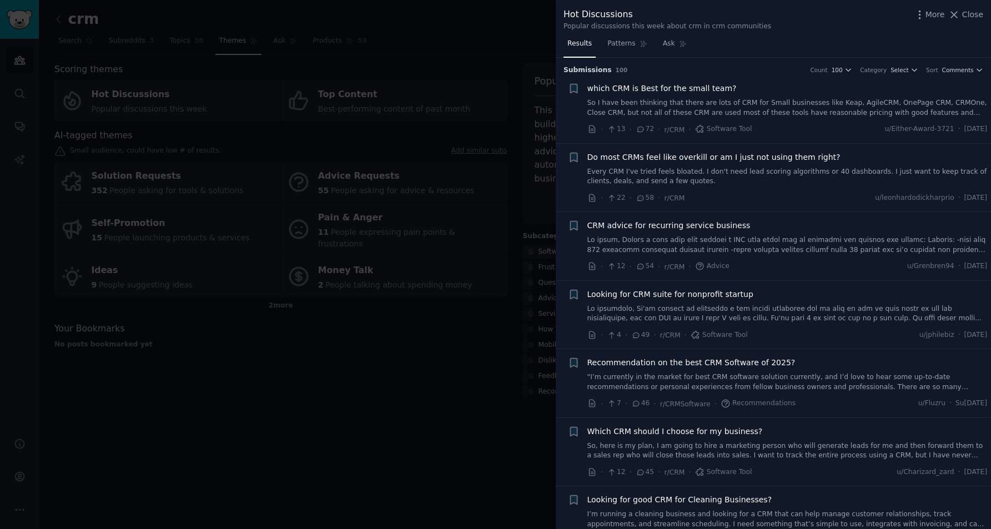
click at [446, 64] on div at bounding box center [495, 264] width 991 height 529
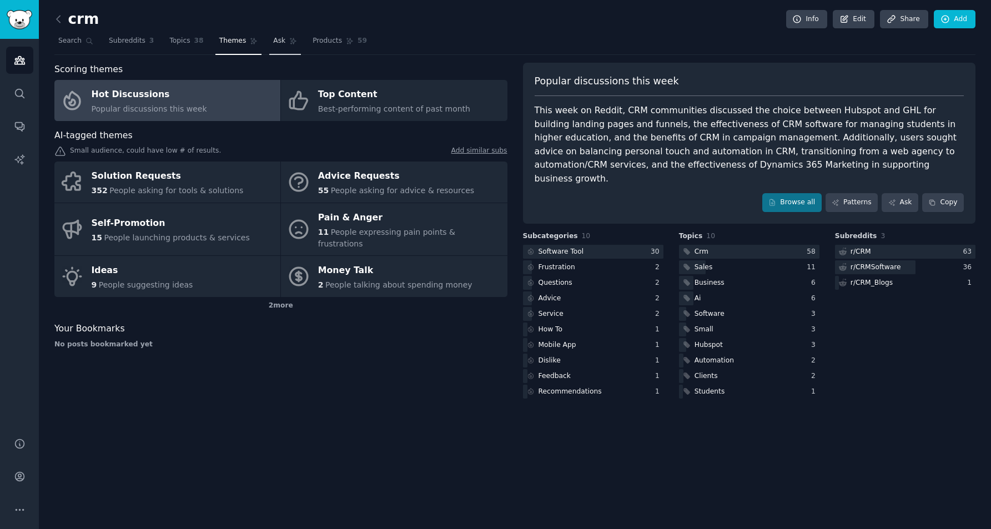
click at [277, 39] on span "Ask" at bounding box center [279, 41] width 12 height 10
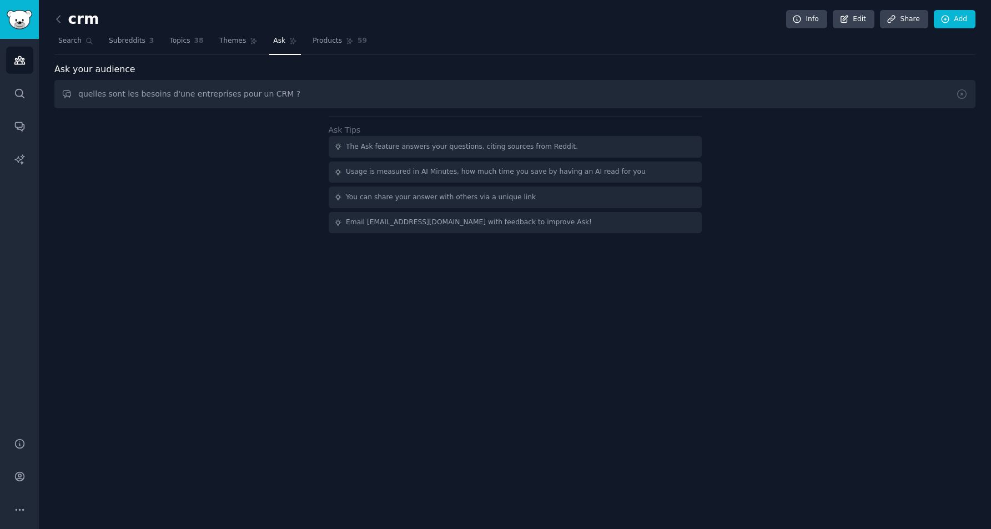
type input "quelles sont les besoins d'une entreprises pour un CRM ?"
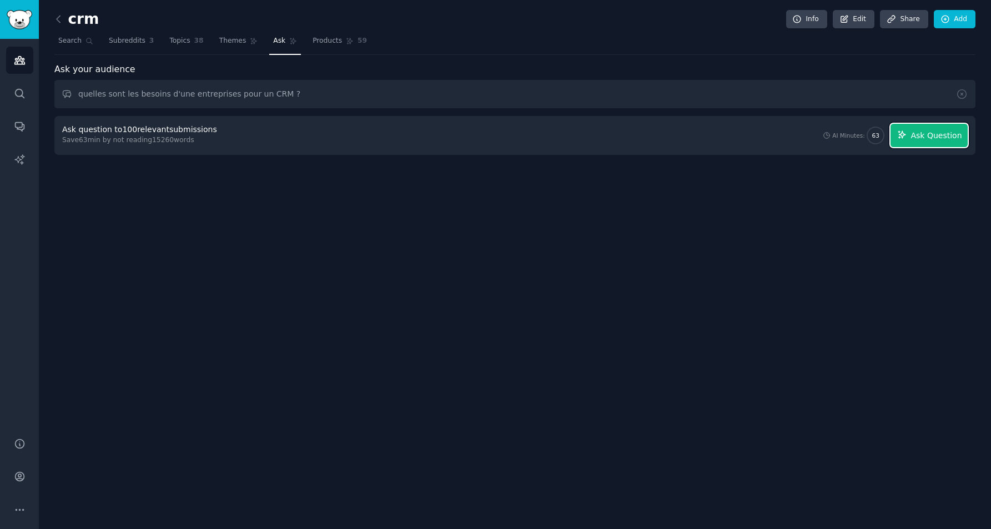
click at [921, 135] on span "Ask Question" at bounding box center [936, 136] width 51 height 12
